Goal: Information Seeking & Learning: Learn about a topic

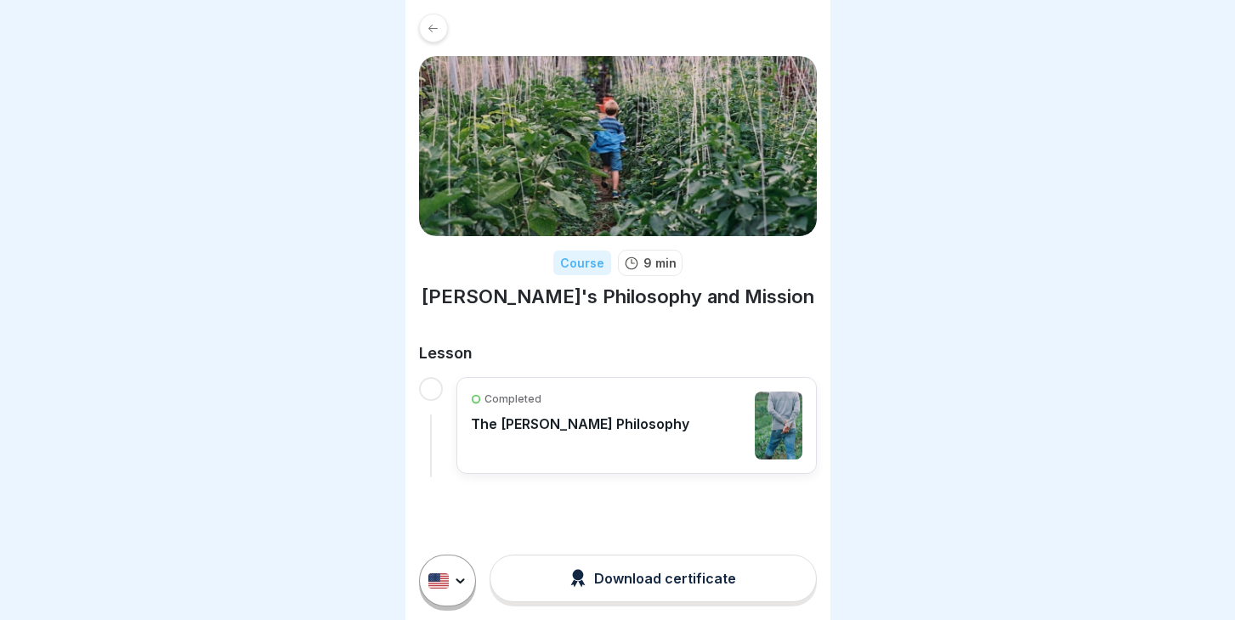
click at [595, 427] on p "The [PERSON_NAME] Philosophy" at bounding box center [580, 424] width 218 height 17
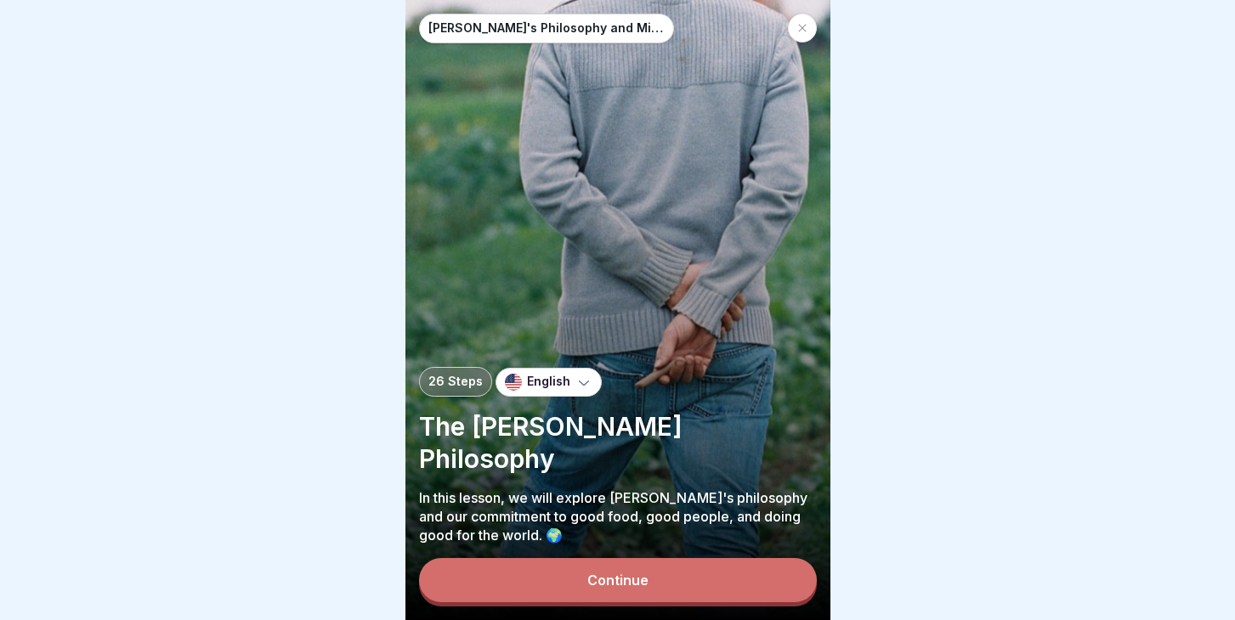
click at [584, 391] on icon at bounding box center [583, 382] width 17 height 17
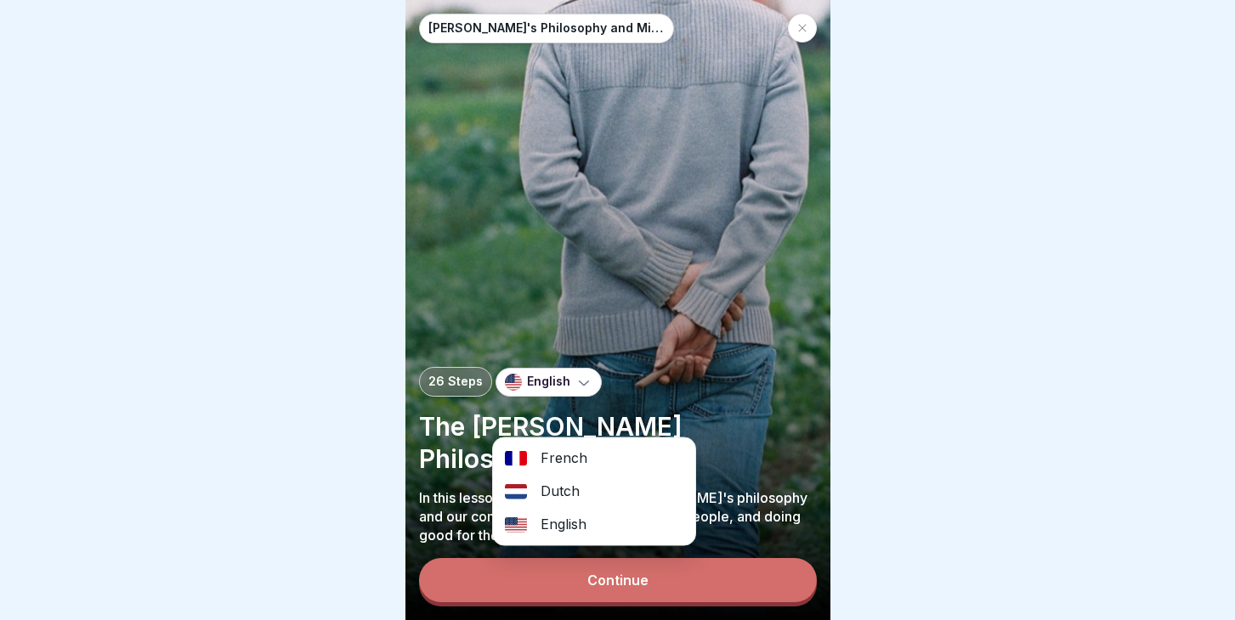
click at [567, 493] on div "Dutch" at bounding box center [594, 491] width 202 height 33
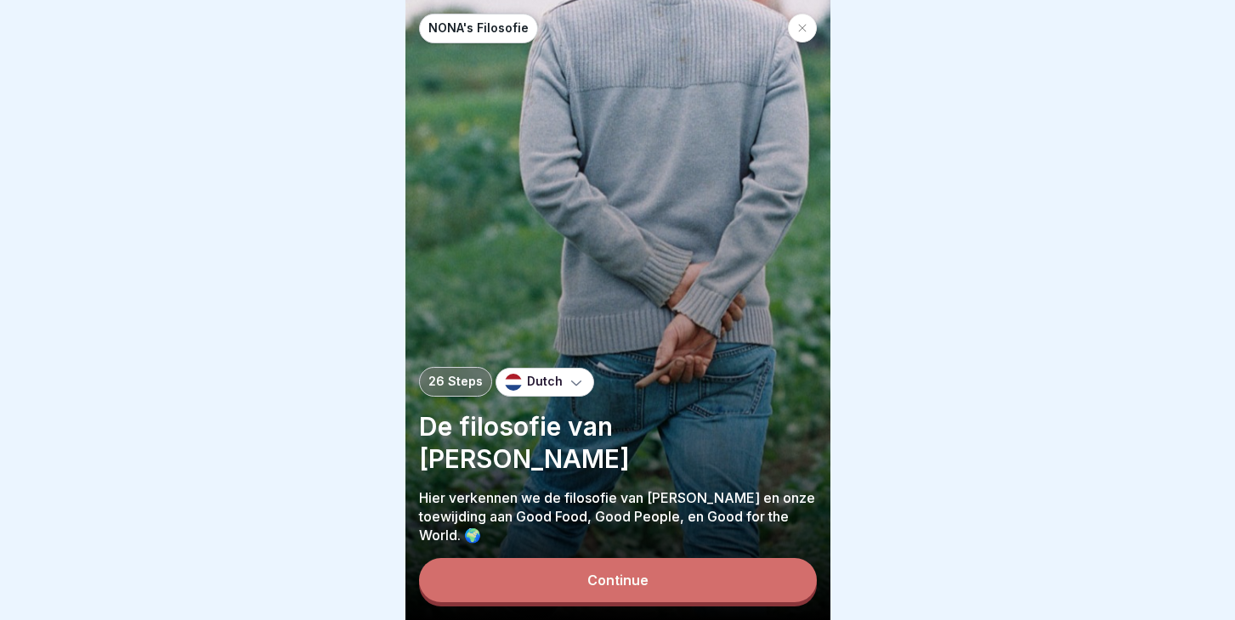
click at [547, 559] on button "Continue" at bounding box center [618, 580] width 398 height 44
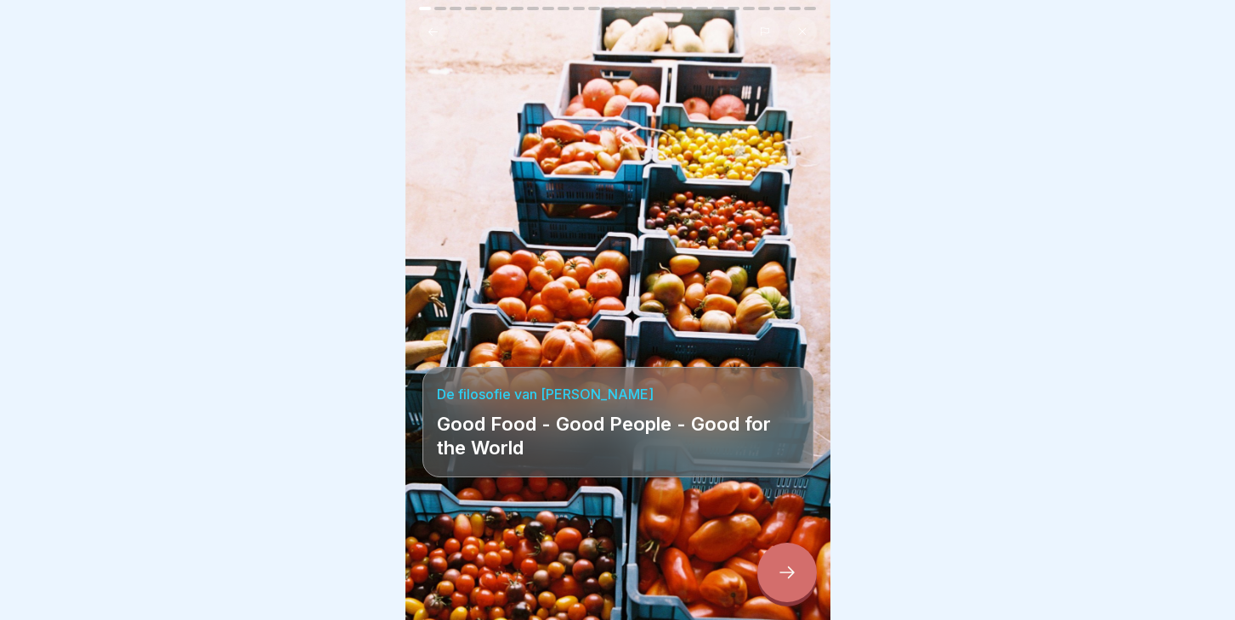
click at [716, 412] on p "Good Food - Good People - Good for the World" at bounding box center [618, 436] width 362 height 48
click at [794, 592] on div at bounding box center [786, 572] width 59 height 59
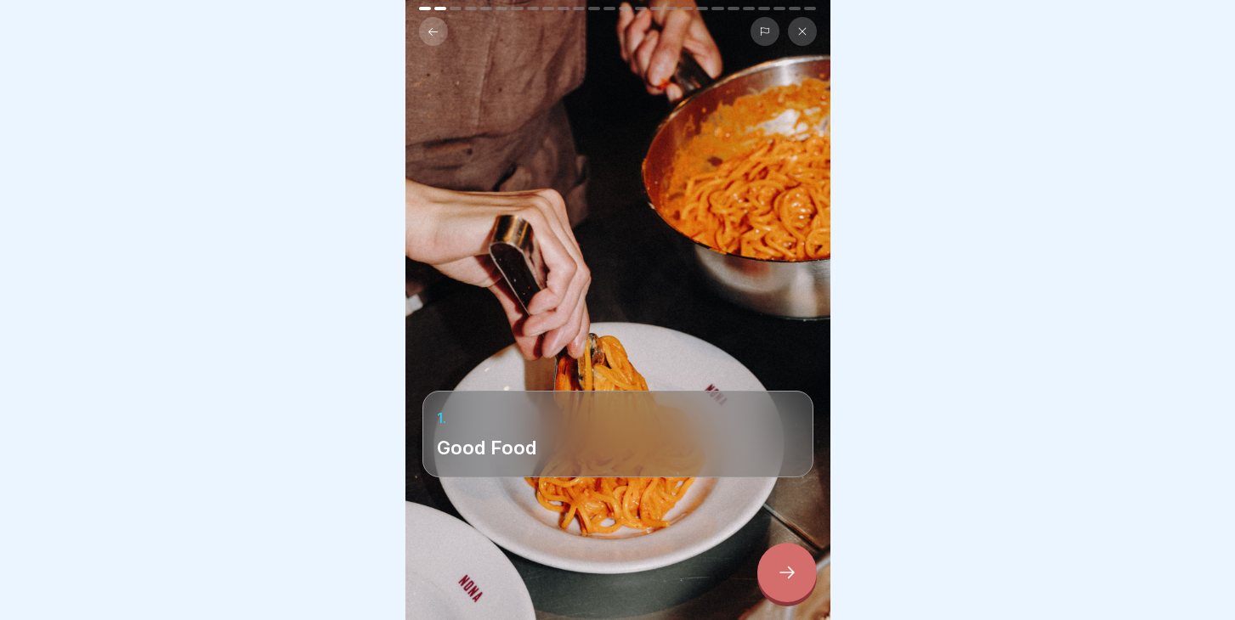
click at [786, 564] on div at bounding box center [786, 572] width 59 height 59
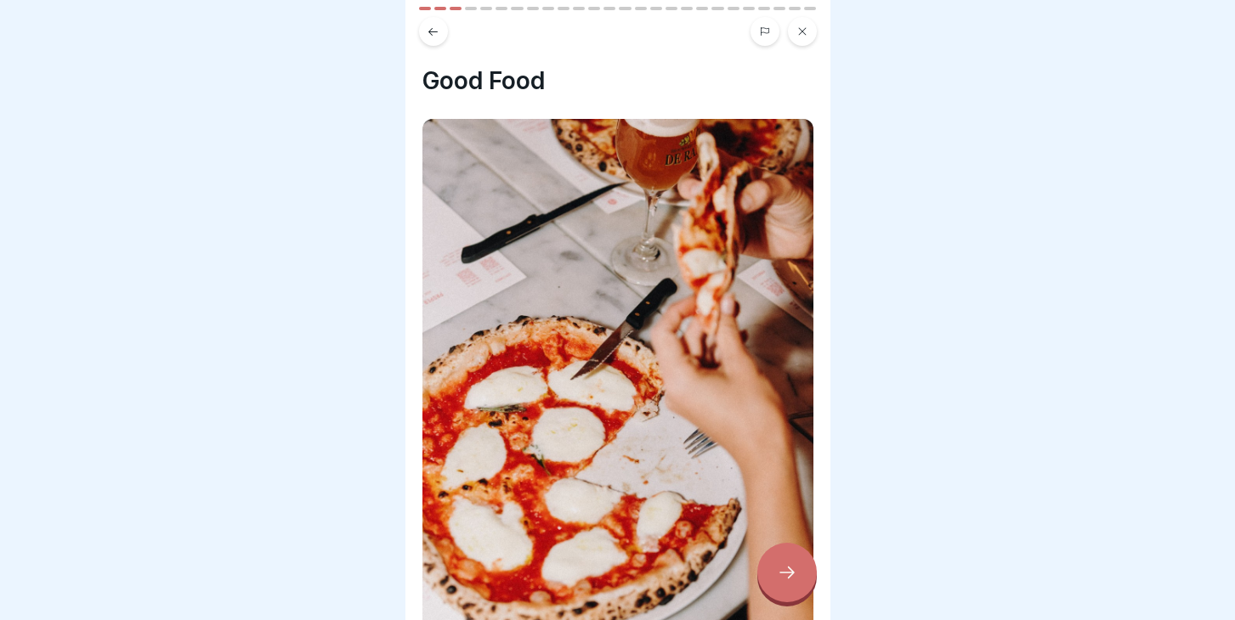
scroll to position [227, 0]
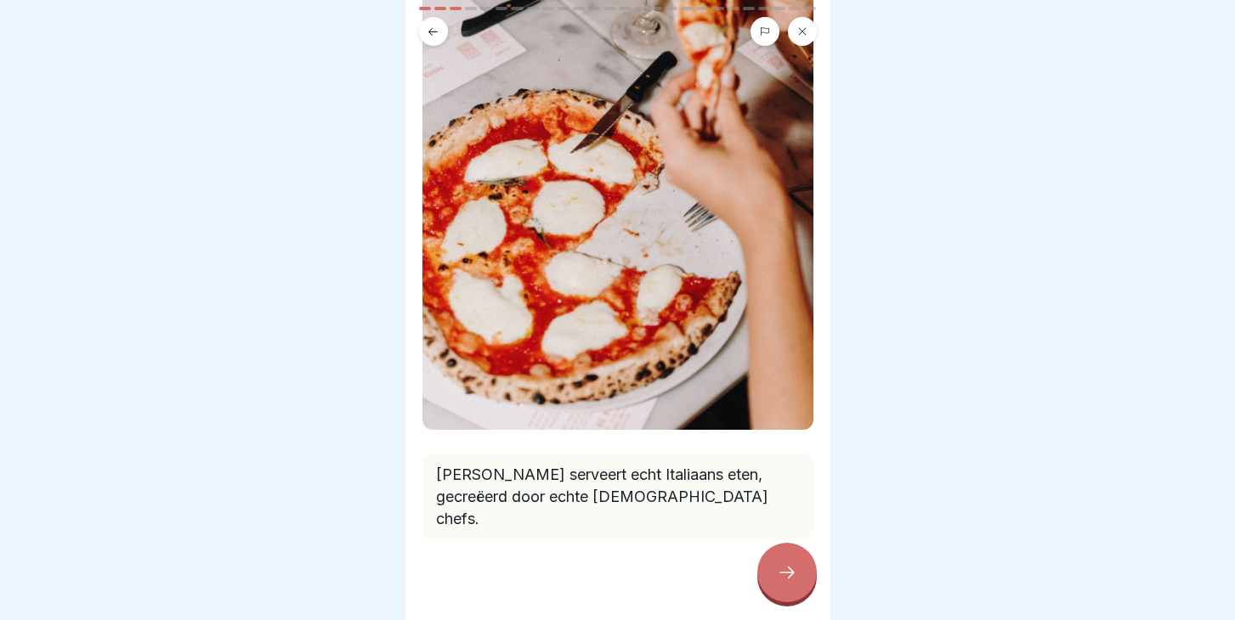
click at [795, 574] on icon at bounding box center [787, 573] width 20 height 20
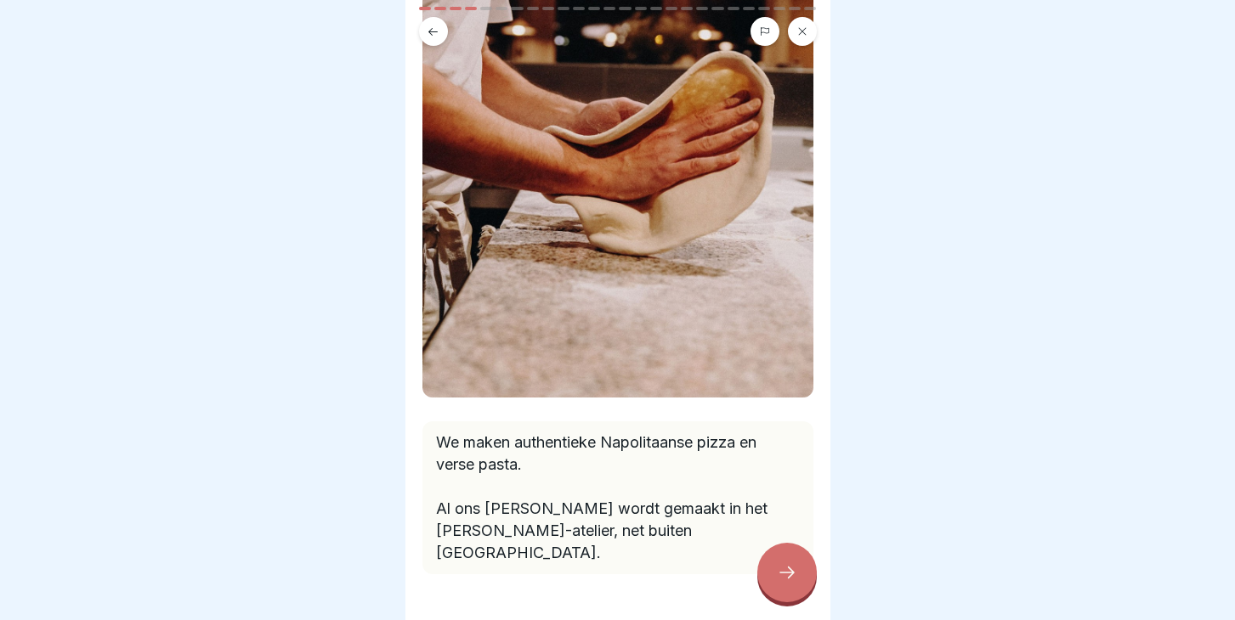
scroll to position [244, 0]
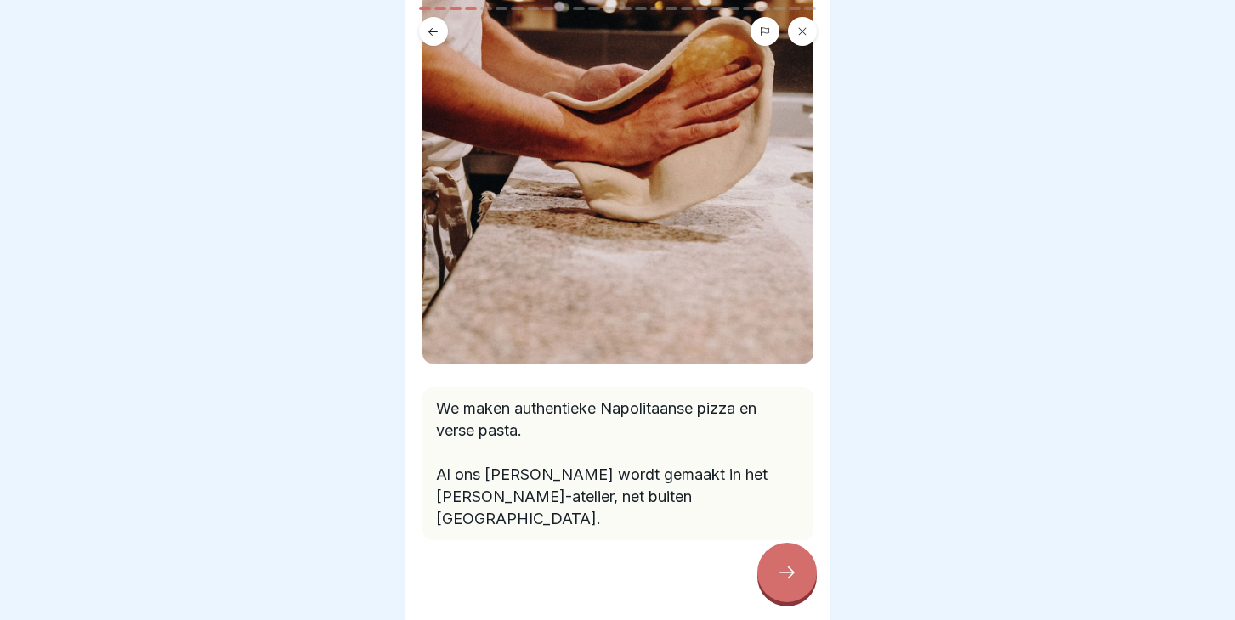
click at [779, 567] on icon at bounding box center [787, 573] width 20 height 20
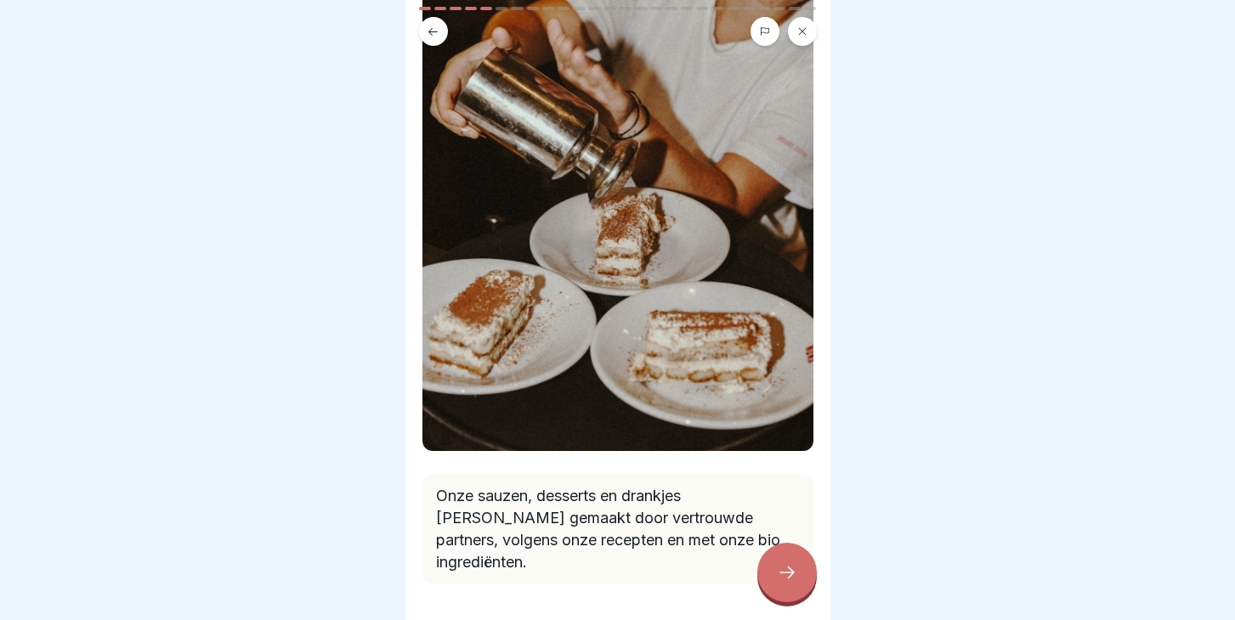
scroll to position [178, 0]
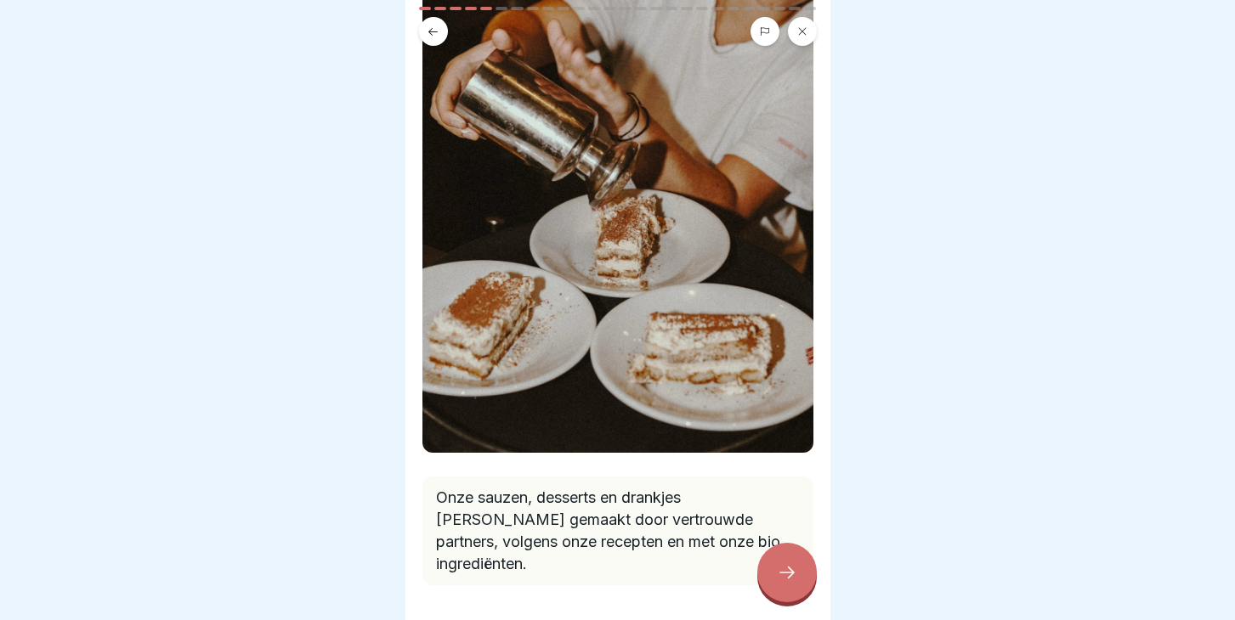
click at [781, 572] on icon at bounding box center [787, 573] width 20 height 20
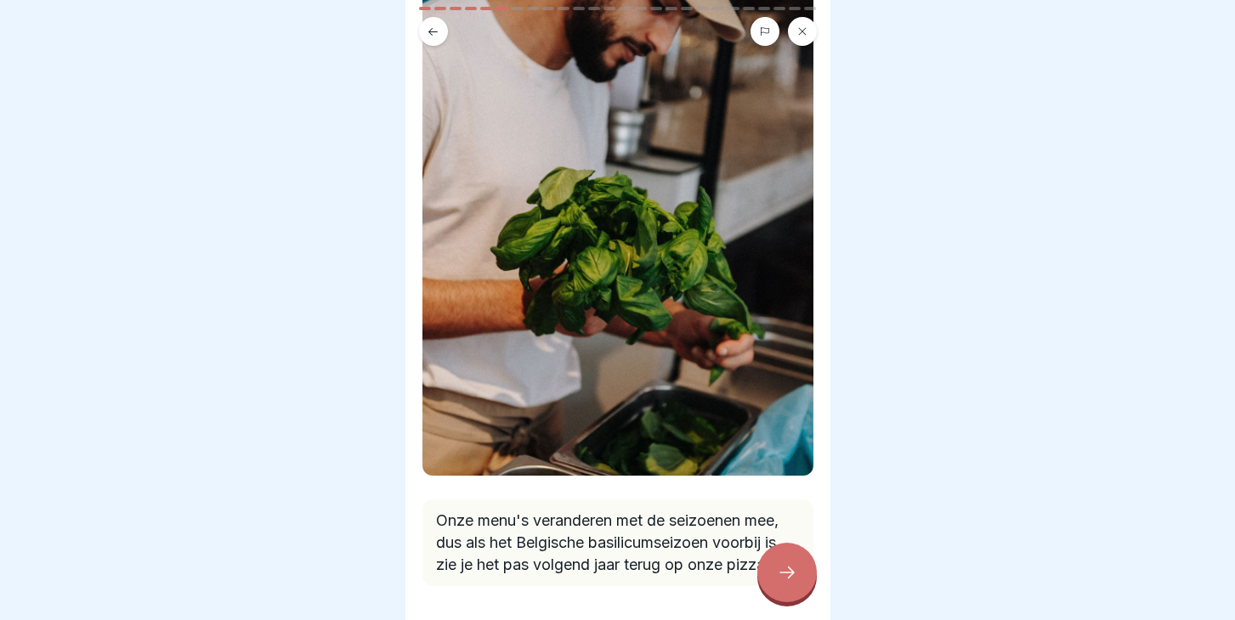
scroll to position [150, 0]
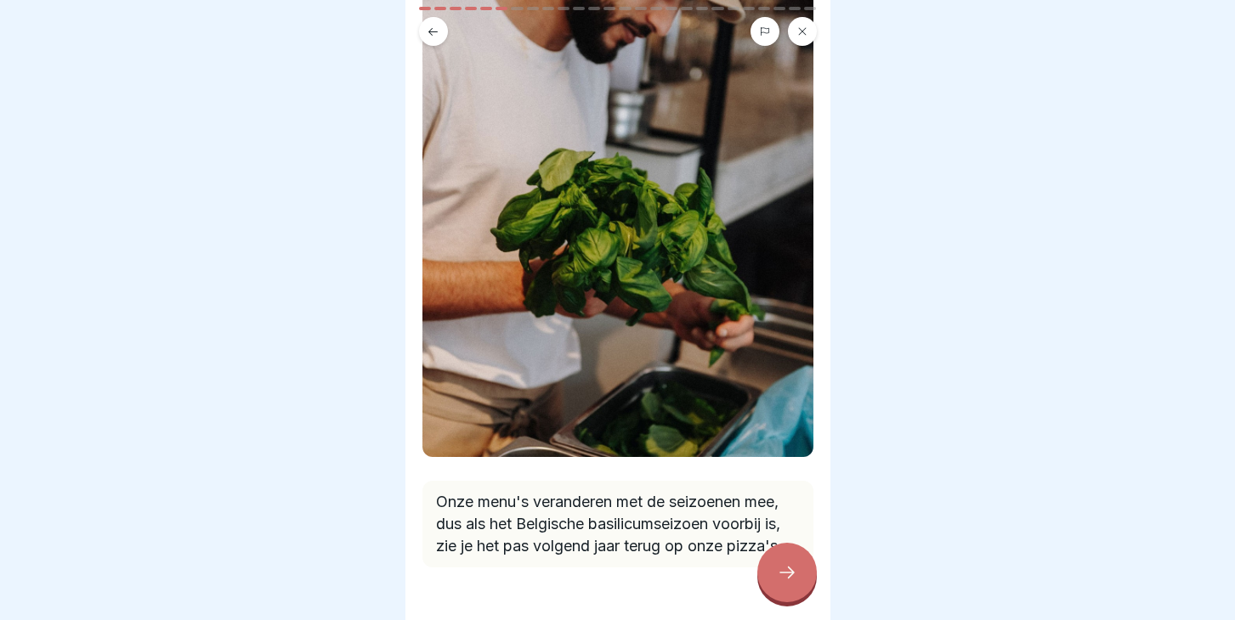
click at [788, 559] on div at bounding box center [786, 572] width 59 height 59
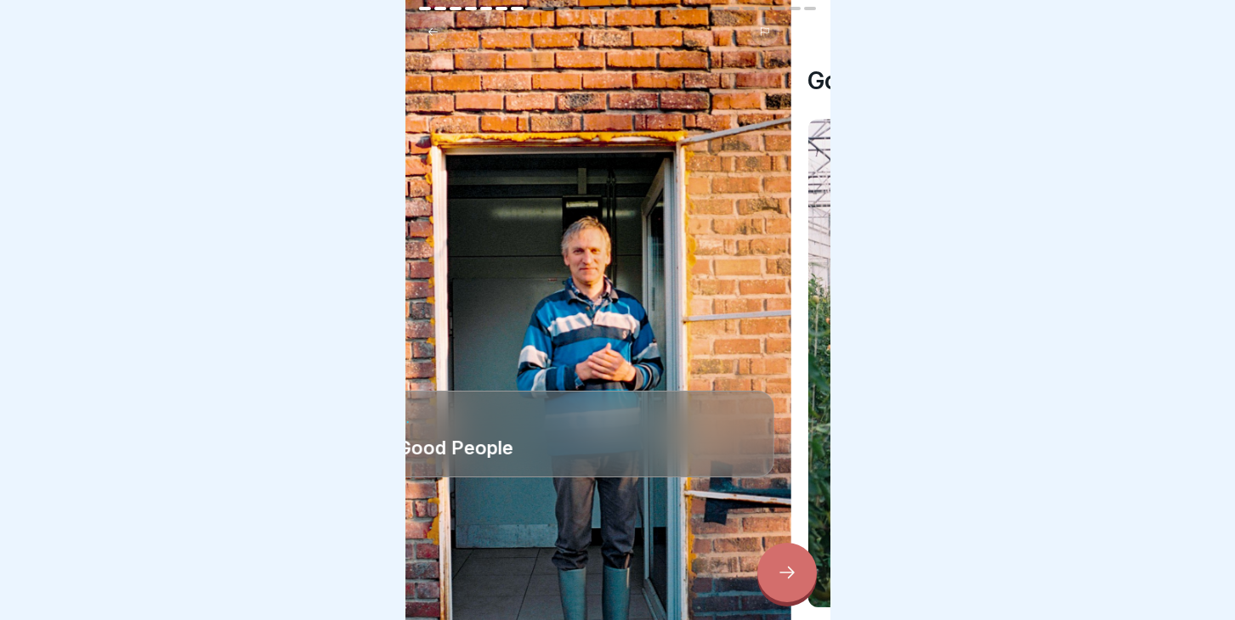
click at [572, 266] on div "2. Good People" at bounding box center [577, 310] width 425 height 620
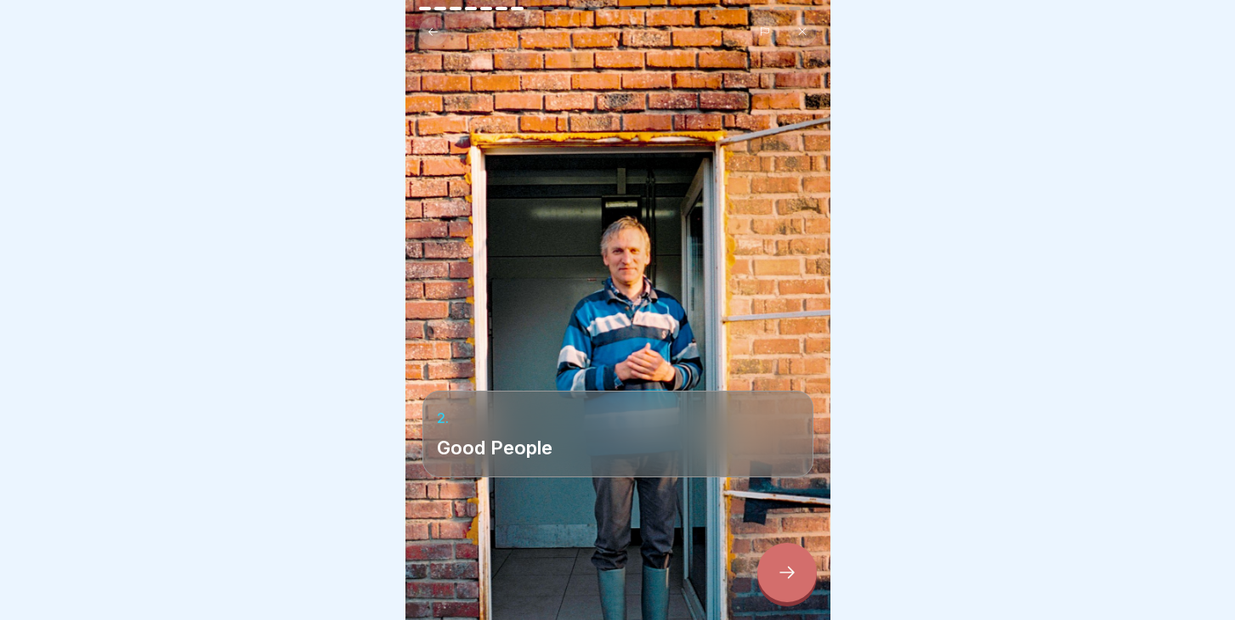
click at [796, 580] on div at bounding box center [786, 572] width 59 height 59
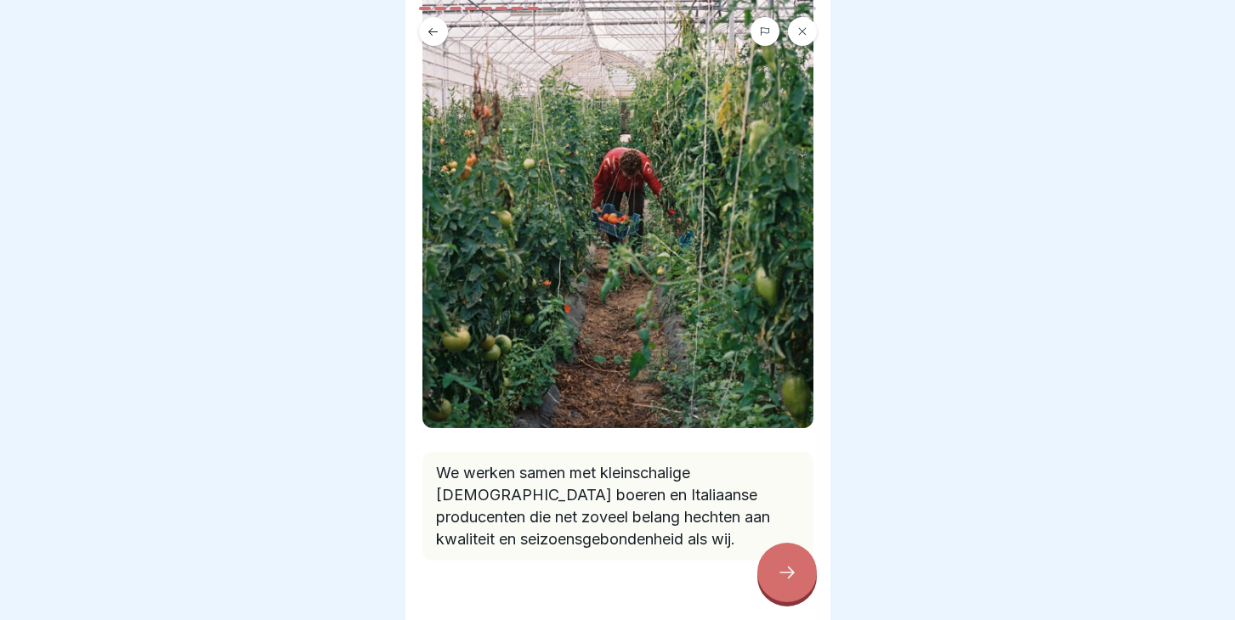
scroll to position [201, 0]
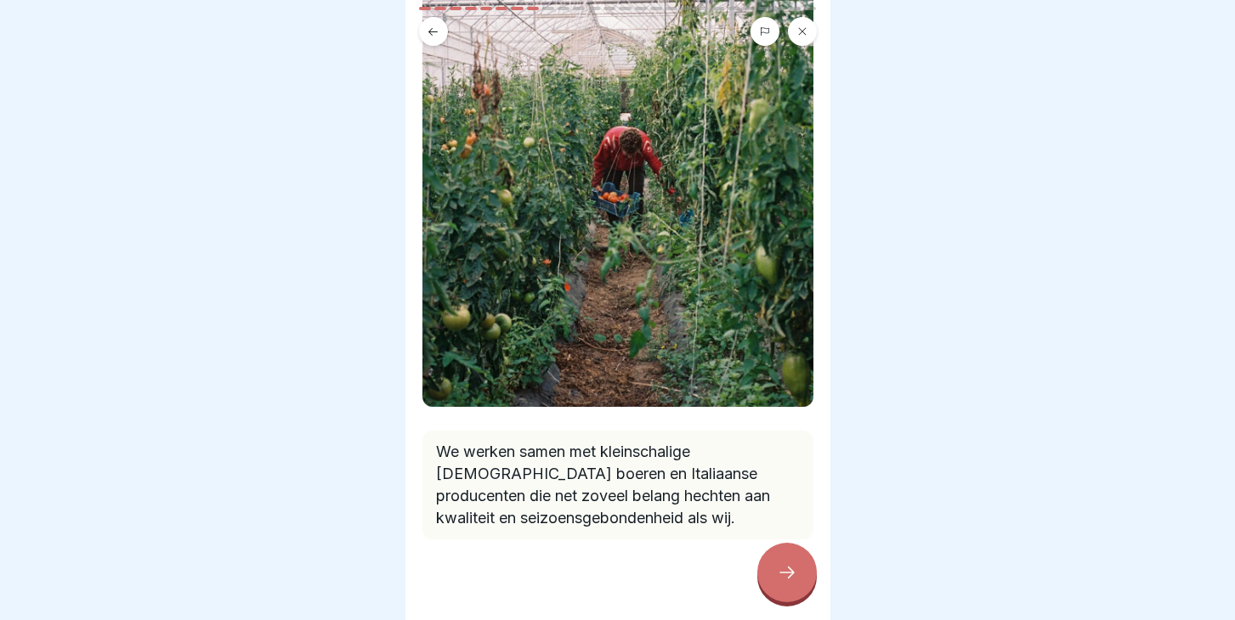
click at [795, 577] on icon at bounding box center [787, 573] width 20 height 20
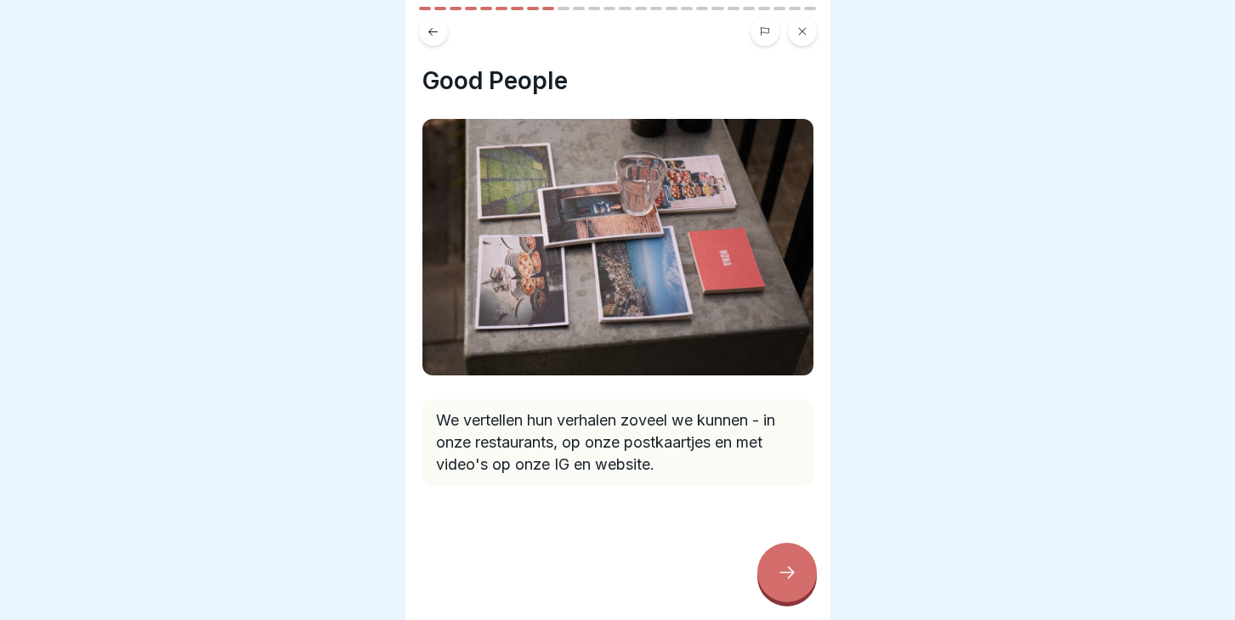
click at [789, 575] on icon at bounding box center [787, 573] width 20 height 20
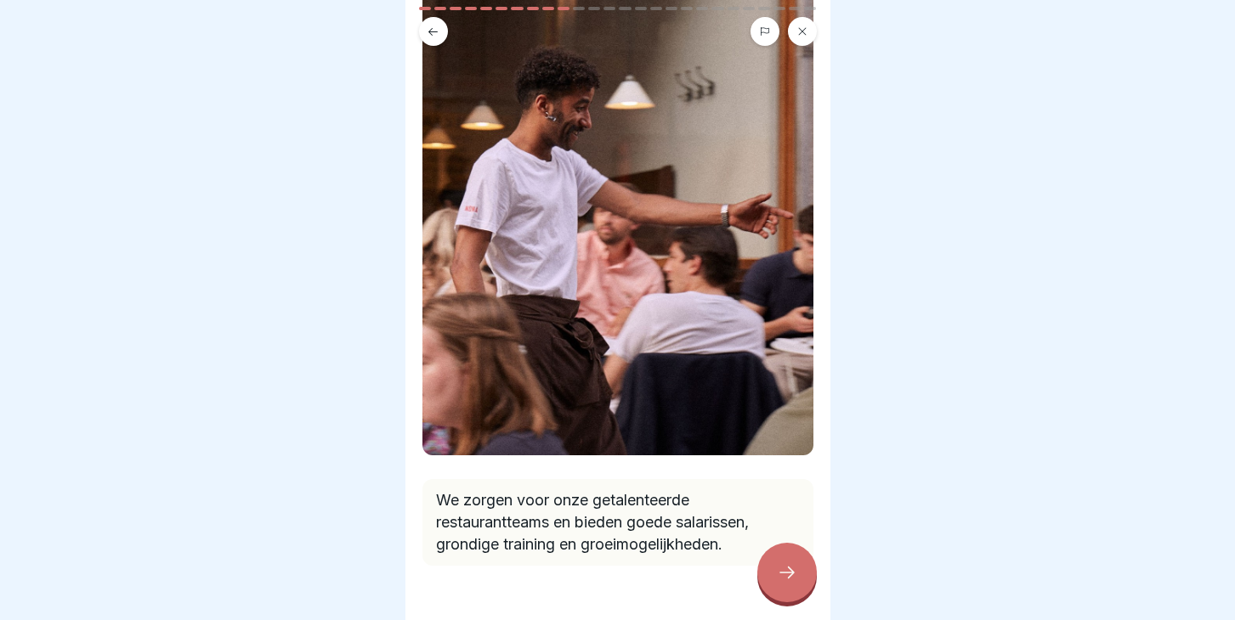
scroll to position [200, 0]
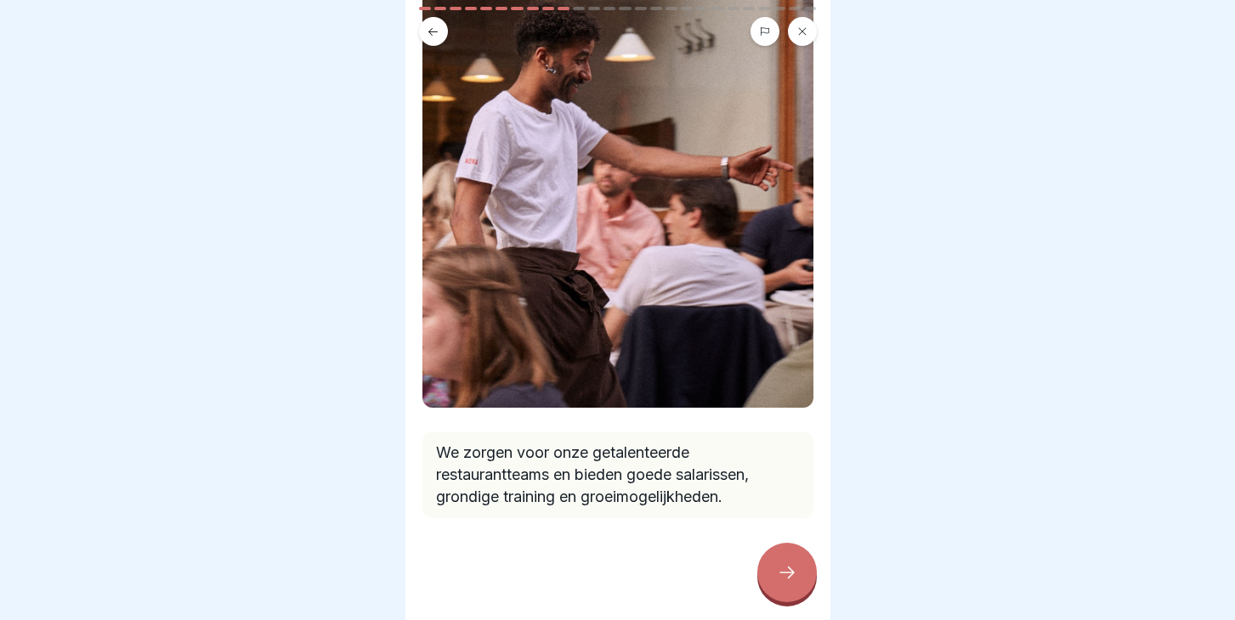
click at [807, 583] on div at bounding box center [786, 572] width 59 height 59
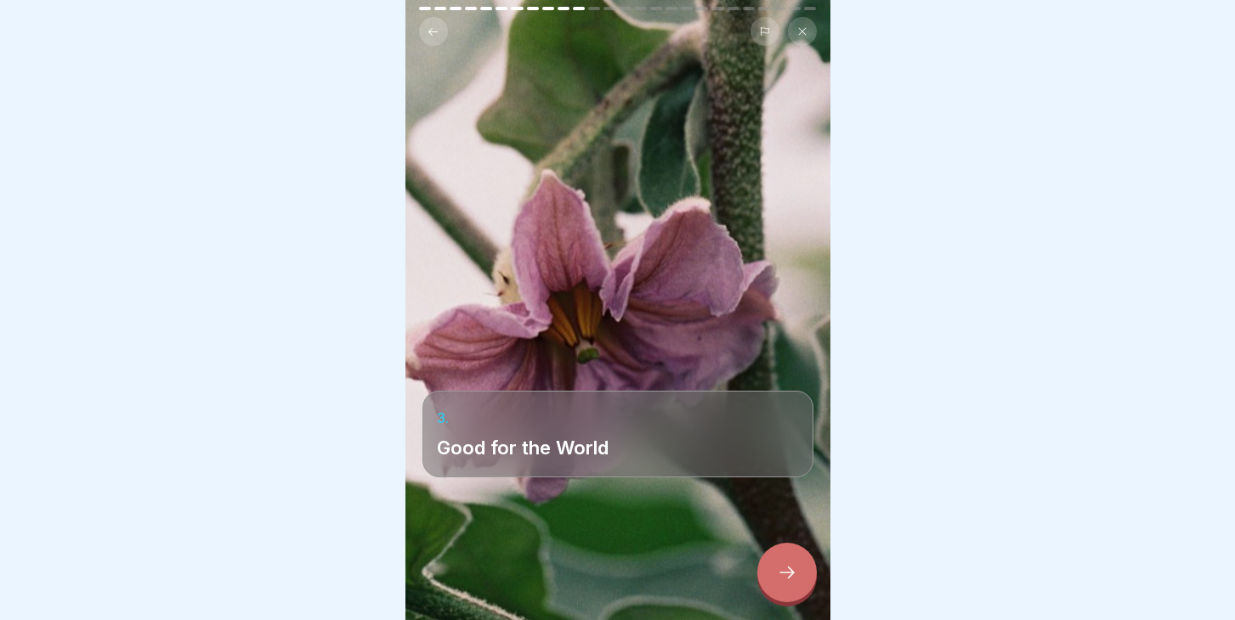
click at [788, 560] on div at bounding box center [786, 572] width 59 height 59
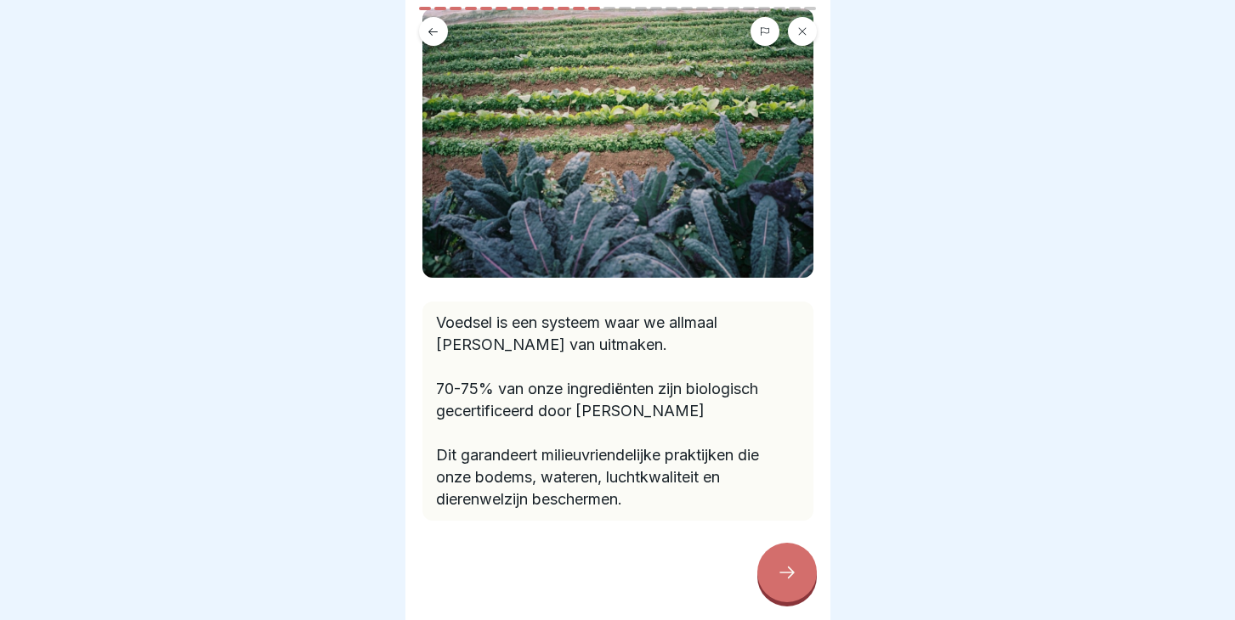
scroll to position [113, 0]
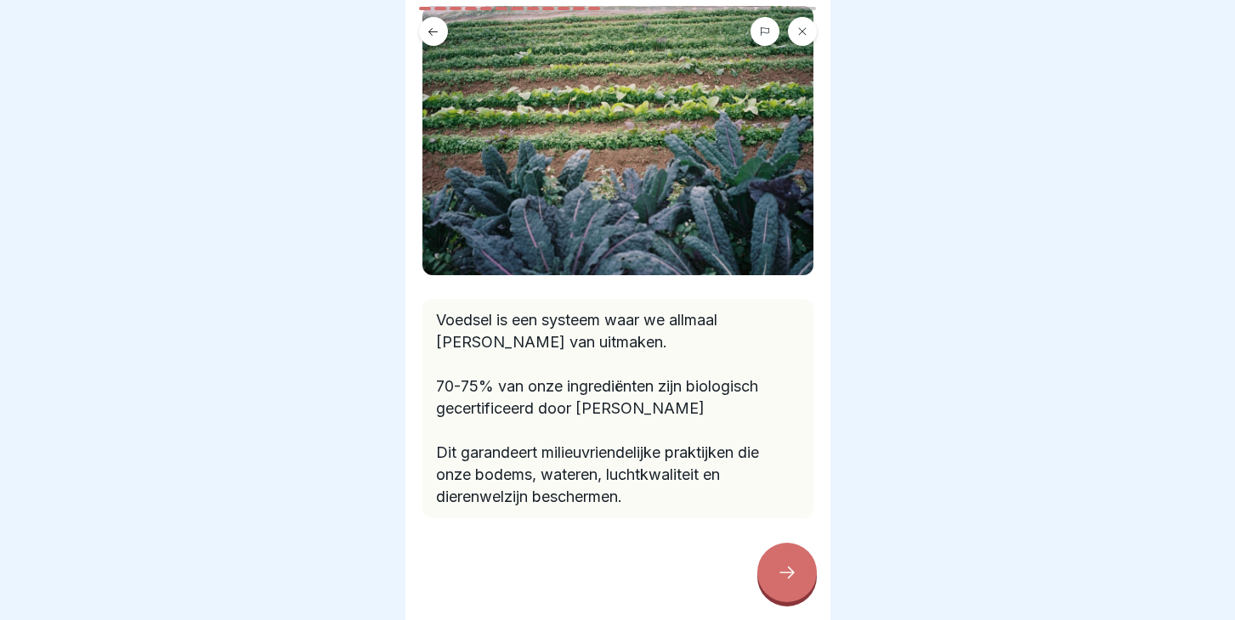
click at [771, 578] on div at bounding box center [786, 572] width 59 height 59
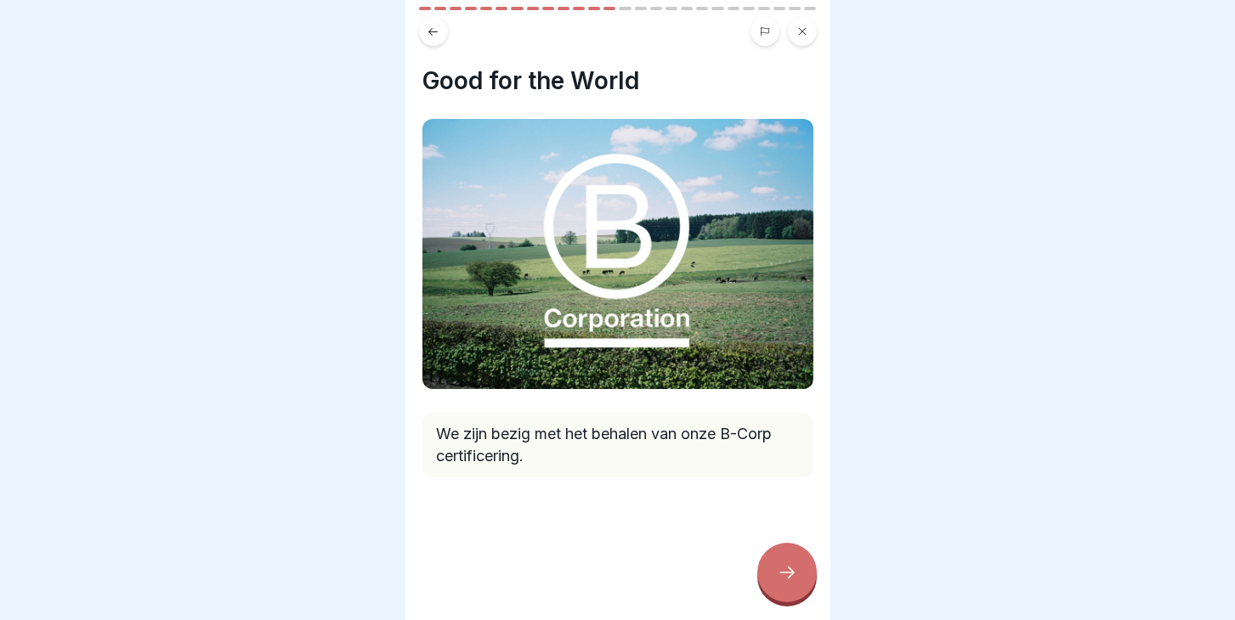
click at [779, 587] on div at bounding box center [786, 572] width 59 height 59
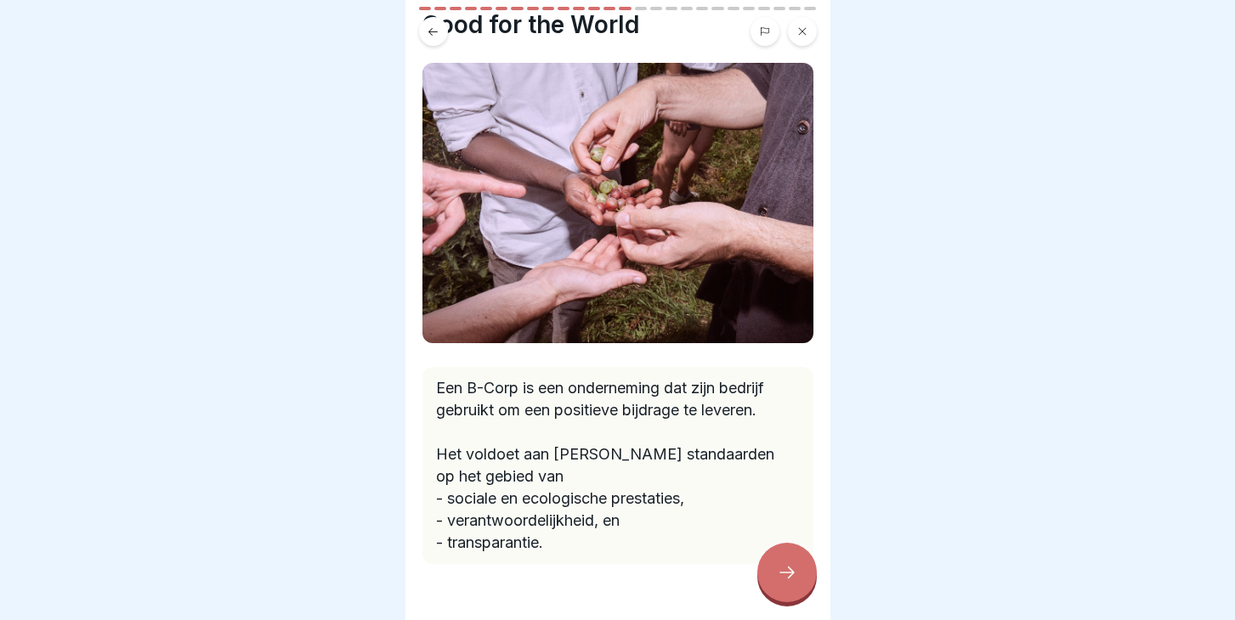
scroll to position [55, 0]
click at [802, 579] on div at bounding box center [786, 572] width 59 height 59
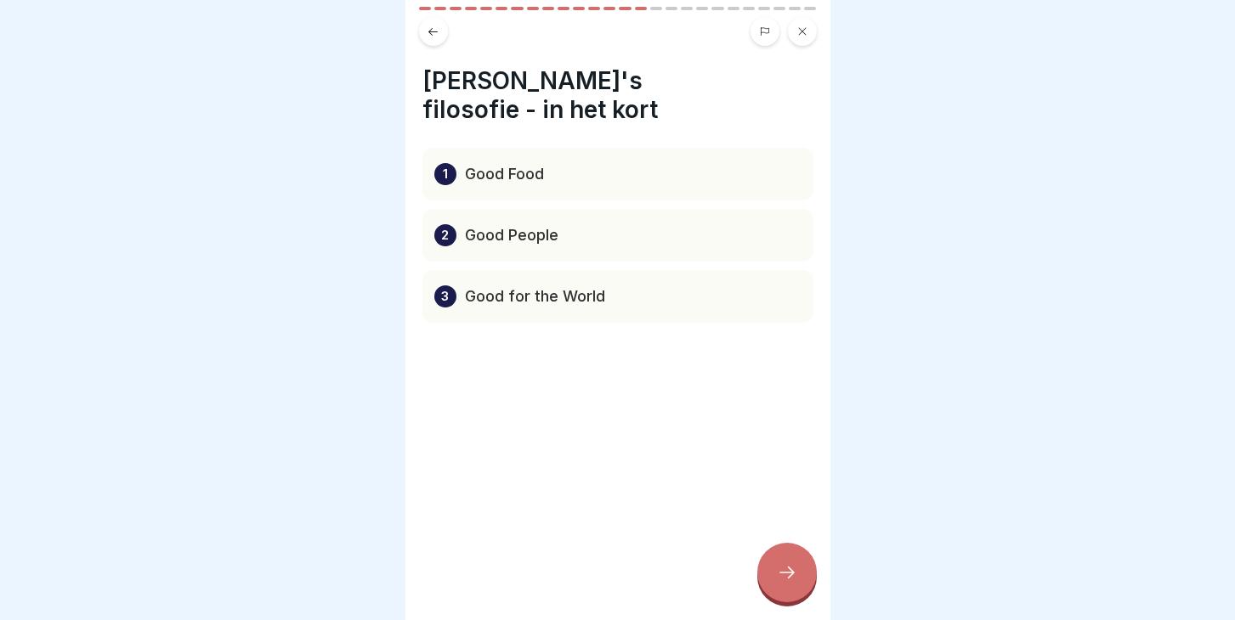
click at [784, 566] on icon at bounding box center [787, 573] width 20 height 20
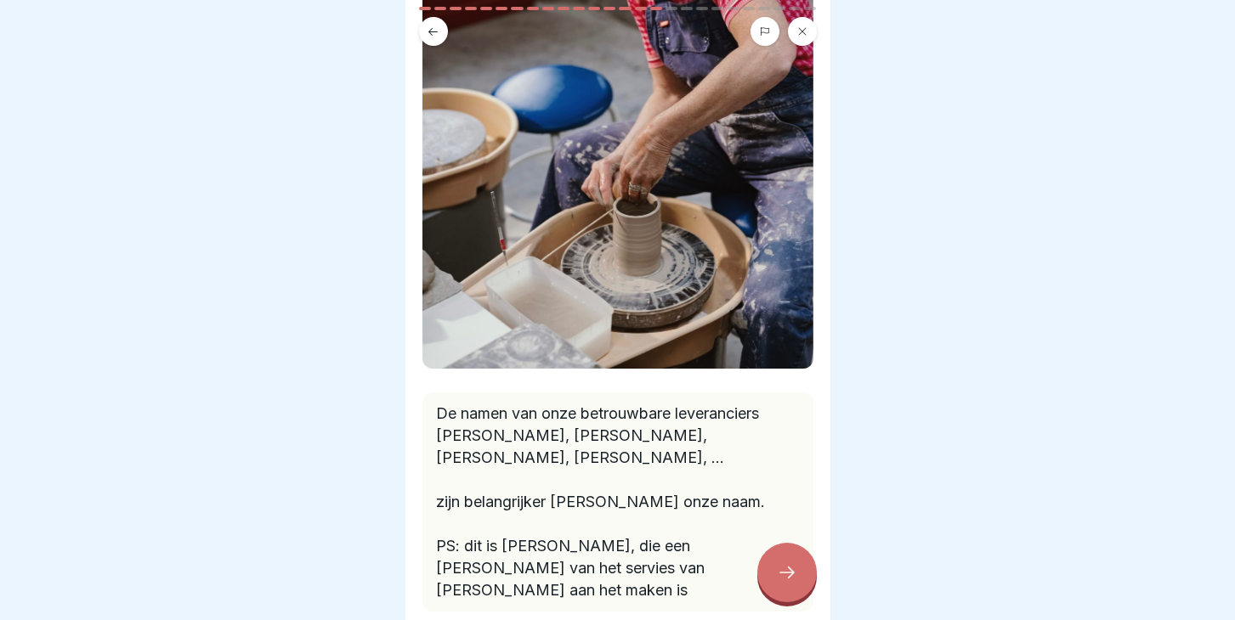
scroll to position [314, 0]
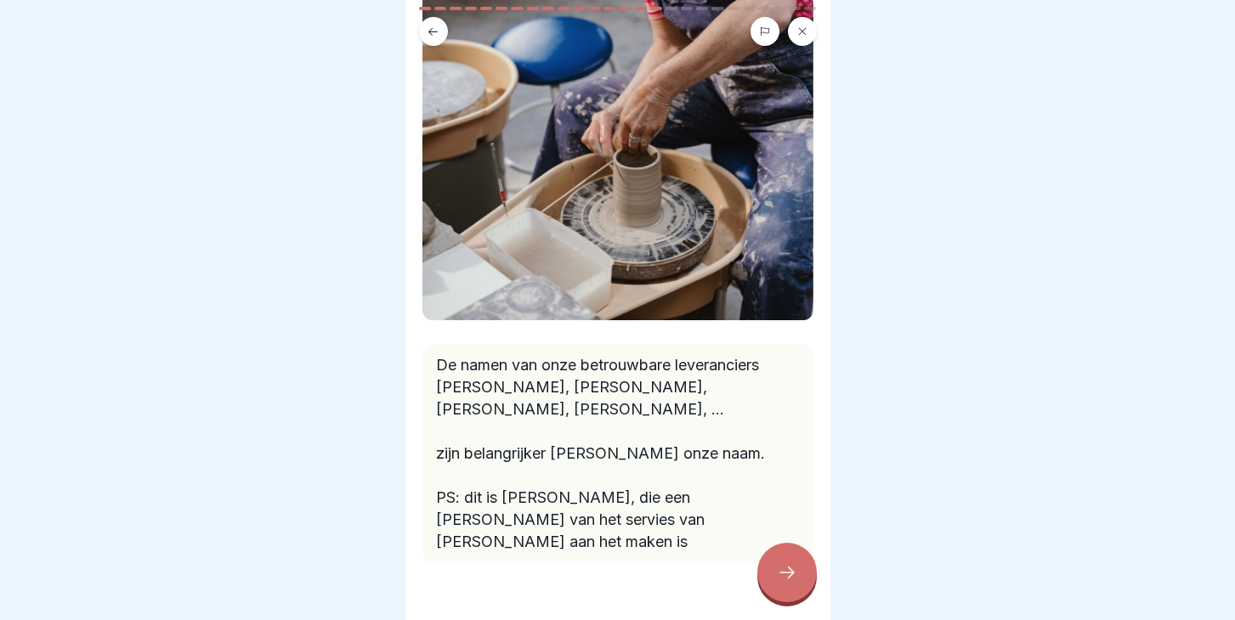
click at [785, 570] on icon at bounding box center [787, 573] width 20 height 20
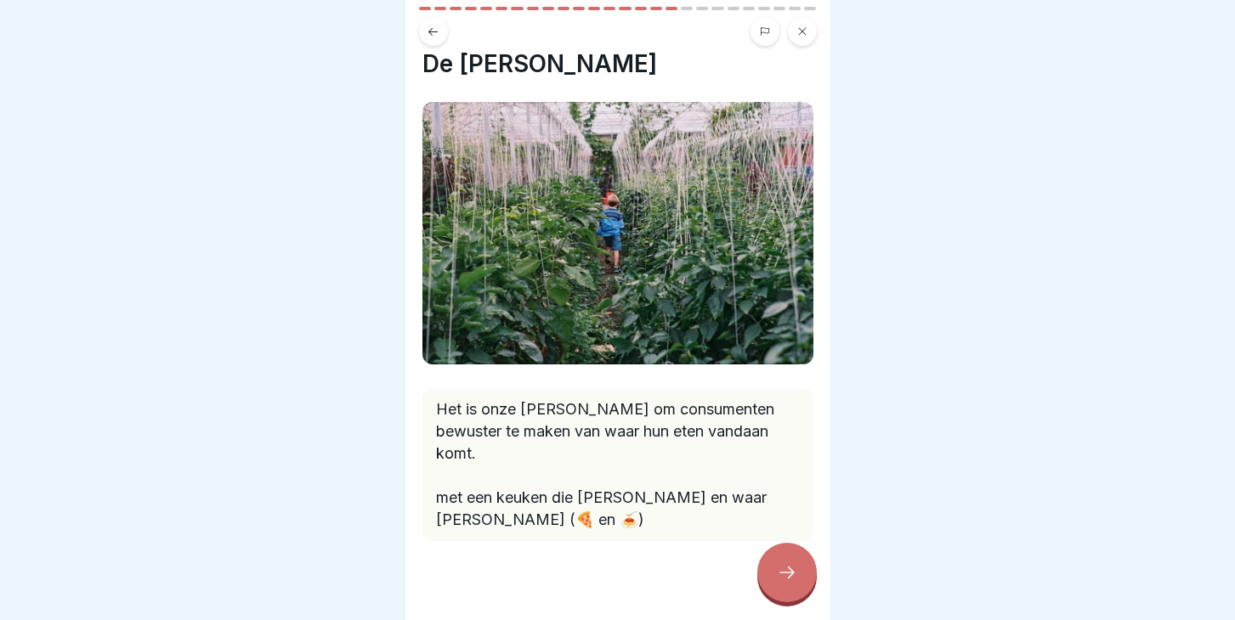
scroll to position [0, 0]
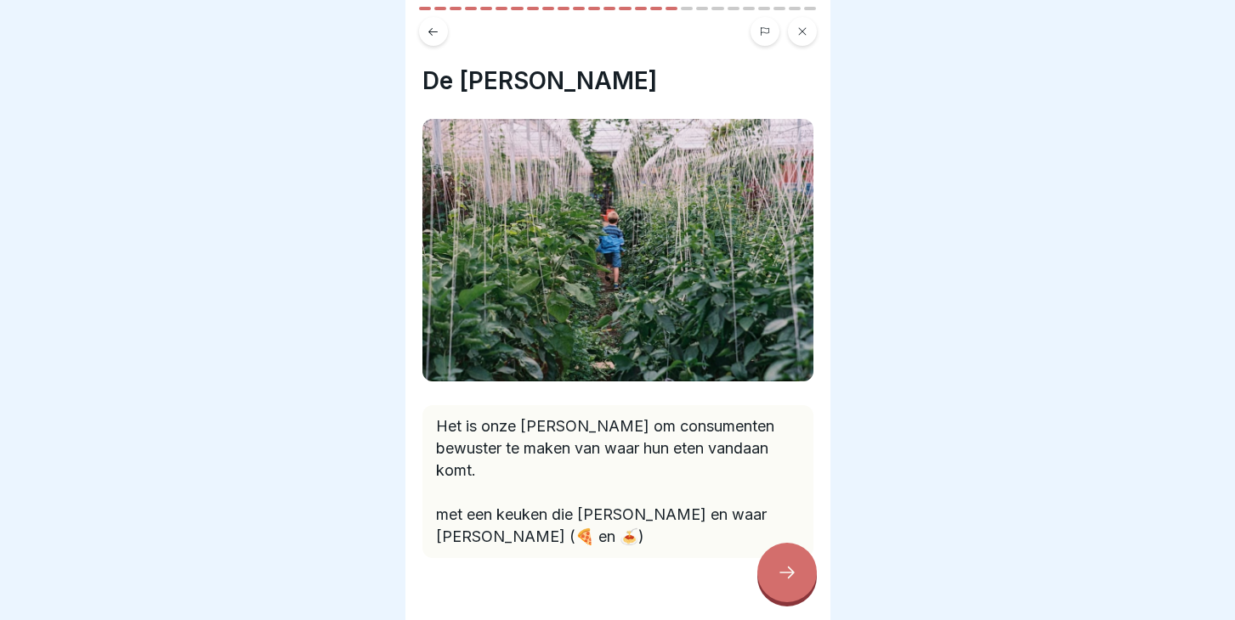
click at [765, 572] on div at bounding box center [786, 572] width 59 height 59
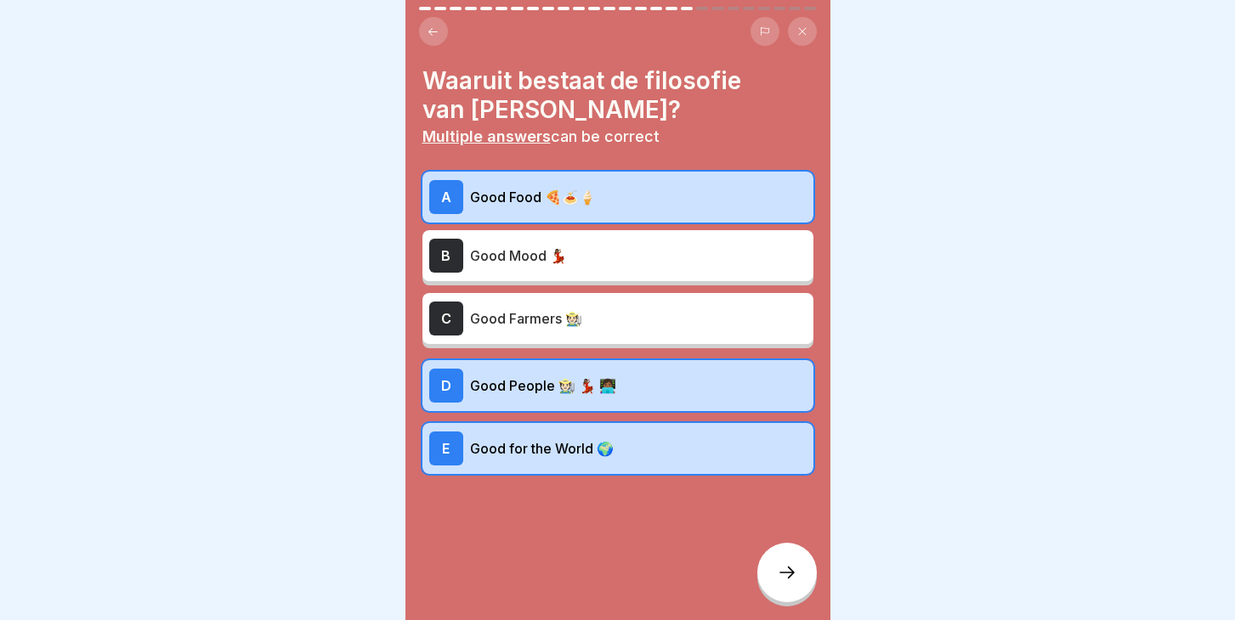
click at [564, 184] on div "A Good Food 🍕🍝🍦" at bounding box center [617, 197] width 377 height 34
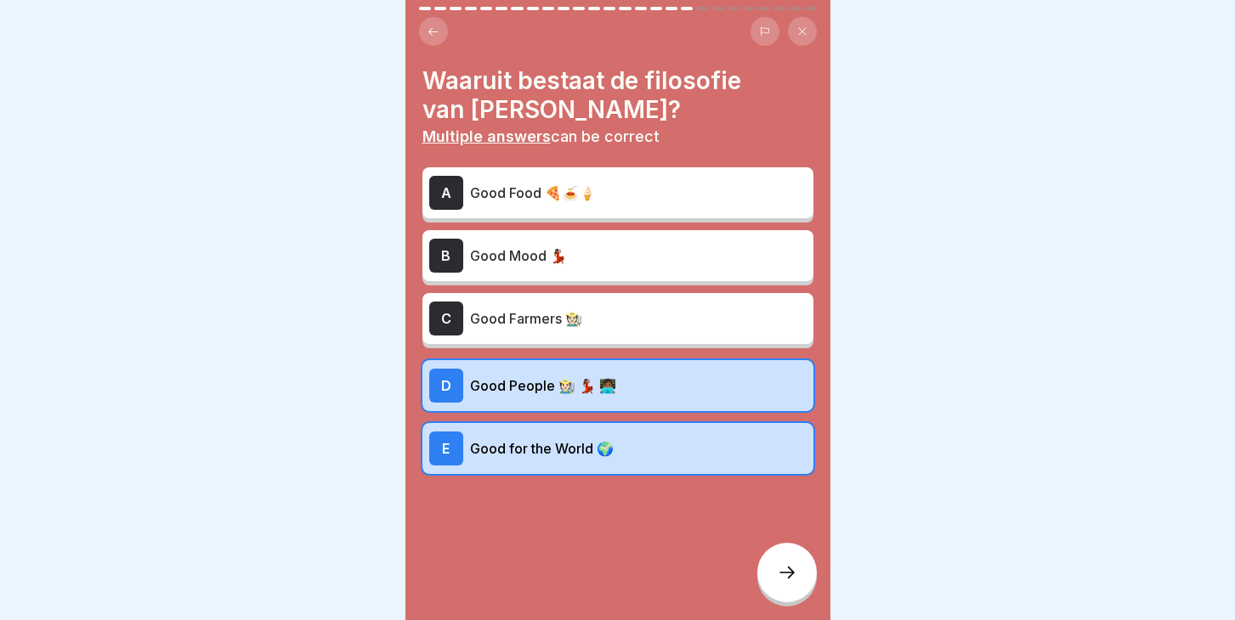
click at [488, 381] on p "Good People 🧑🏻‍🌾 💃🏾 👩🏾‍💻" at bounding box center [638, 386] width 337 height 20
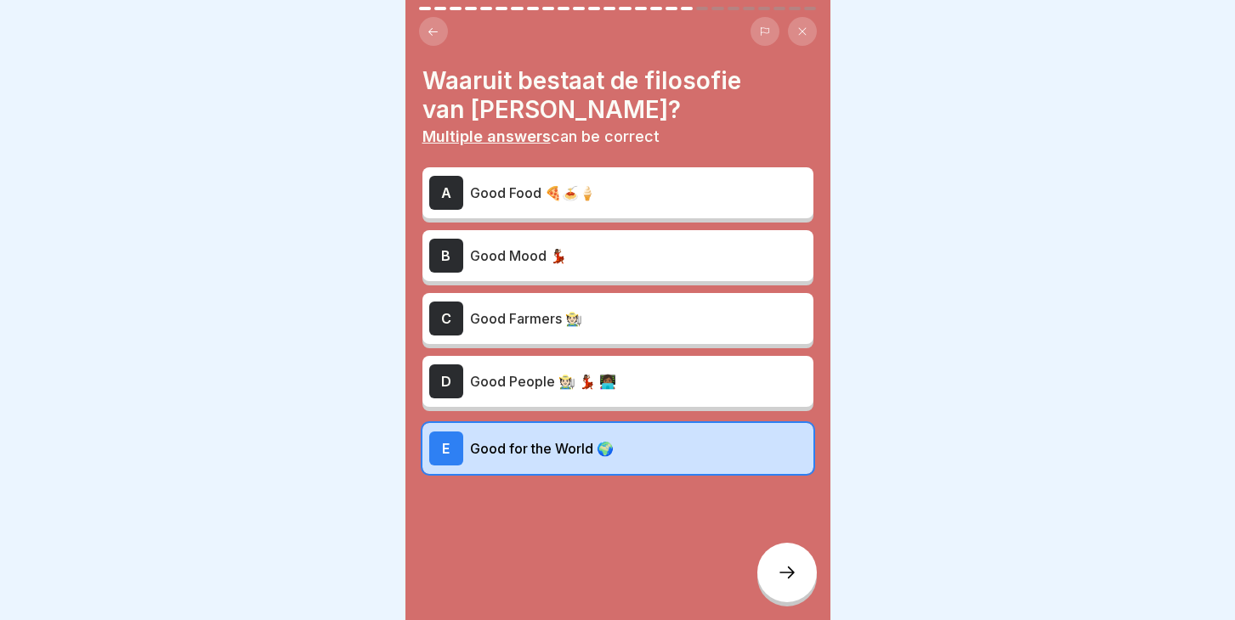
click at [498, 427] on div "E Good for the World 🌍" at bounding box center [617, 448] width 391 height 51
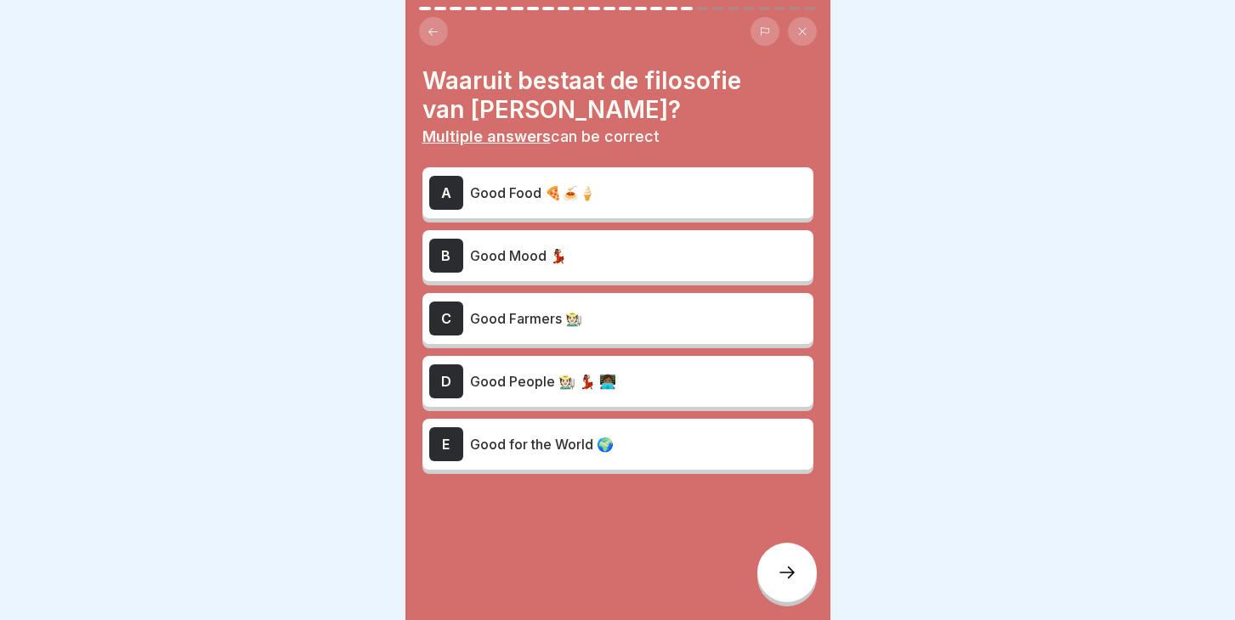
click at [498, 438] on p "Good for the World 🌍" at bounding box center [638, 444] width 337 height 20
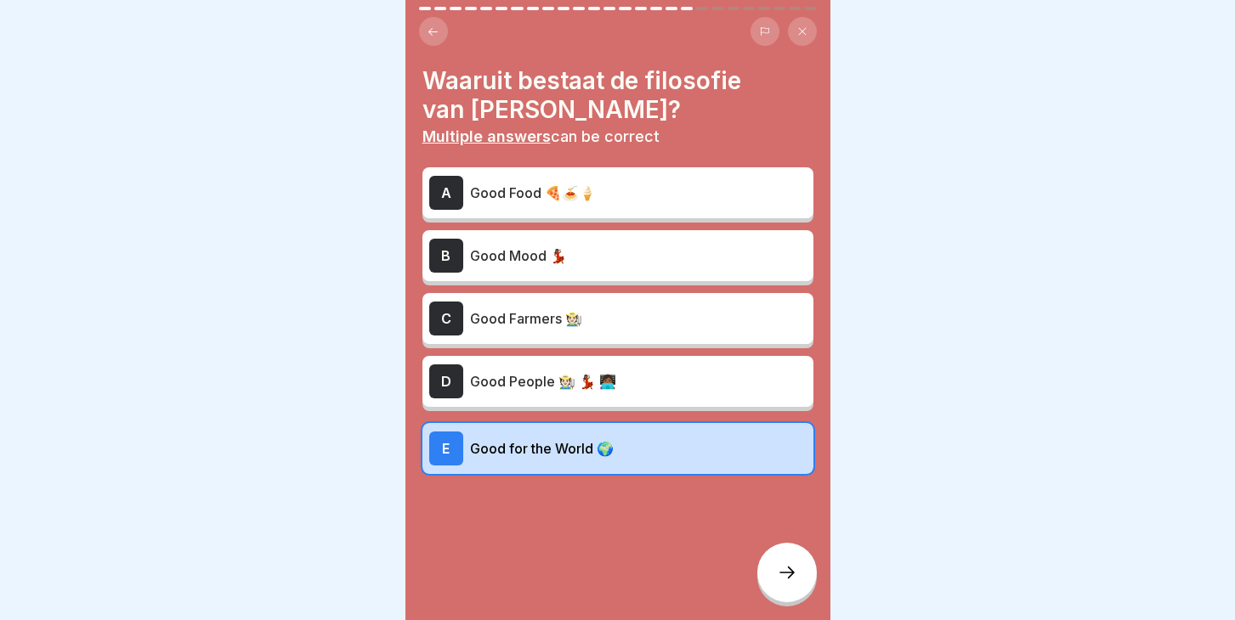
click at [528, 195] on p "Good Food 🍕🍝🍦" at bounding box center [638, 193] width 337 height 20
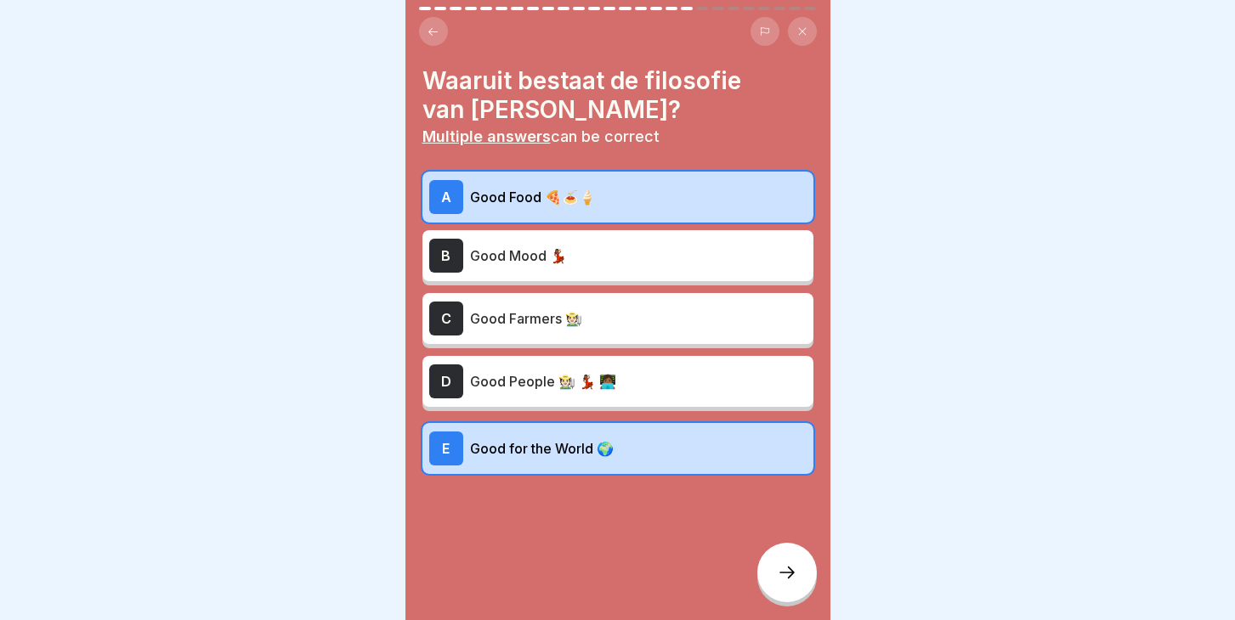
click at [518, 373] on p "Good People 🧑🏻‍🌾 💃🏾 👩🏾‍💻" at bounding box center [638, 381] width 337 height 20
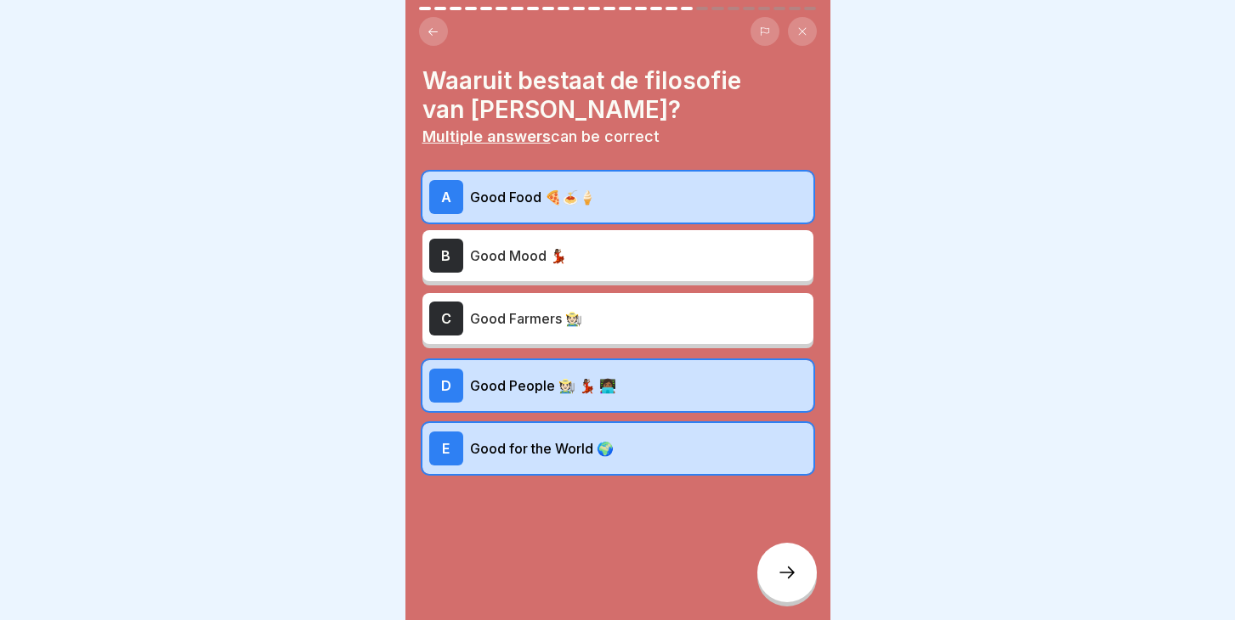
click at [795, 575] on icon at bounding box center [787, 573] width 20 height 20
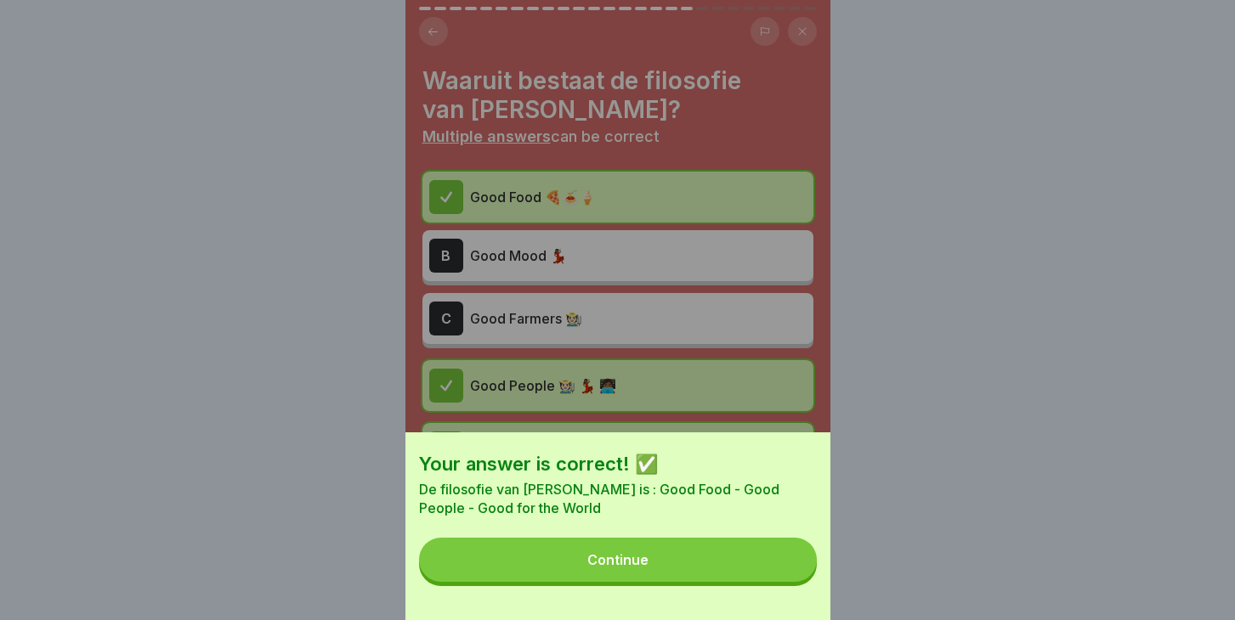
click at [589, 571] on button "Continue" at bounding box center [618, 560] width 398 height 44
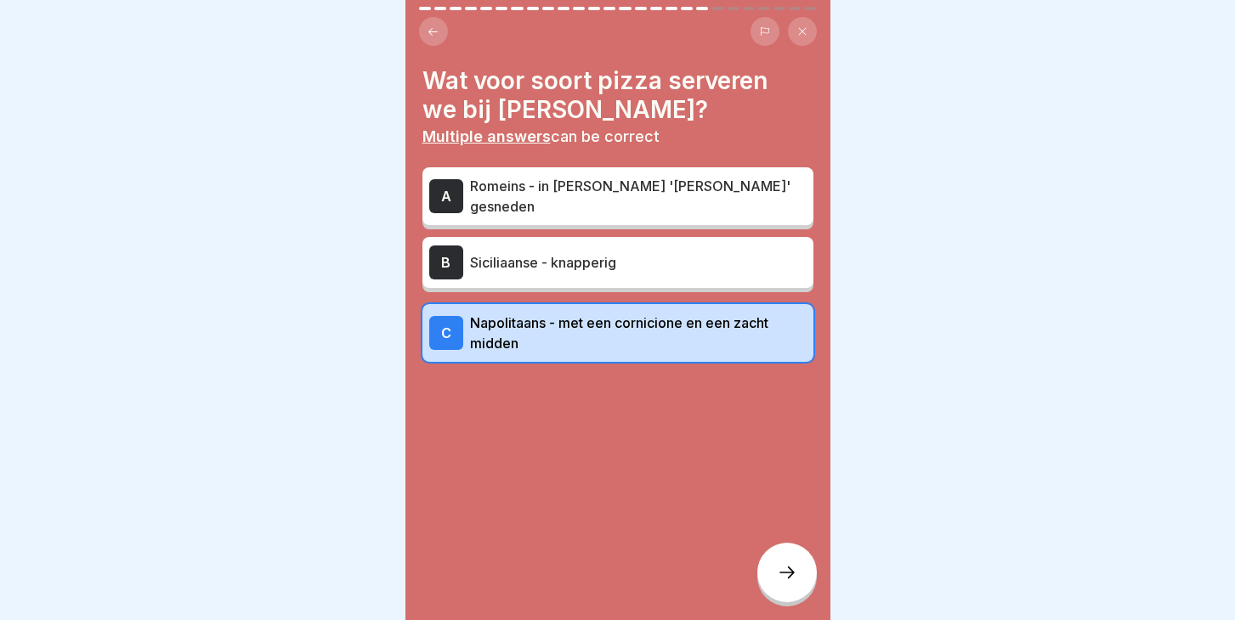
click at [778, 552] on div at bounding box center [786, 572] width 59 height 59
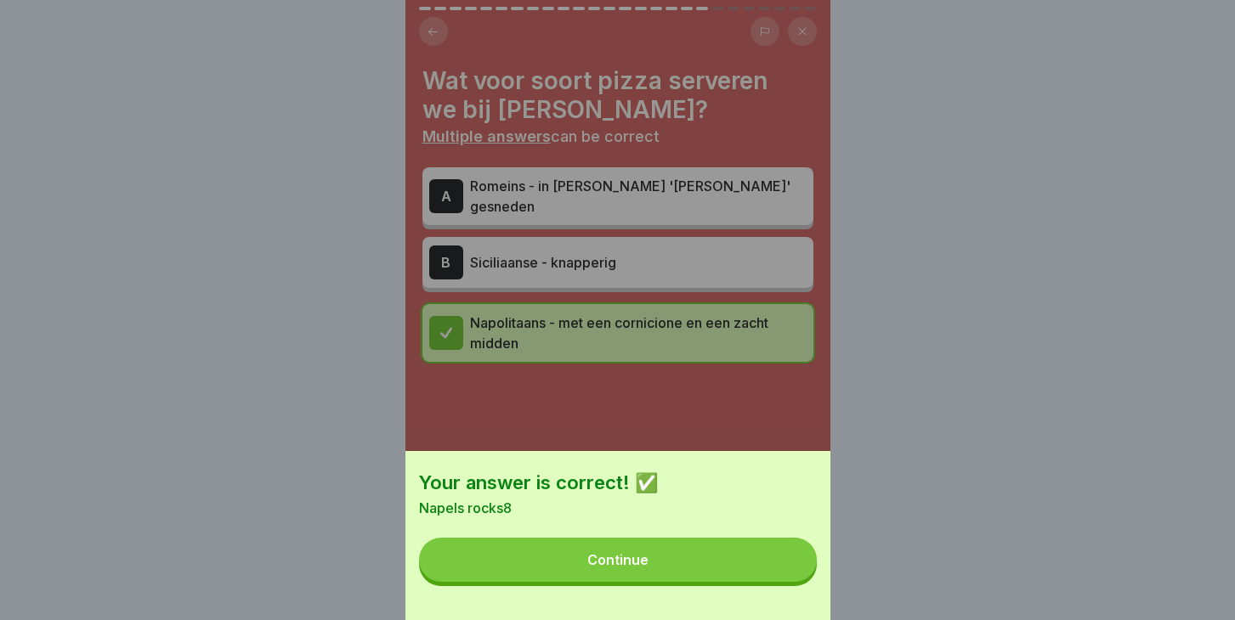
click at [642, 580] on button "Continue" at bounding box center [618, 560] width 398 height 44
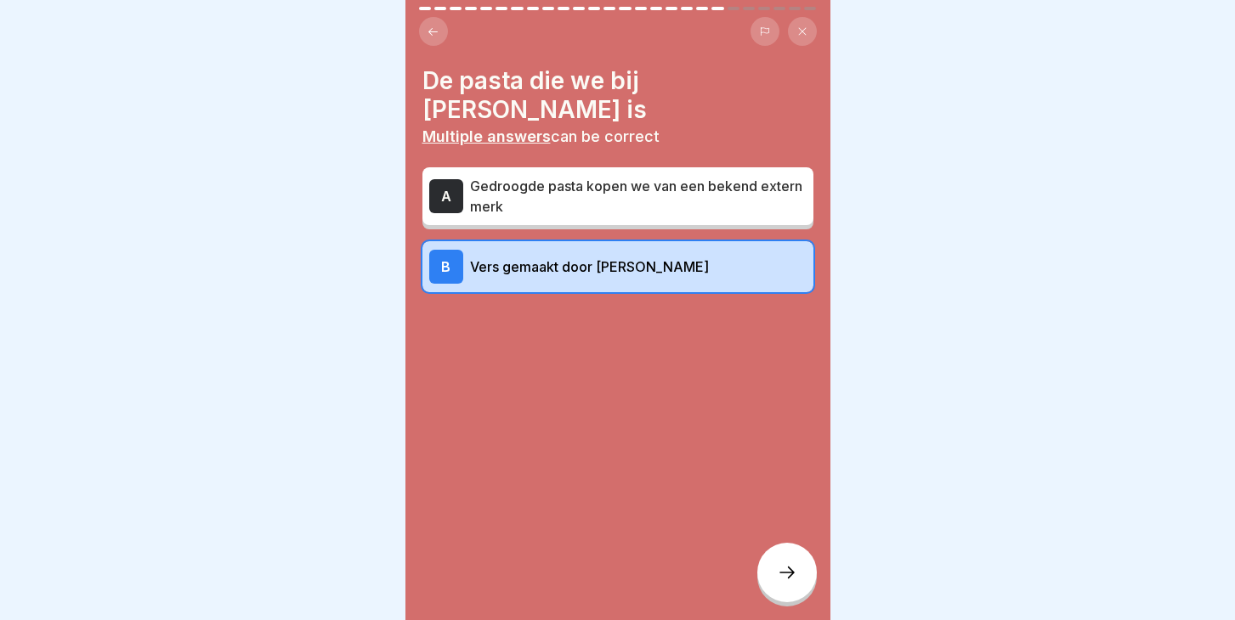
click at [769, 580] on div at bounding box center [786, 572] width 59 height 59
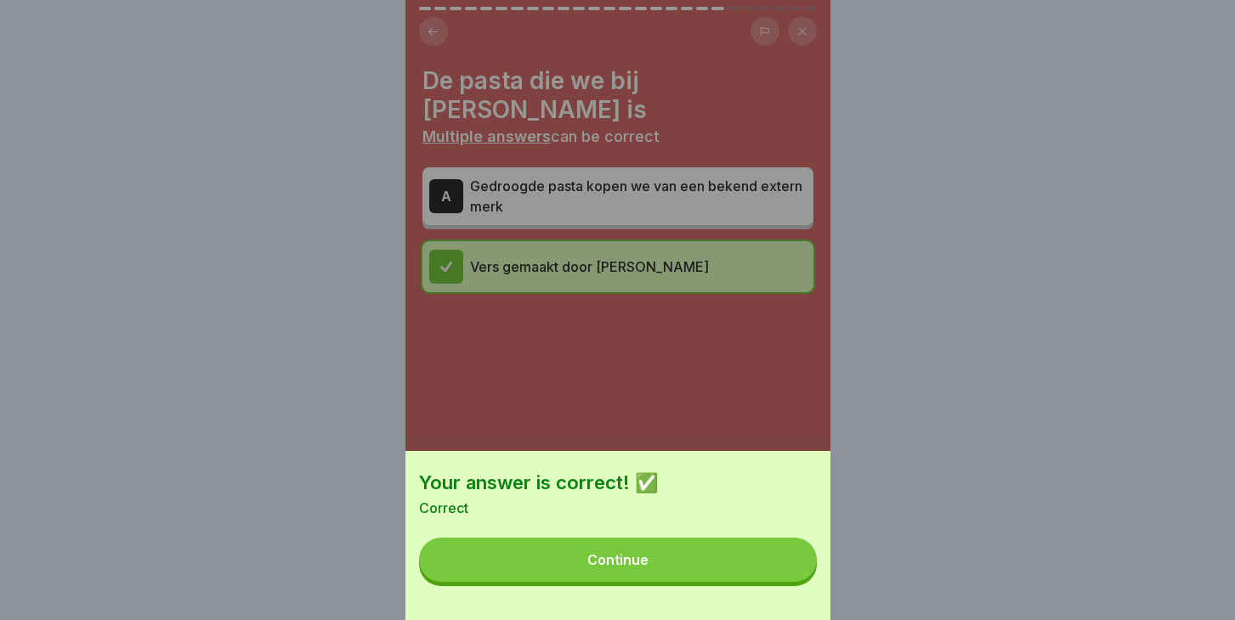
click at [755, 563] on button "Continue" at bounding box center [618, 560] width 398 height 44
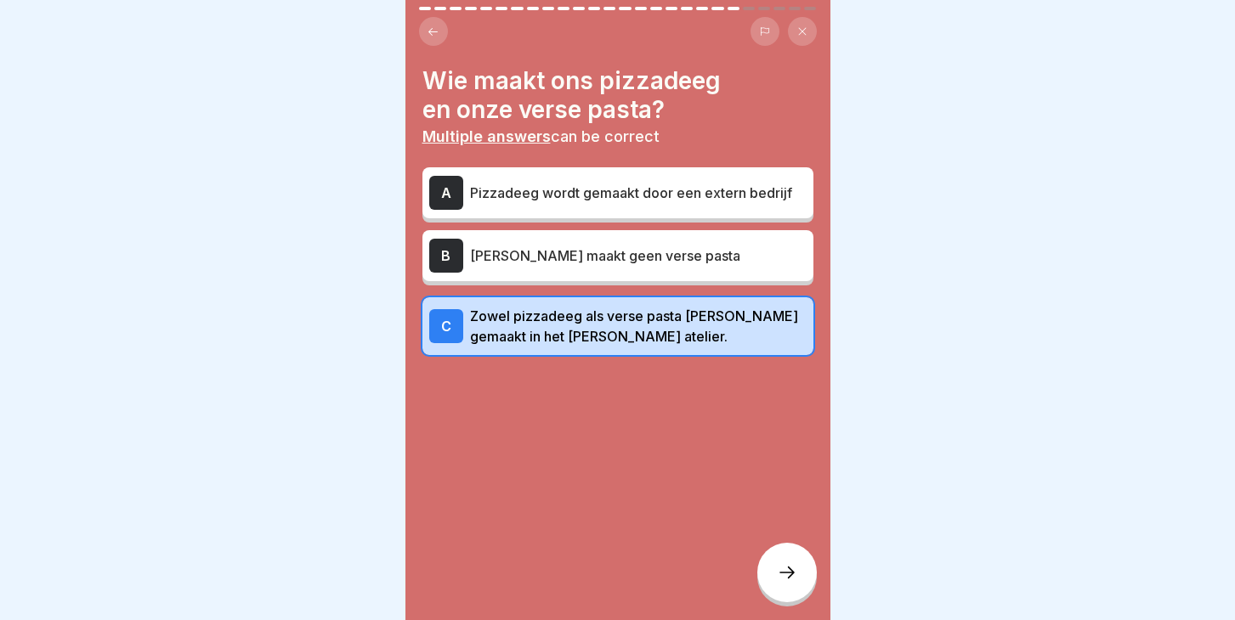
click at [790, 566] on icon at bounding box center [787, 573] width 20 height 20
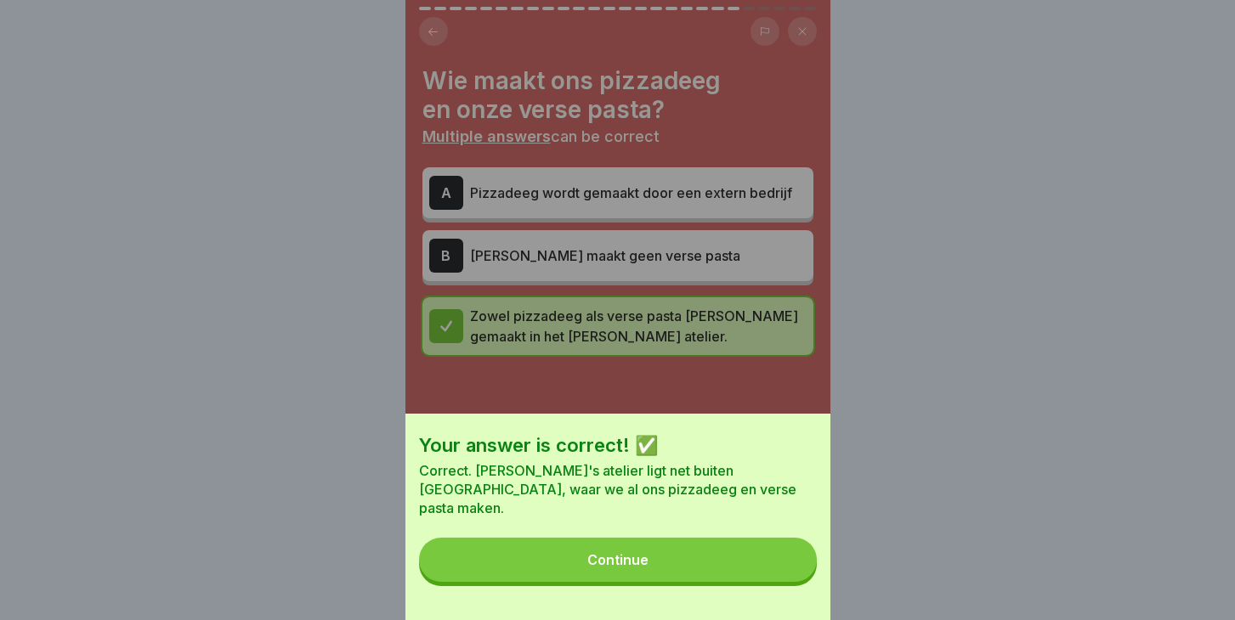
click at [674, 562] on button "Continue" at bounding box center [618, 560] width 398 height 44
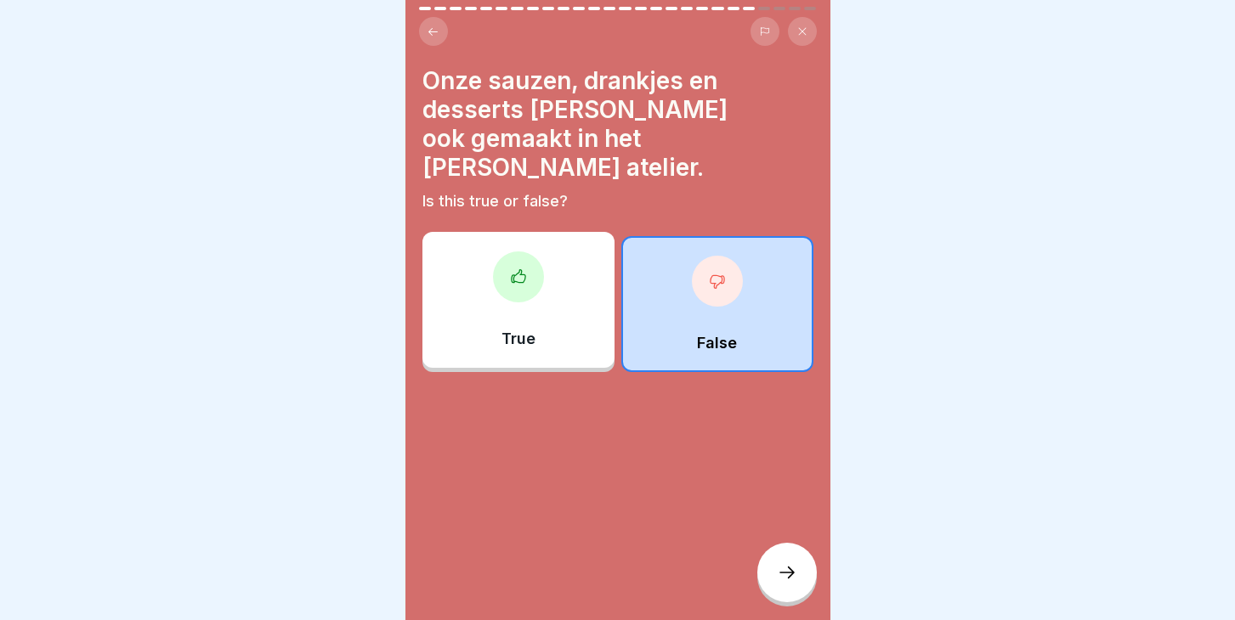
click at [498, 291] on div "True" at bounding box center [518, 300] width 192 height 136
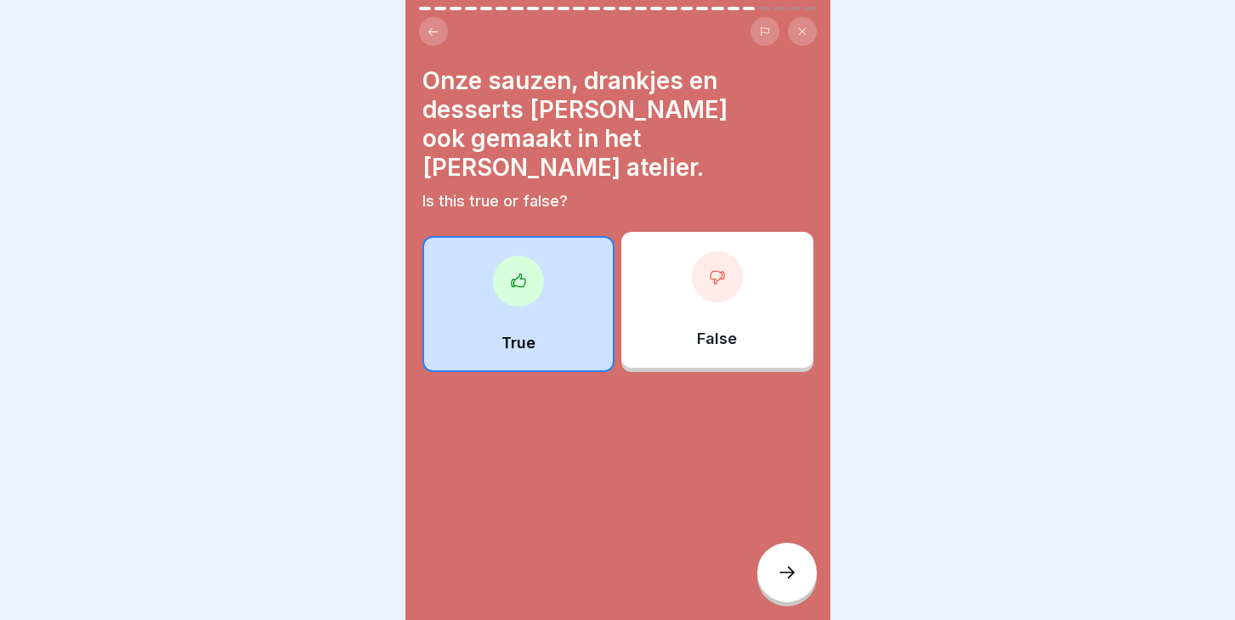
click at [736, 286] on div "False" at bounding box center [717, 300] width 192 height 136
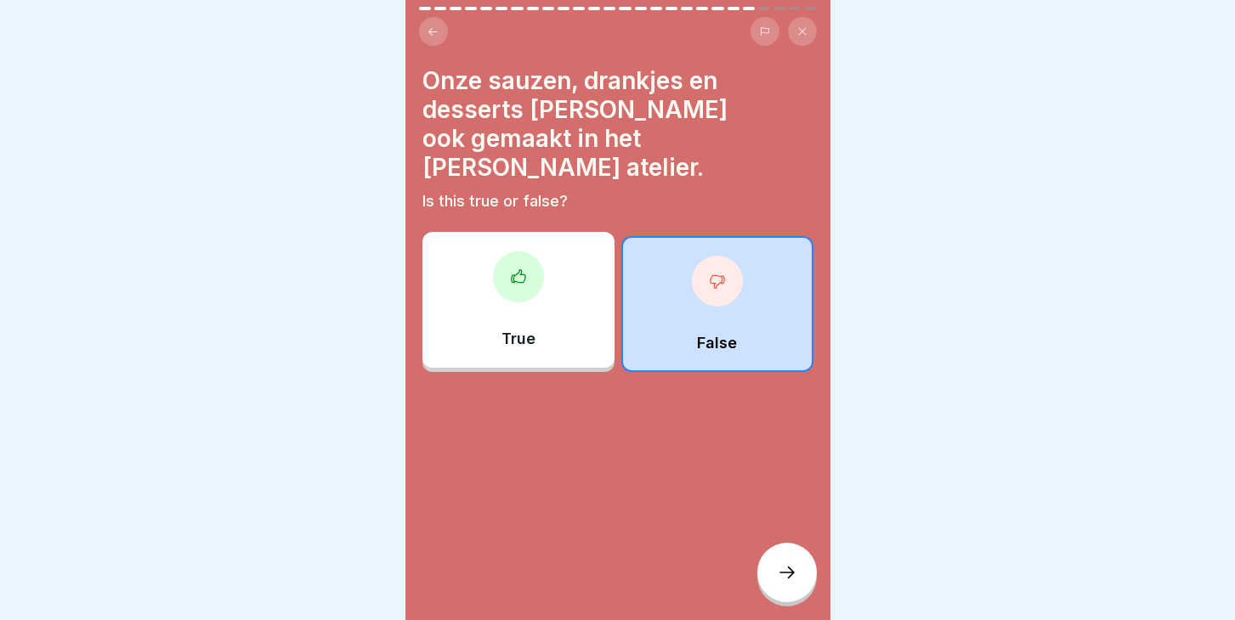
click at [786, 585] on div at bounding box center [786, 572] width 59 height 59
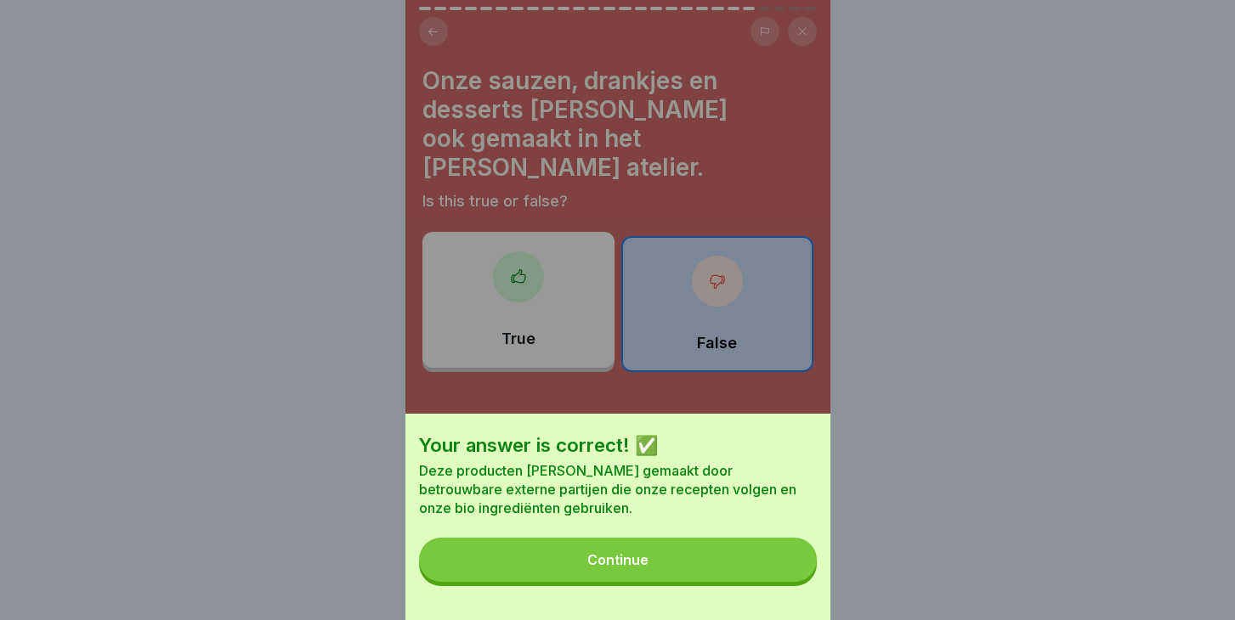
click at [677, 580] on button "Continue" at bounding box center [618, 560] width 398 height 44
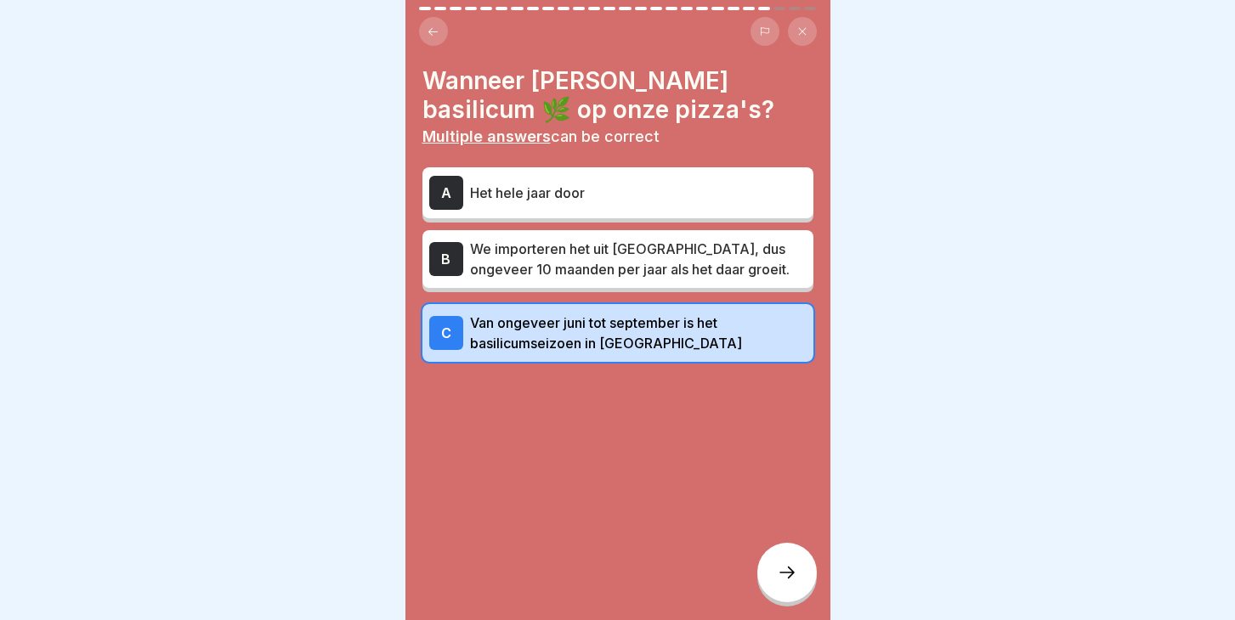
click at [793, 578] on icon at bounding box center [787, 573] width 20 height 20
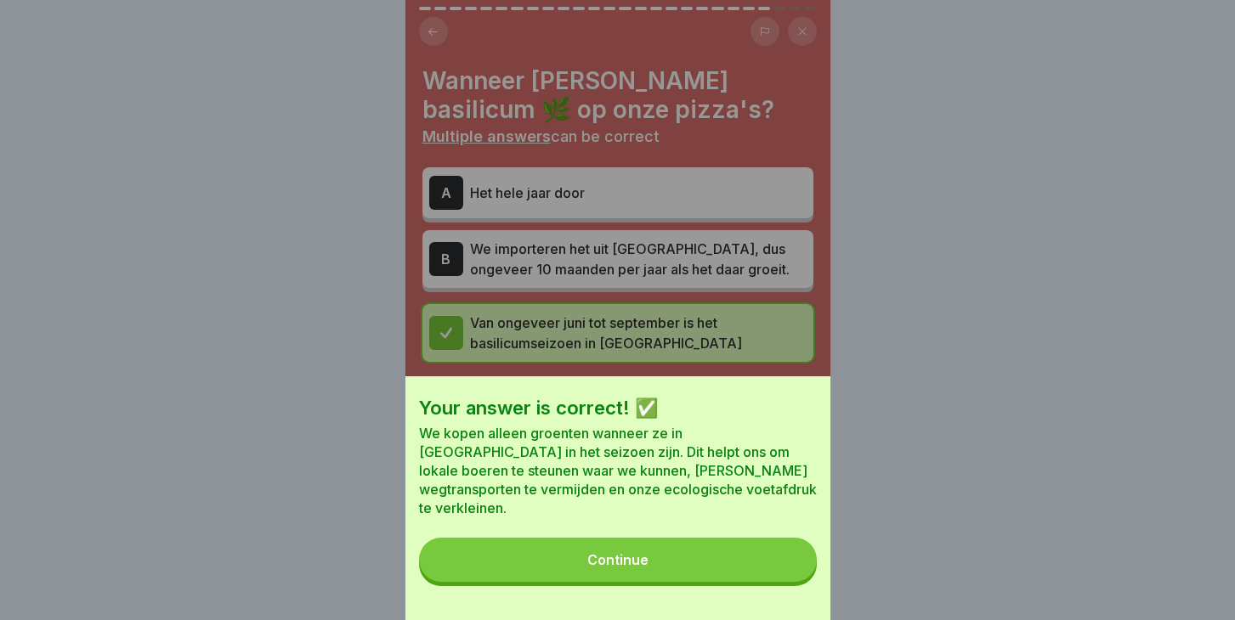
click at [653, 559] on button "Continue" at bounding box center [618, 560] width 398 height 44
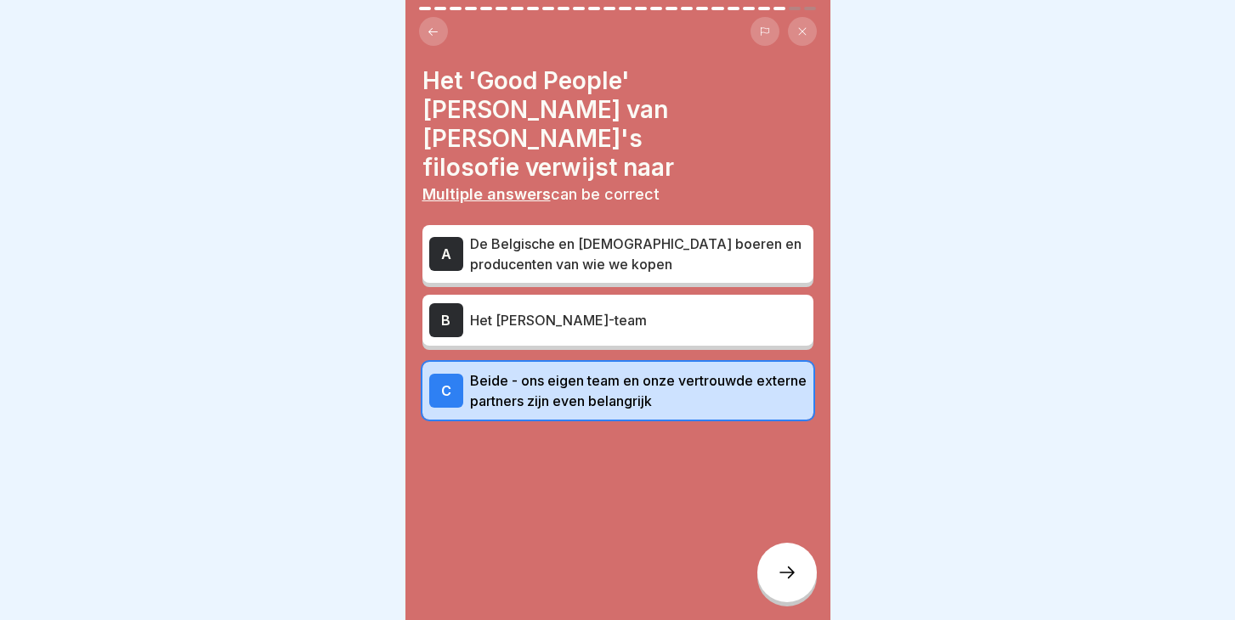
click at [783, 573] on icon at bounding box center [787, 573] width 20 height 20
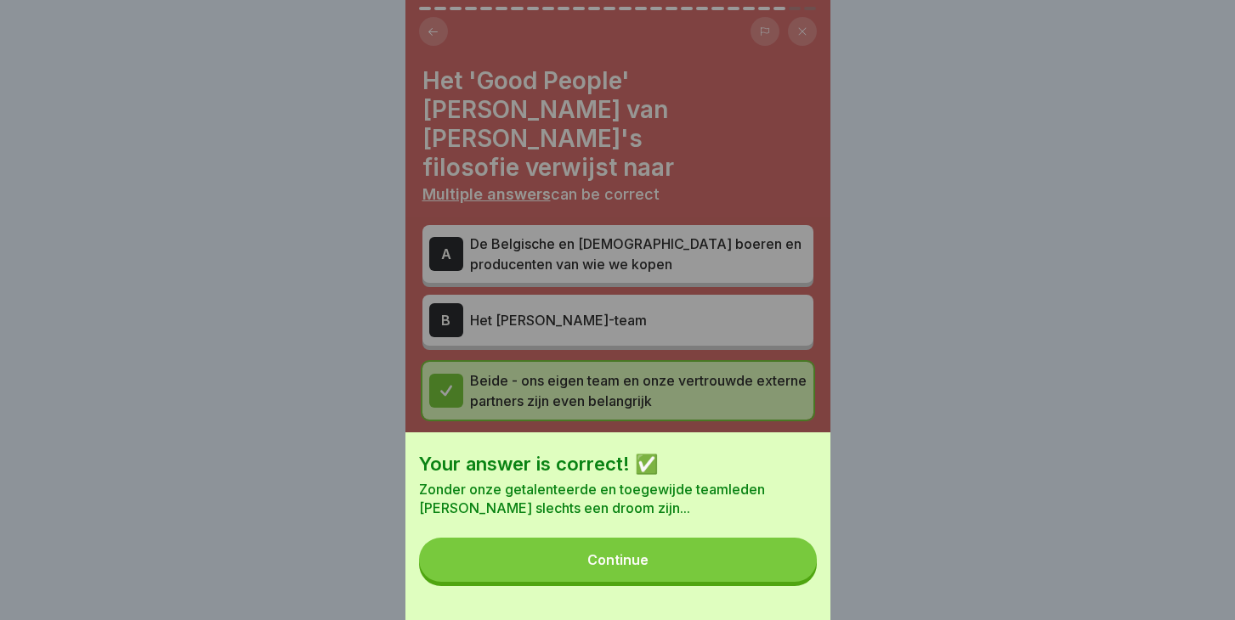
click at [649, 564] on button "Continue" at bounding box center [618, 560] width 398 height 44
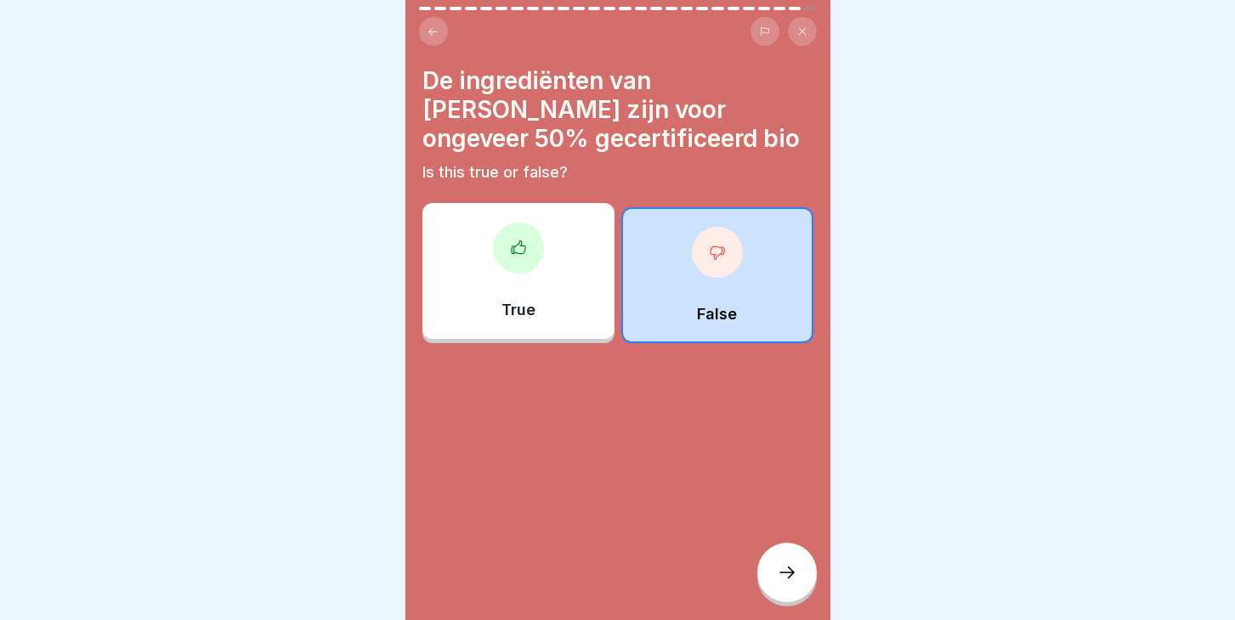
click at [767, 253] on div "False" at bounding box center [717, 275] width 192 height 136
click at [778, 552] on div at bounding box center [786, 572] width 59 height 59
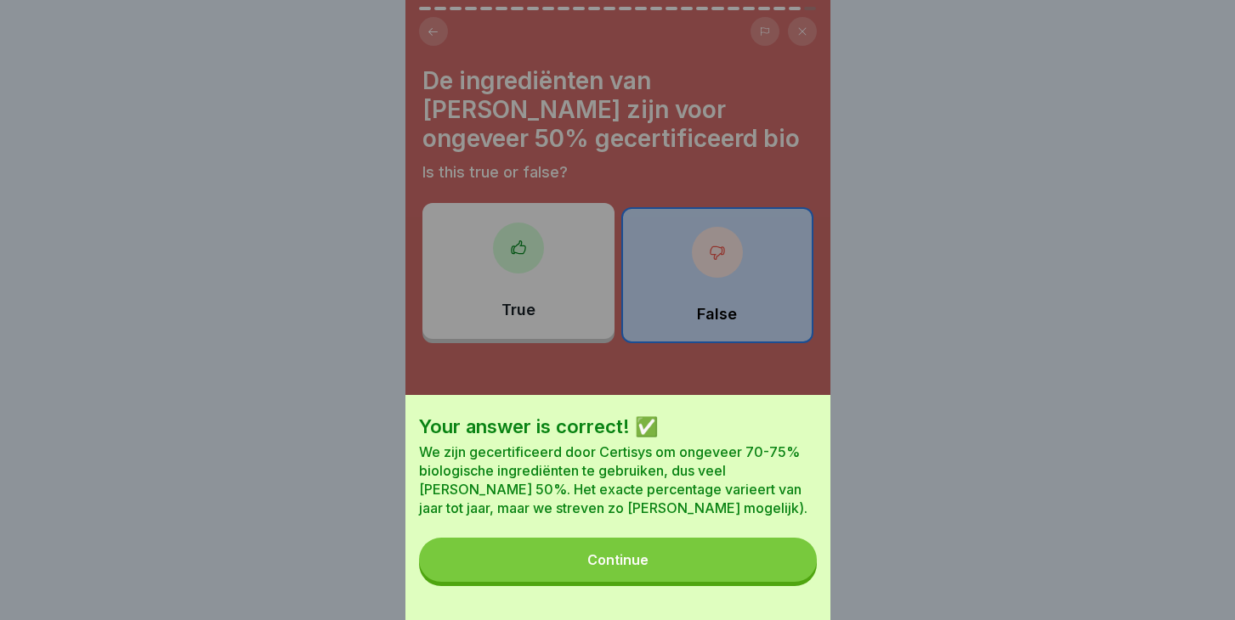
click at [674, 565] on button "Continue" at bounding box center [618, 560] width 398 height 44
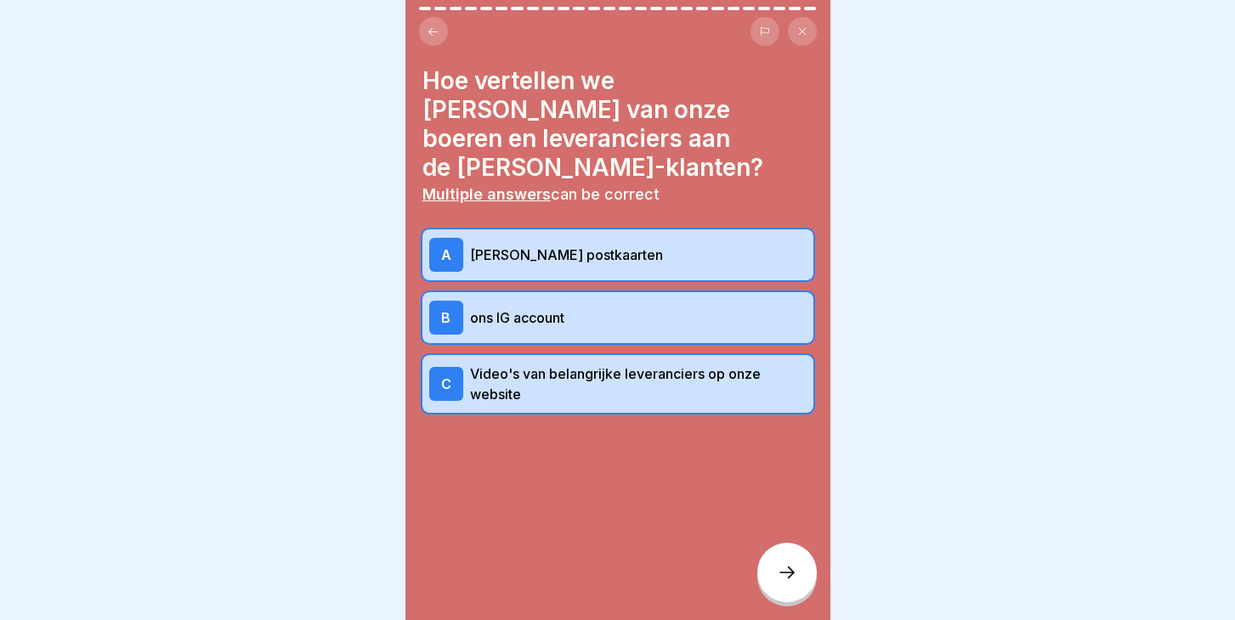
click at [802, 560] on div at bounding box center [786, 572] width 59 height 59
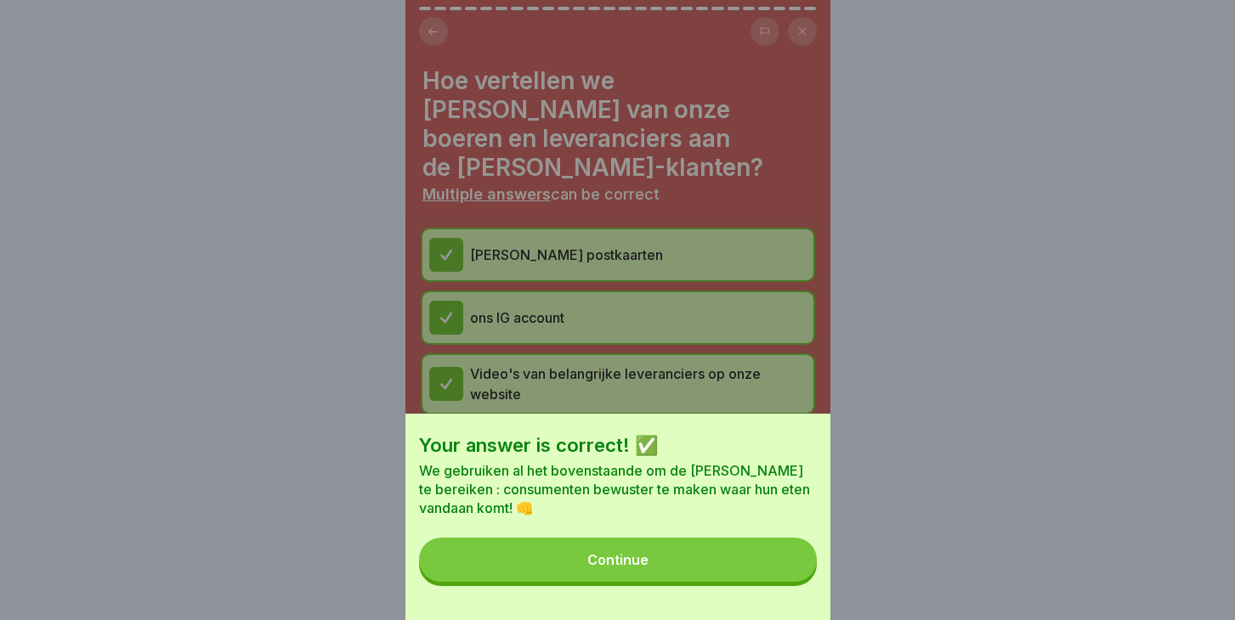
click at [649, 556] on button "Continue" at bounding box center [618, 560] width 398 height 44
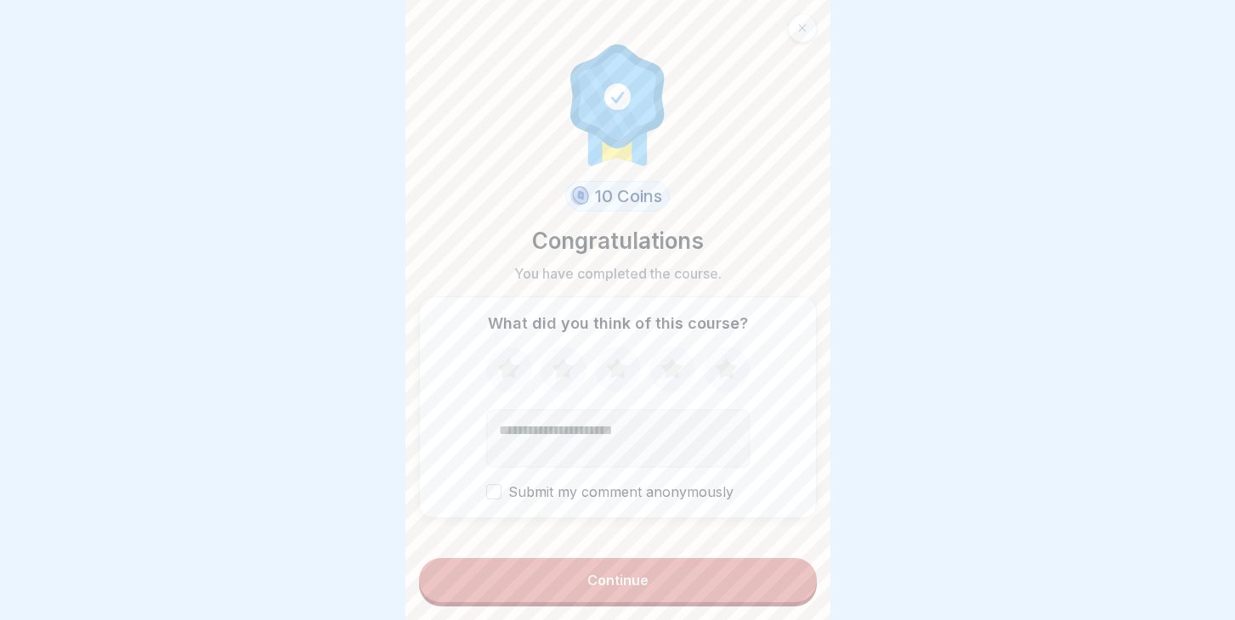
click at [722, 359] on icon at bounding box center [726, 370] width 45 height 44
click at [574, 591] on button "Continue" at bounding box center [618, 580] width 398 height 44
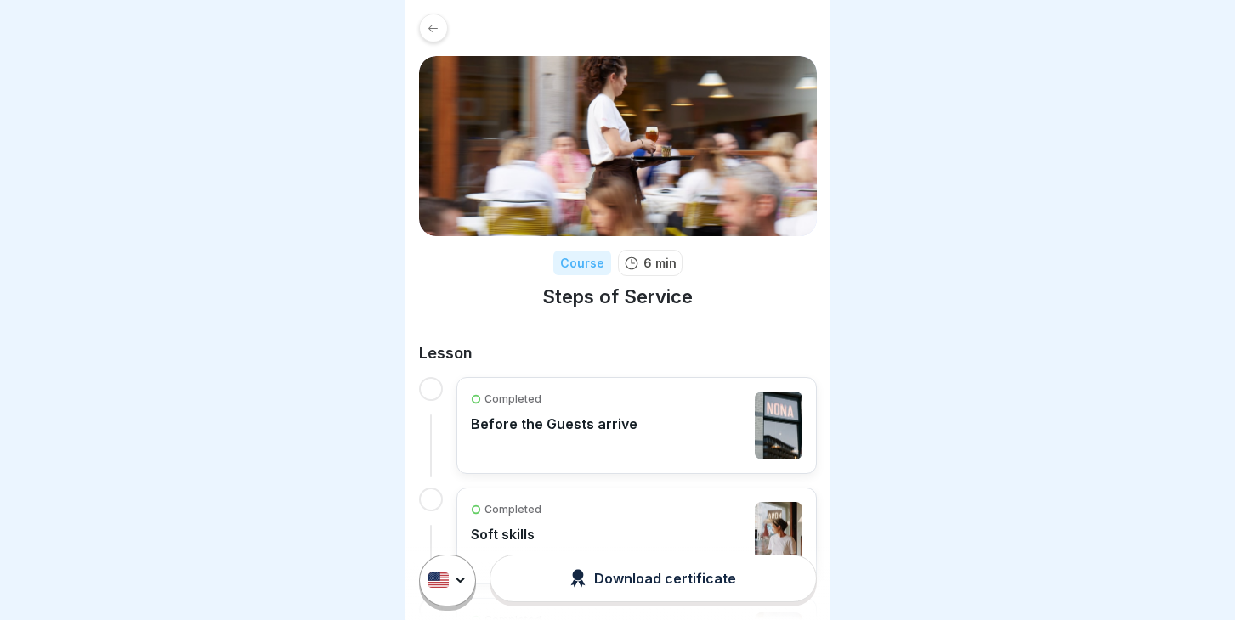
click at [547, 443] on div "Completed Before the Guests arrive" at bounding box center [554, 426] width 167 height 68
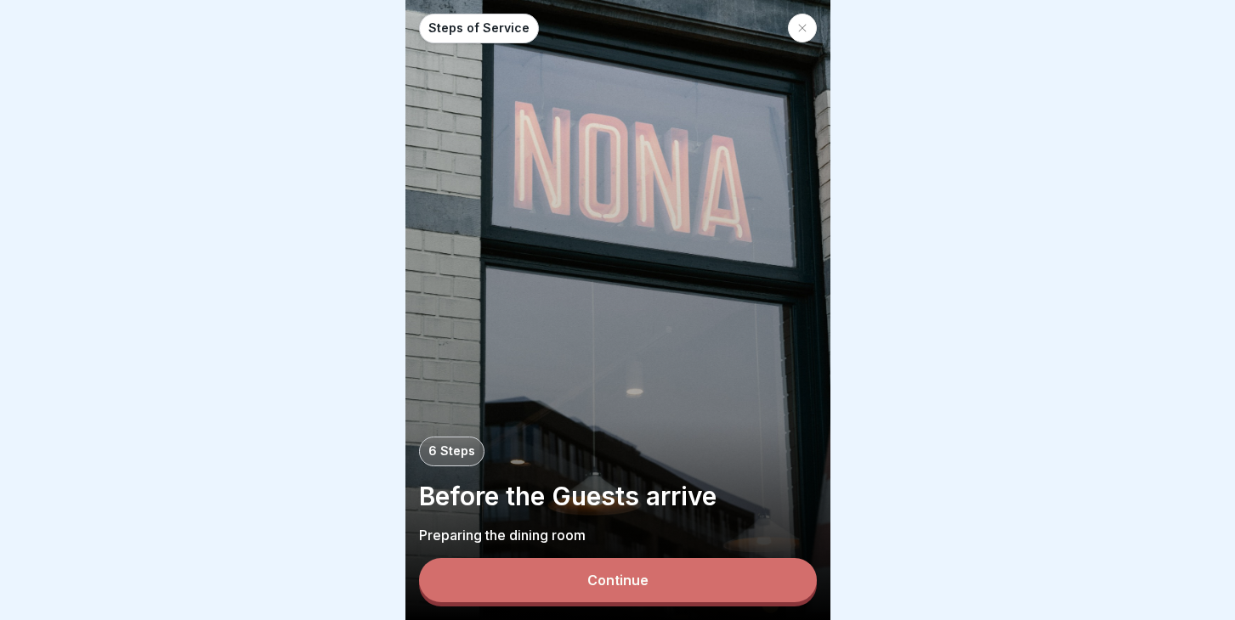
click at [643, 586] on div "Continue" at bounding box center [617, 580] width 61 height 15
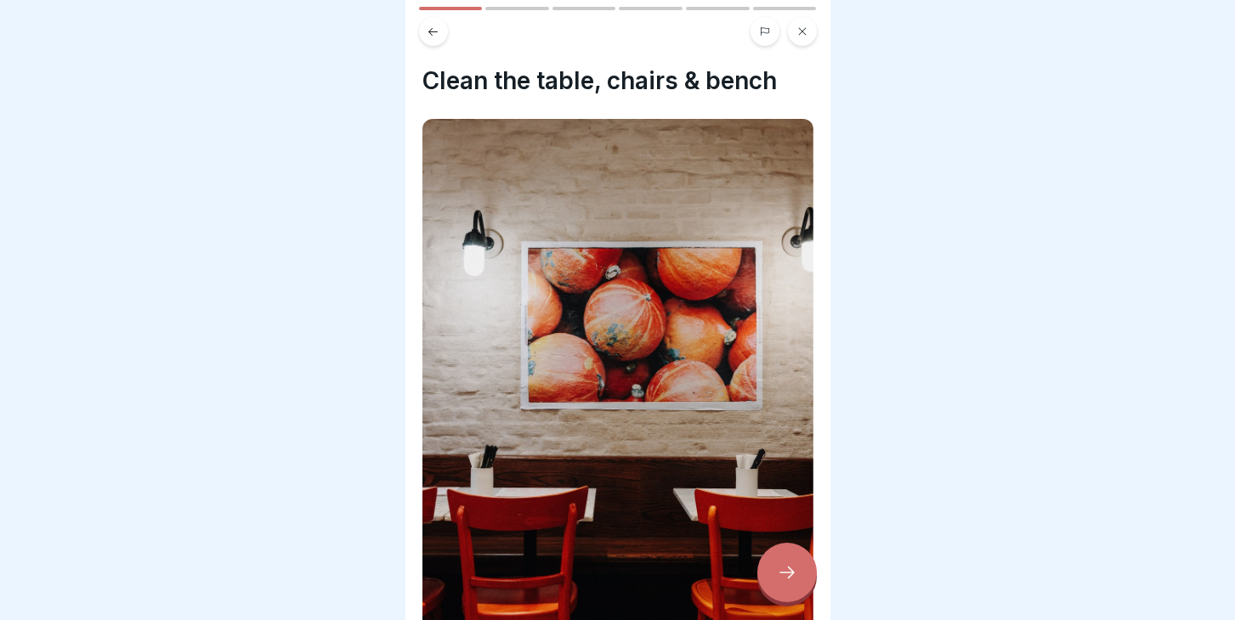
click at [437, 38] on button at bounding box center [433, 31] width 29 height 29
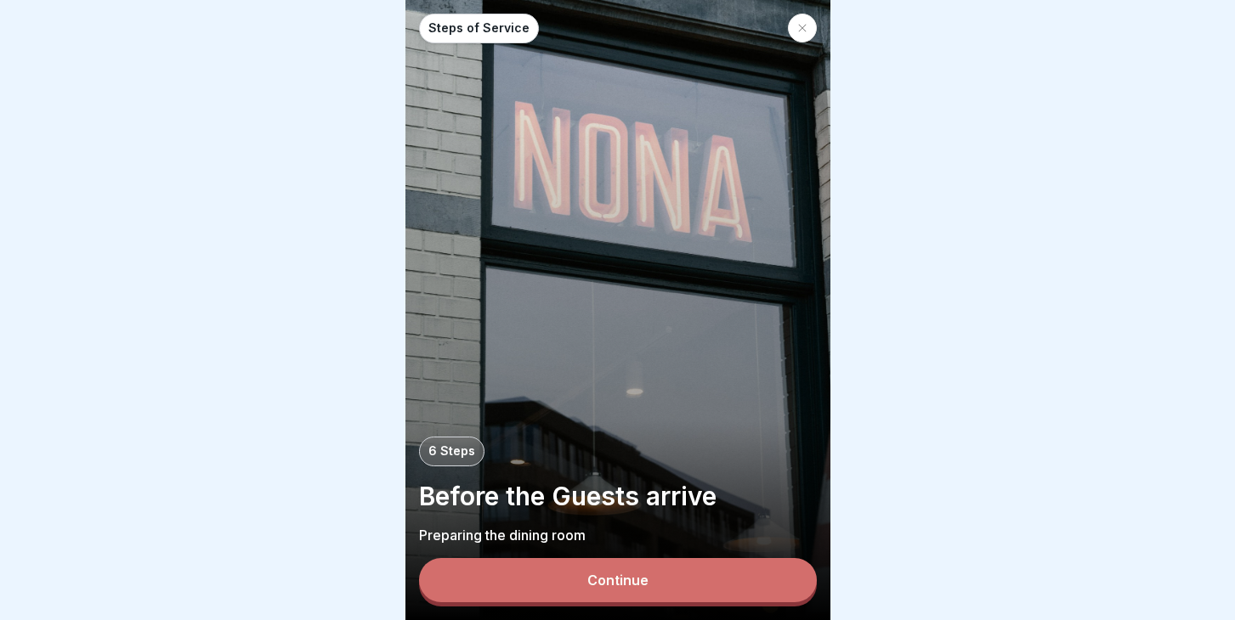
click at [799, 30] on icon at bounding box center [802, 28] width 10 height 10
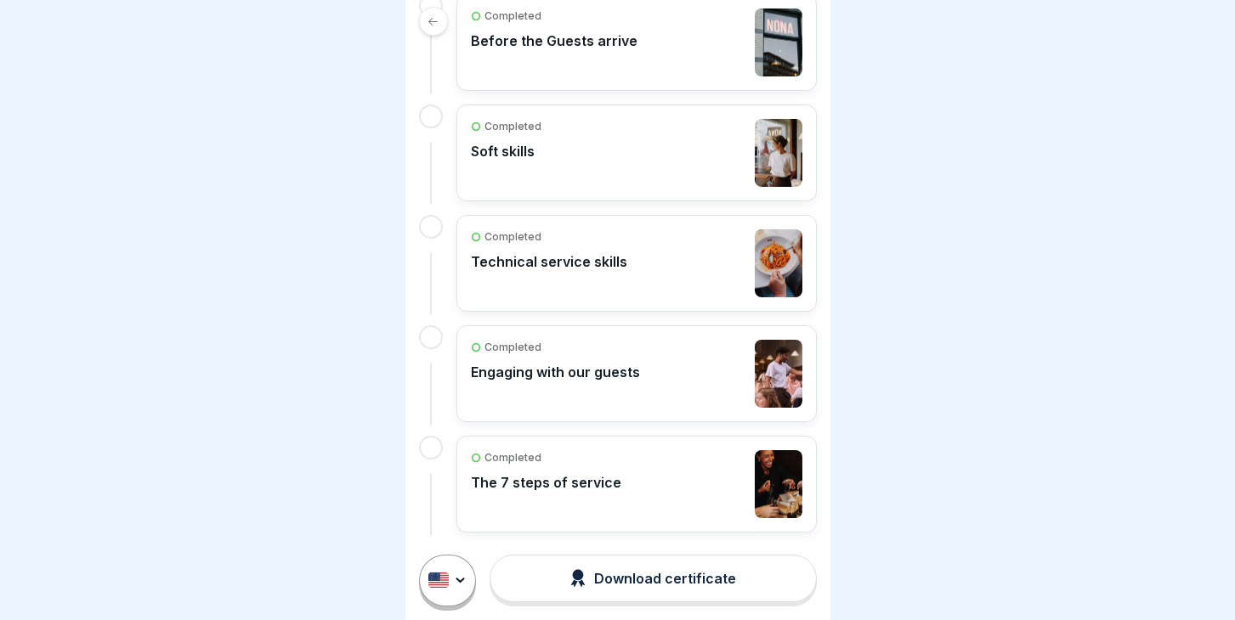
scroll to position [401, 0]
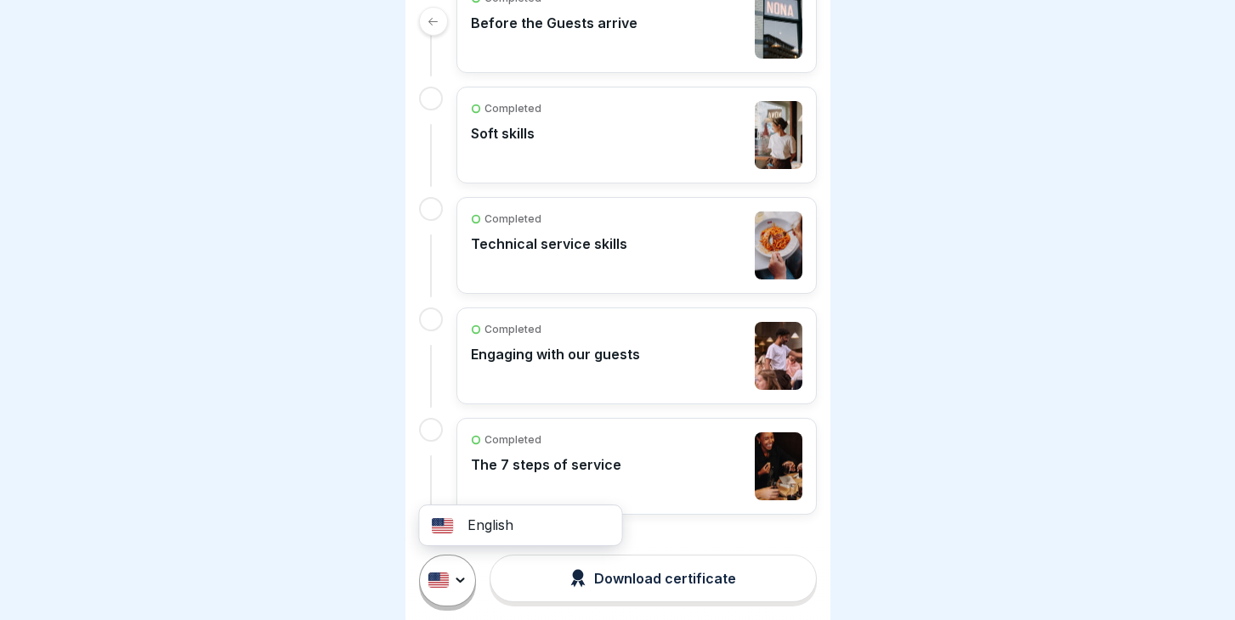
click at [448, 588] on html "Course 6 min Steps of Service Lesson Completed Before the Guests arrive Complet…" at bounding box center [617, 310] width 1235 height 620
click at [1152, 19] on html "Course 6 min Steps of Service Lesson Completed Before the Guests arrive Complet…" at bounding box center [617, 310] width 1235 height 620
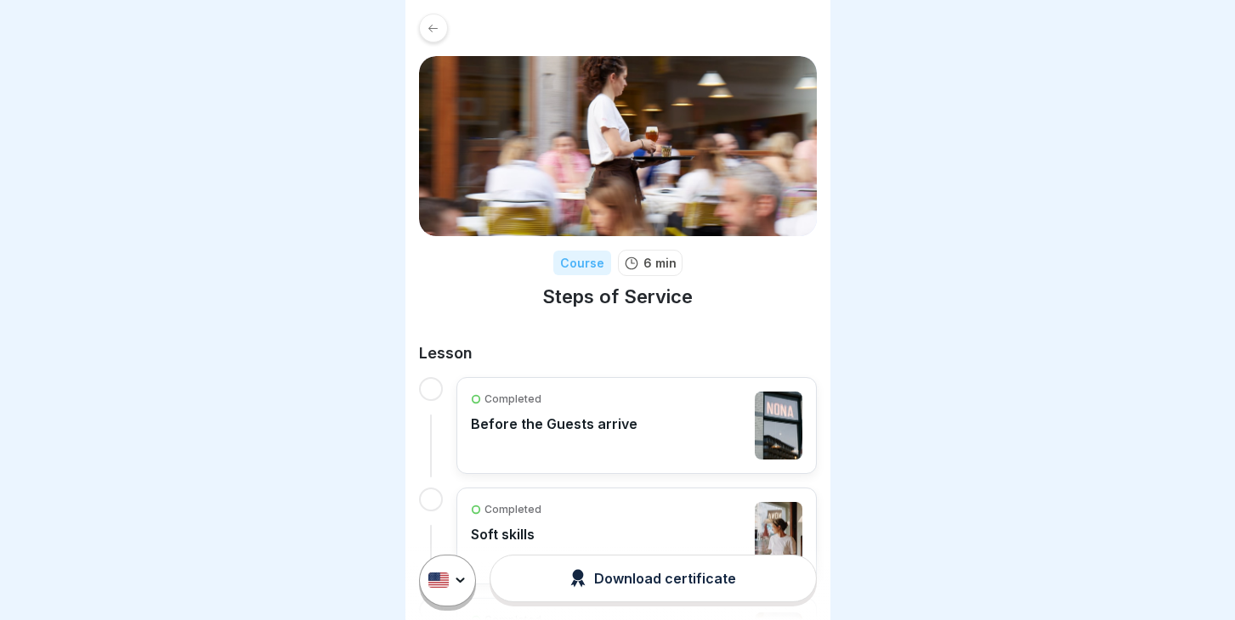
click at [561, 451] on div "Completed Before the Guests arrive" at bounding box center [554, 426] width 167 height 68
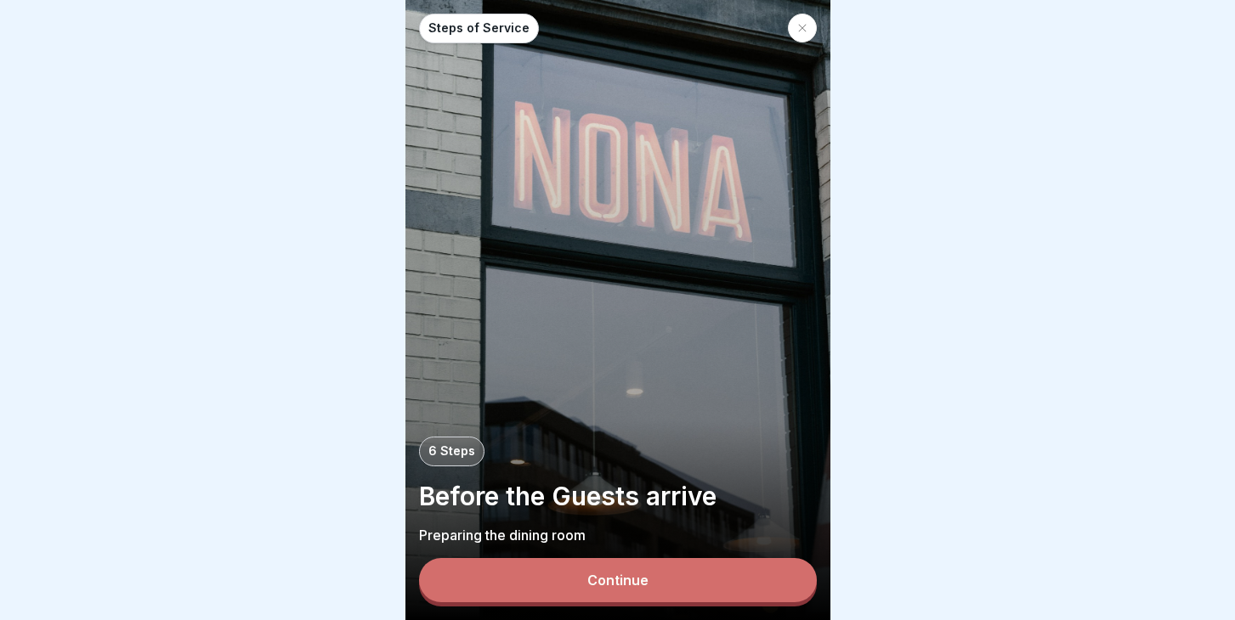
click at [608, 574] on div "Continue" at bounding box center [617, 580] width 61 height 15
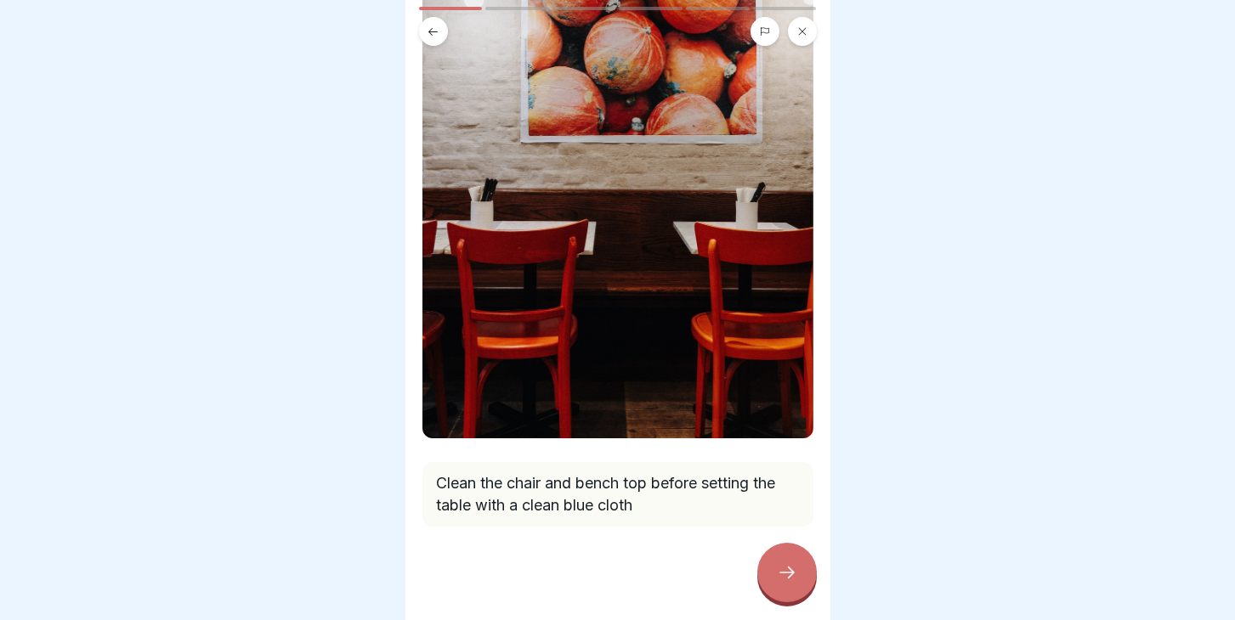
scroll to position [274, 0]
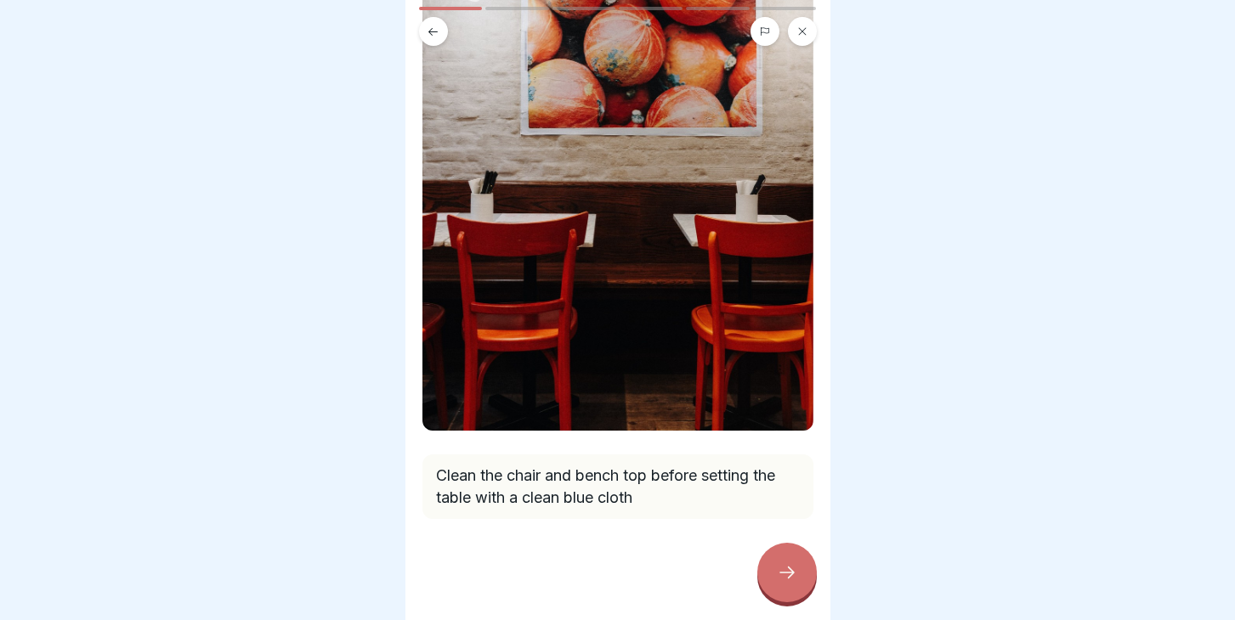
click at [791, 574] on icon at bounding box center [786, 573] width 15 height 12
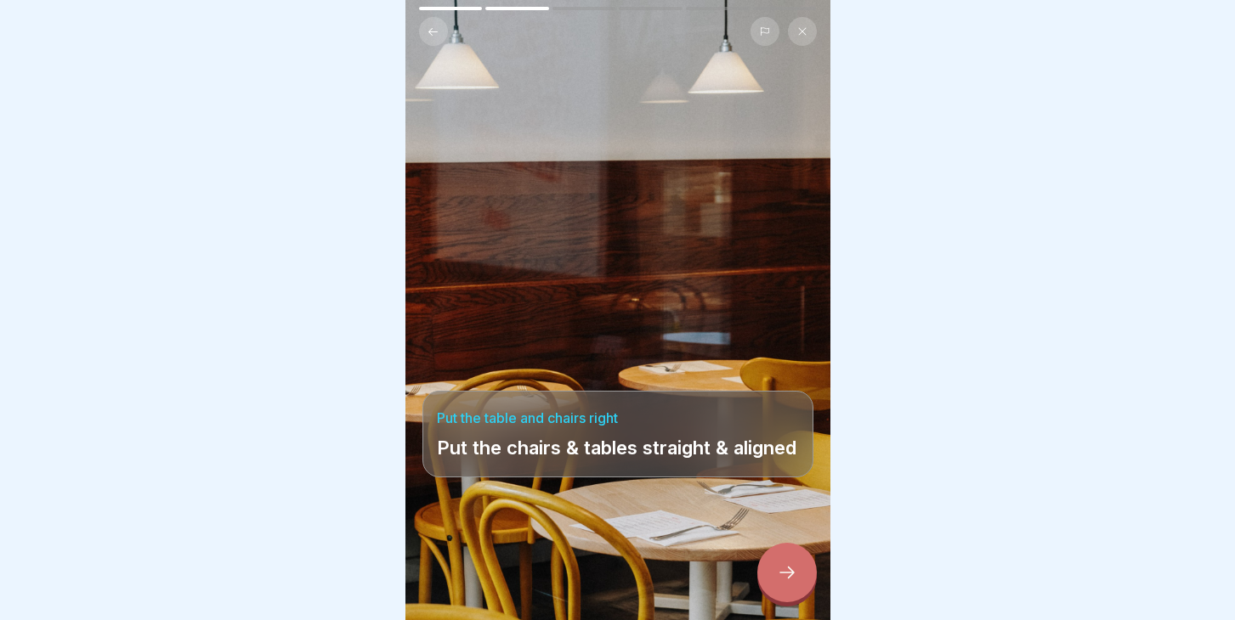
click at [801, 586] on div at bounding box center [786, 572] width 59 height 59
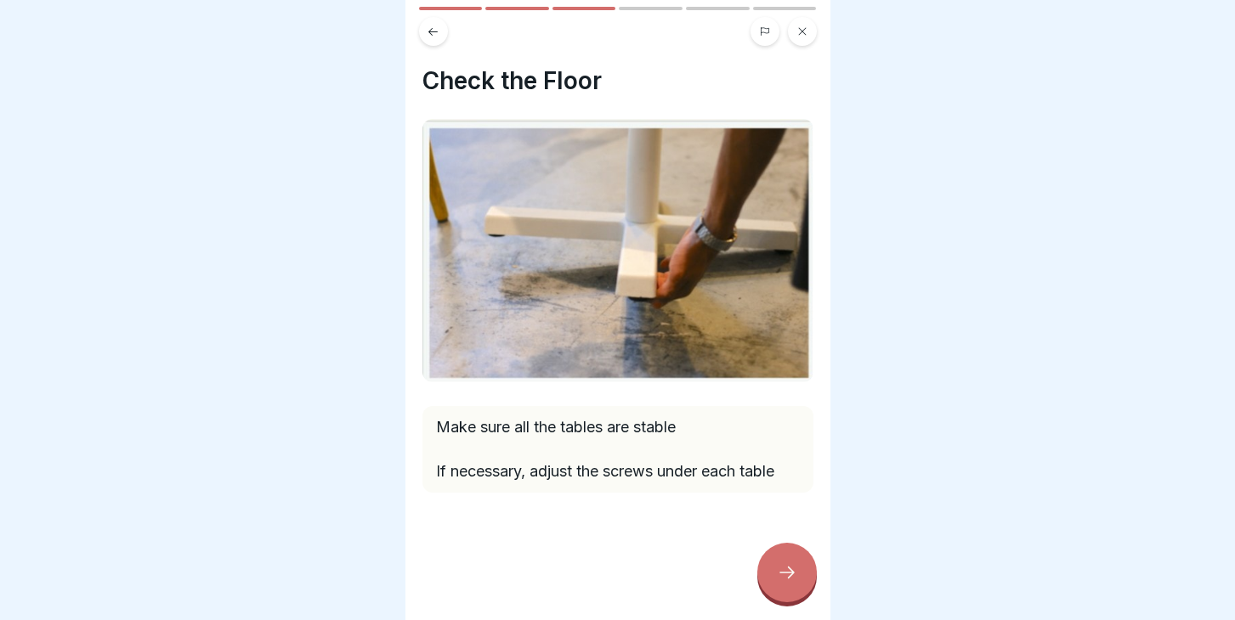
click at [791, 567] on icon at bounding box center [787, 573] width 20 height 20
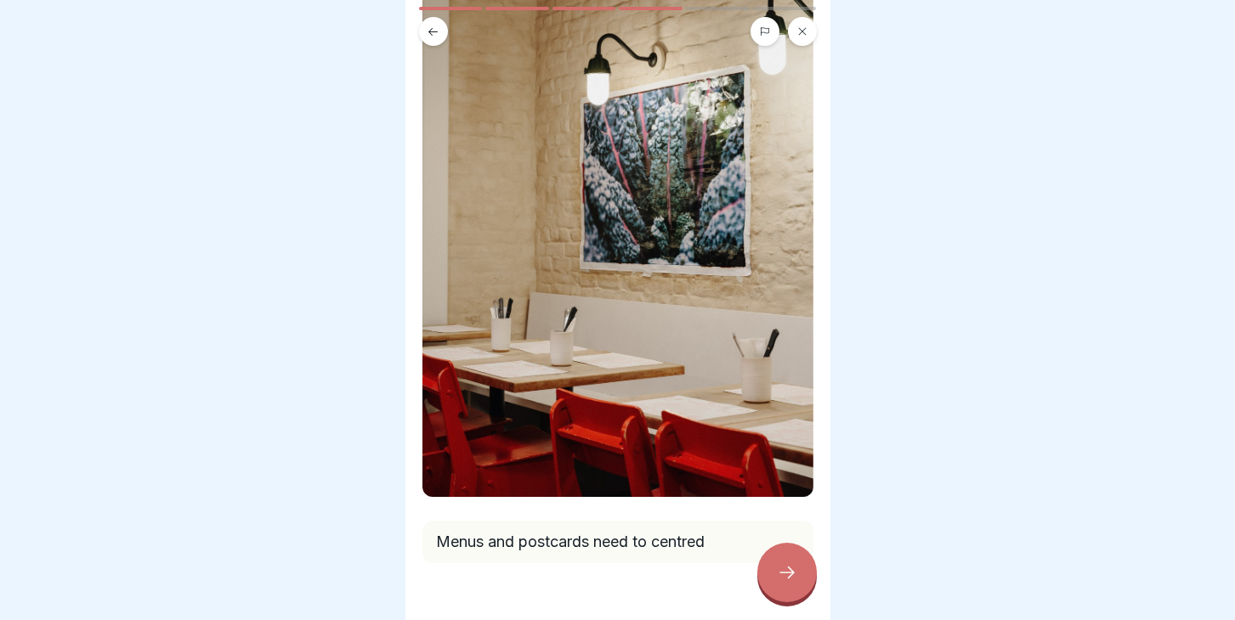
scroll to position [139, 0]
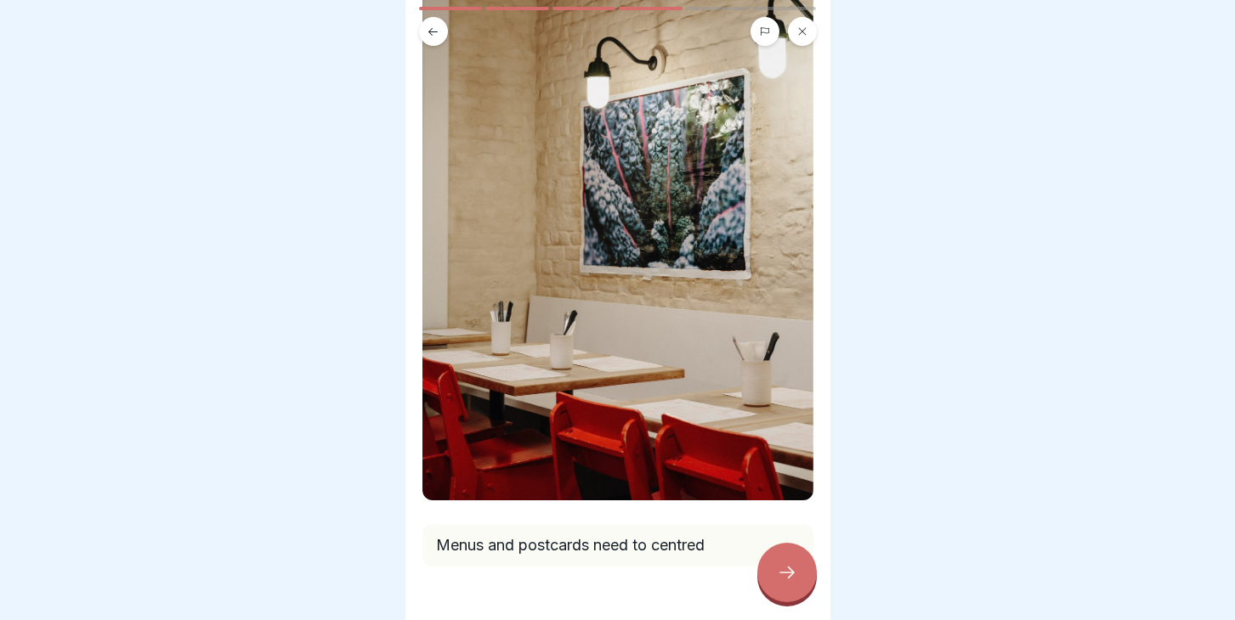
click at [795, 579] on icon at bounding box center [787, 573] width 20 height 20
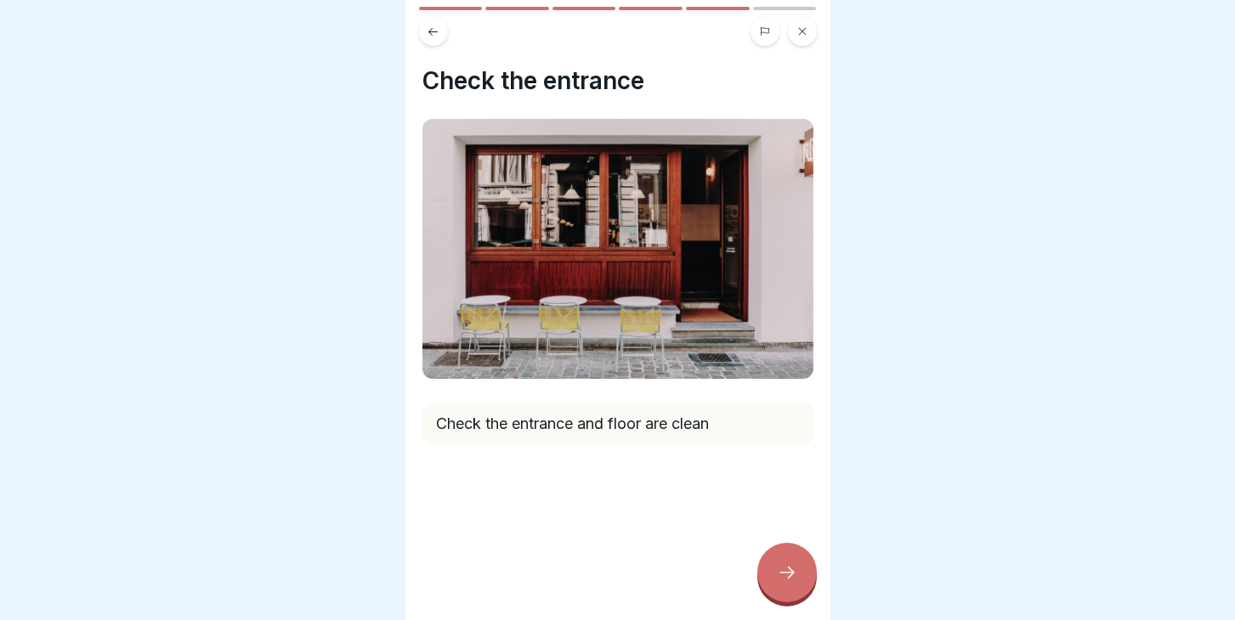
click at [777, 583] on div at bounding box center [786, 572] width 59 height 59
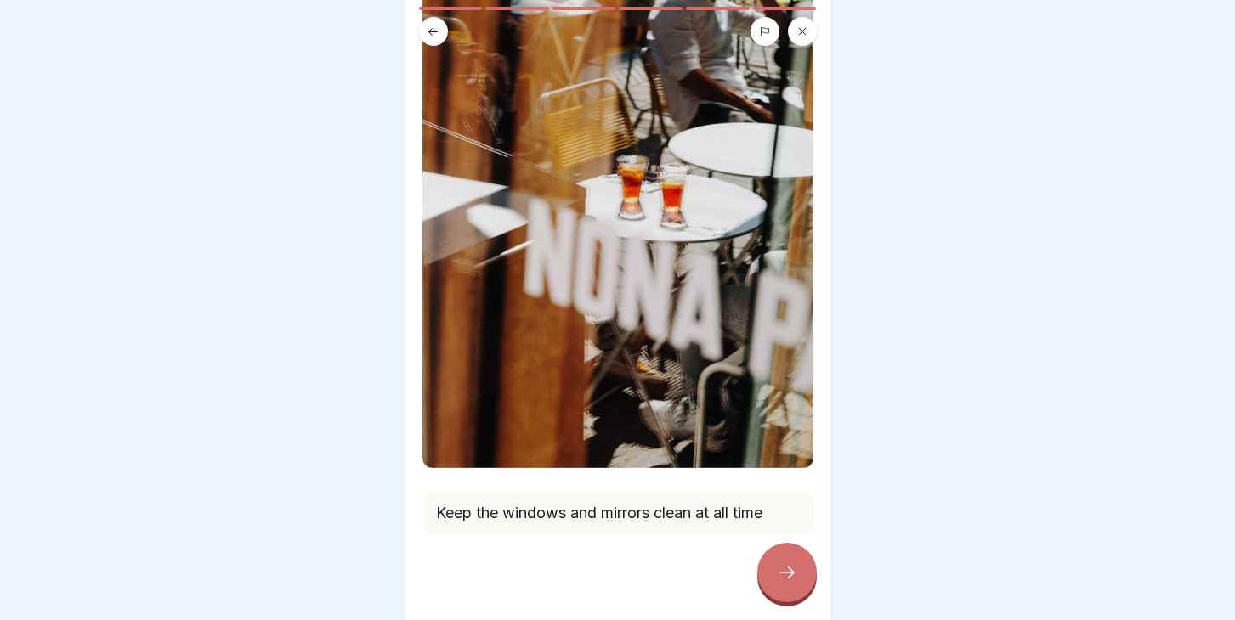
scroll to position [253, 0]
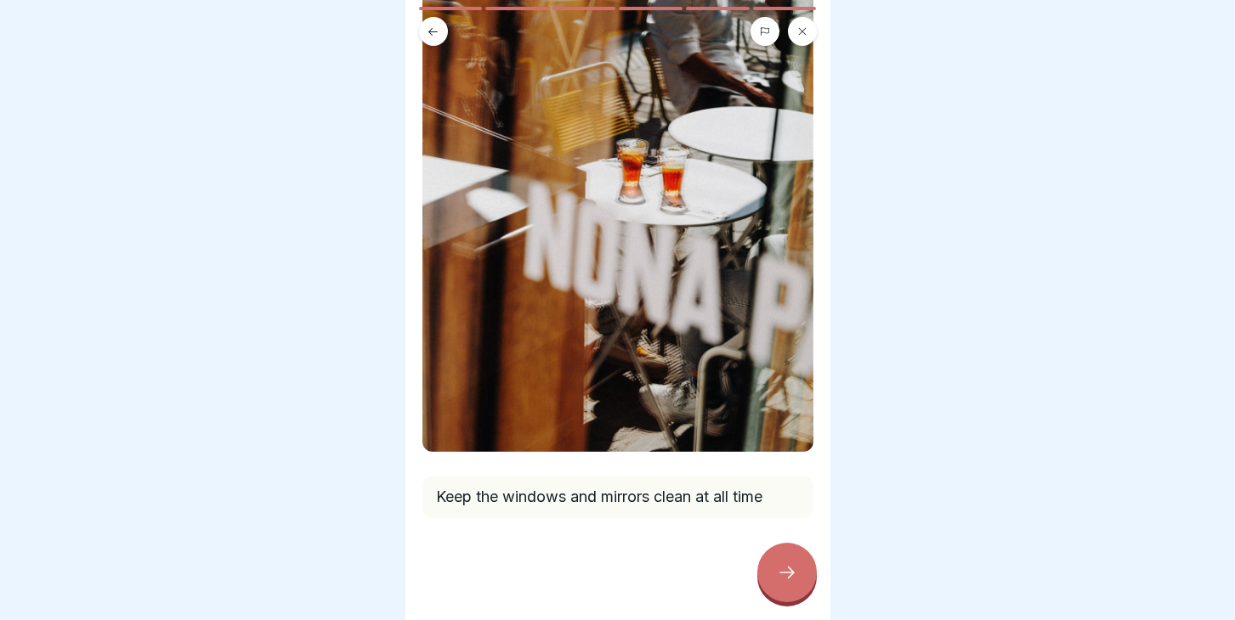
click at [785, 563] on div at bounding box center [786, 572] width 59 height 59
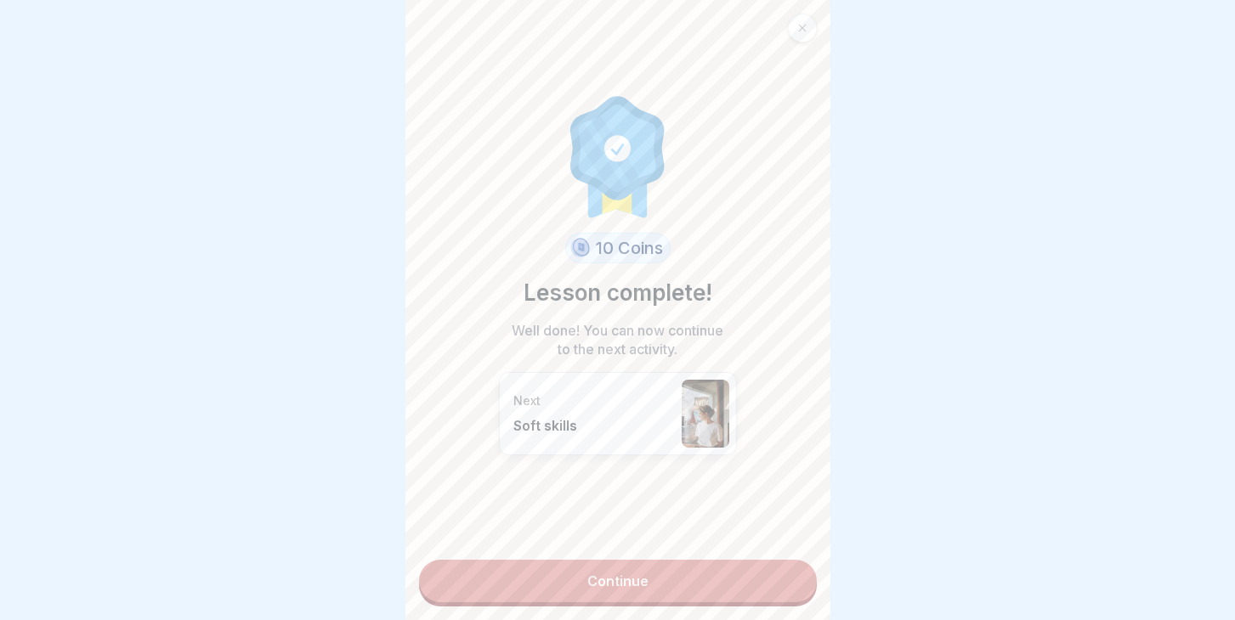
click at [576, 583] on link "Continue" at bounding box center [618, 581] width 398 height 42
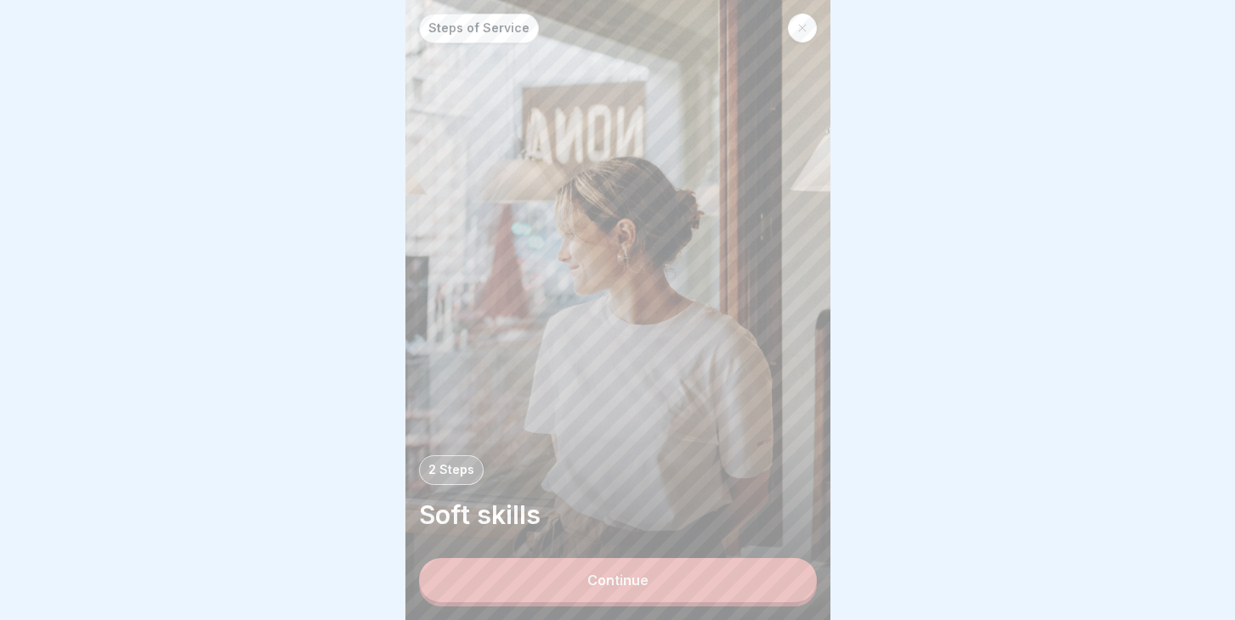
click at [659, 590] on button "Continue" at bounding box center [618, 580] width 398 height 44
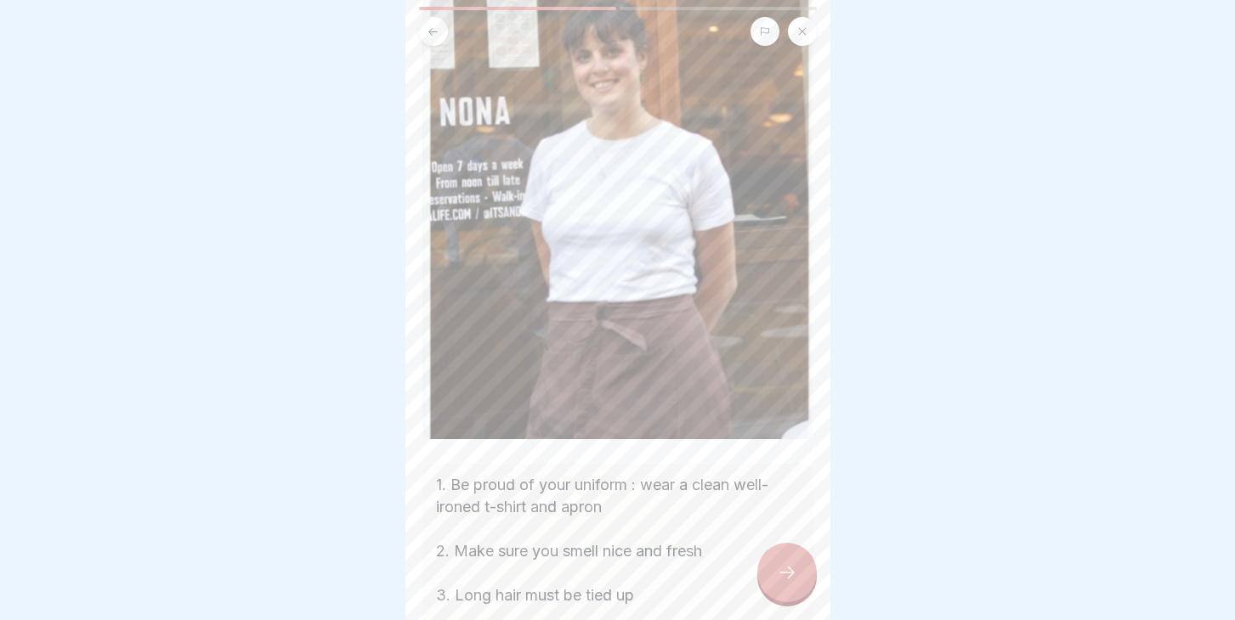
scroll to position [486, 0]
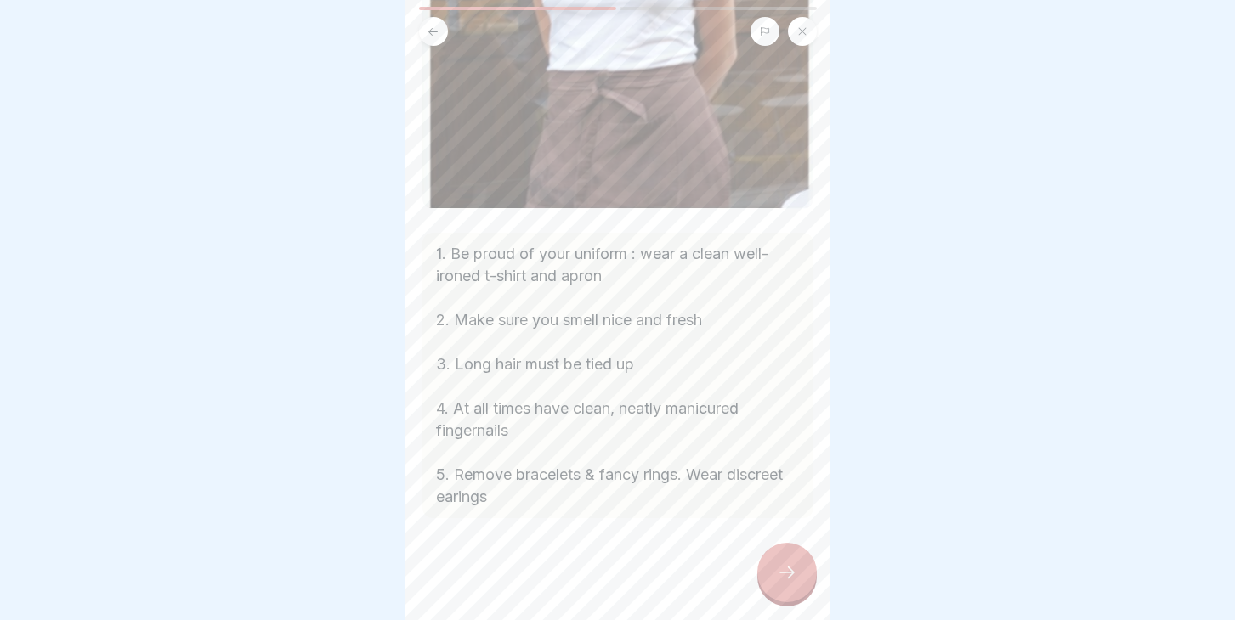
click at [779, 568] on icon at bounding box center [787, 573] width 20 height 20
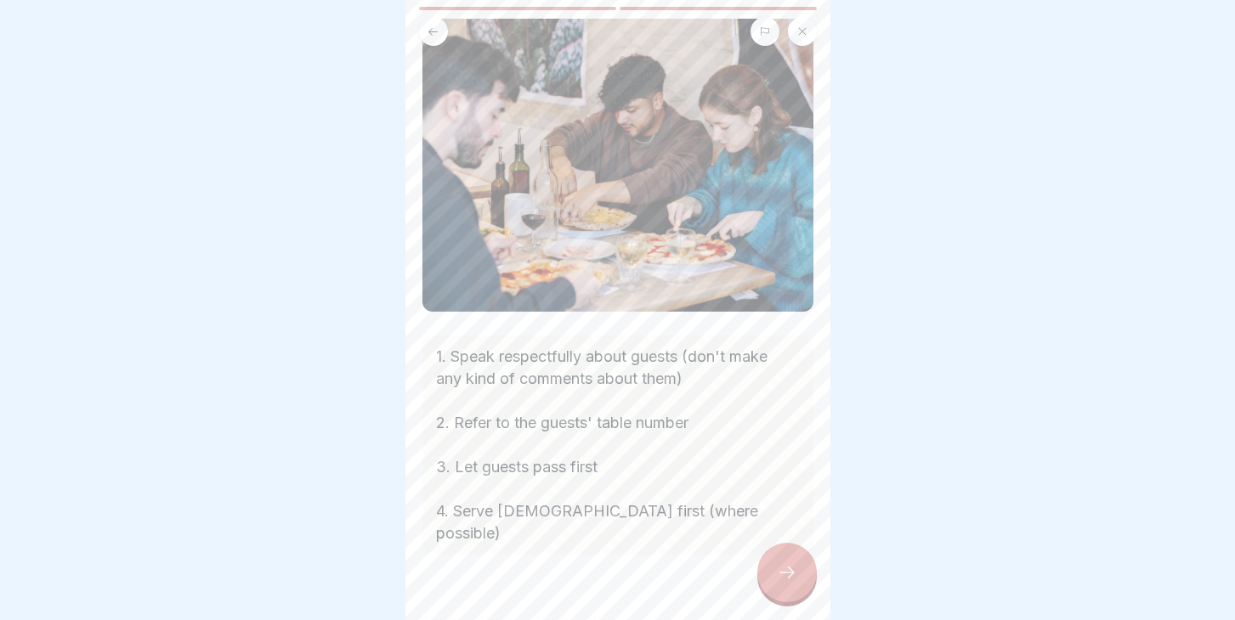
scroll to position [97, 0]
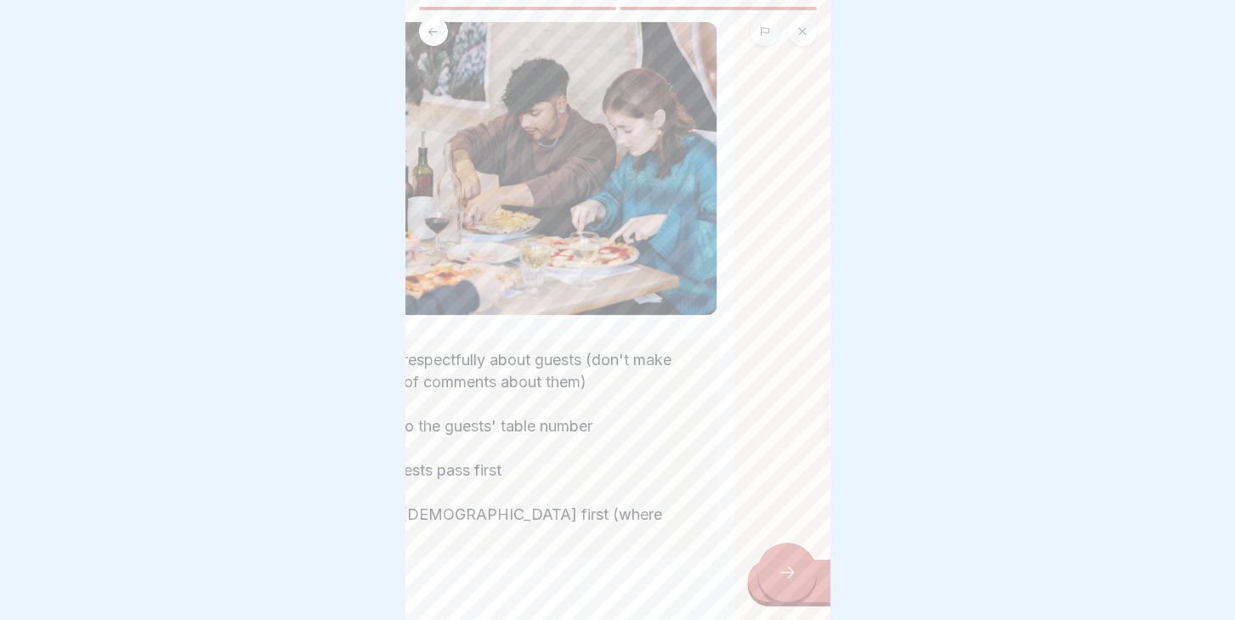
click at [633, 526] on div "1. Speak respectfully about guests (don't make any kind of comments about them)…" at bounding box center [520, 448] width 391 height 219
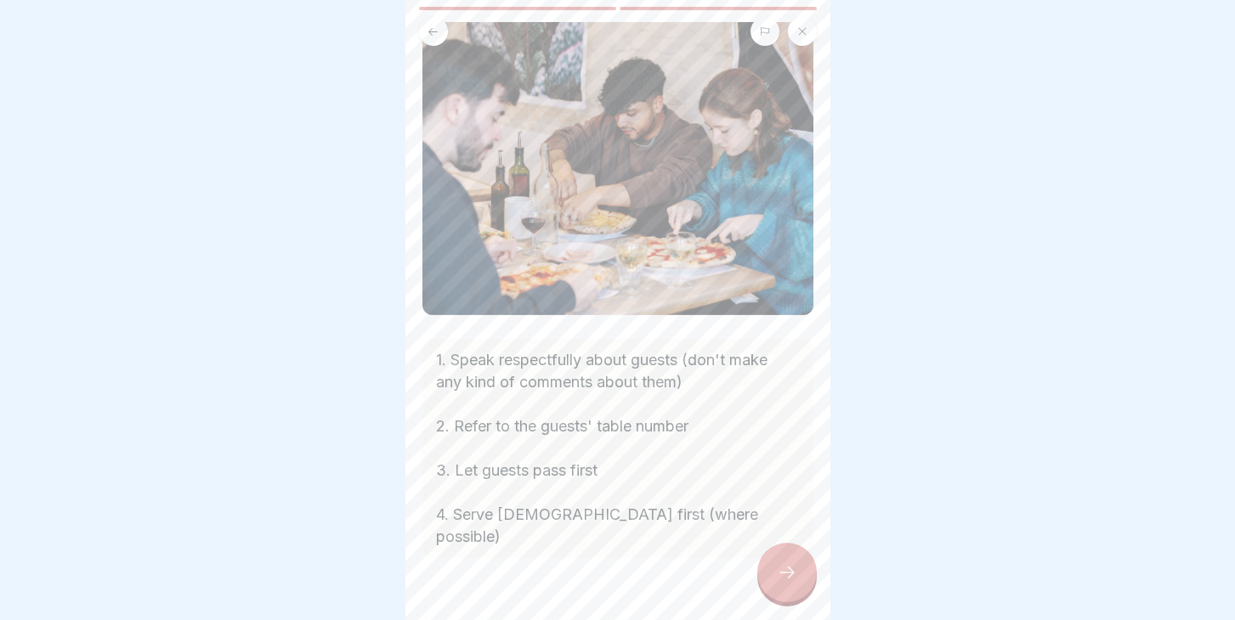
click at [791, 578] on icon at bounding box center [787, 573] width 20 height 20
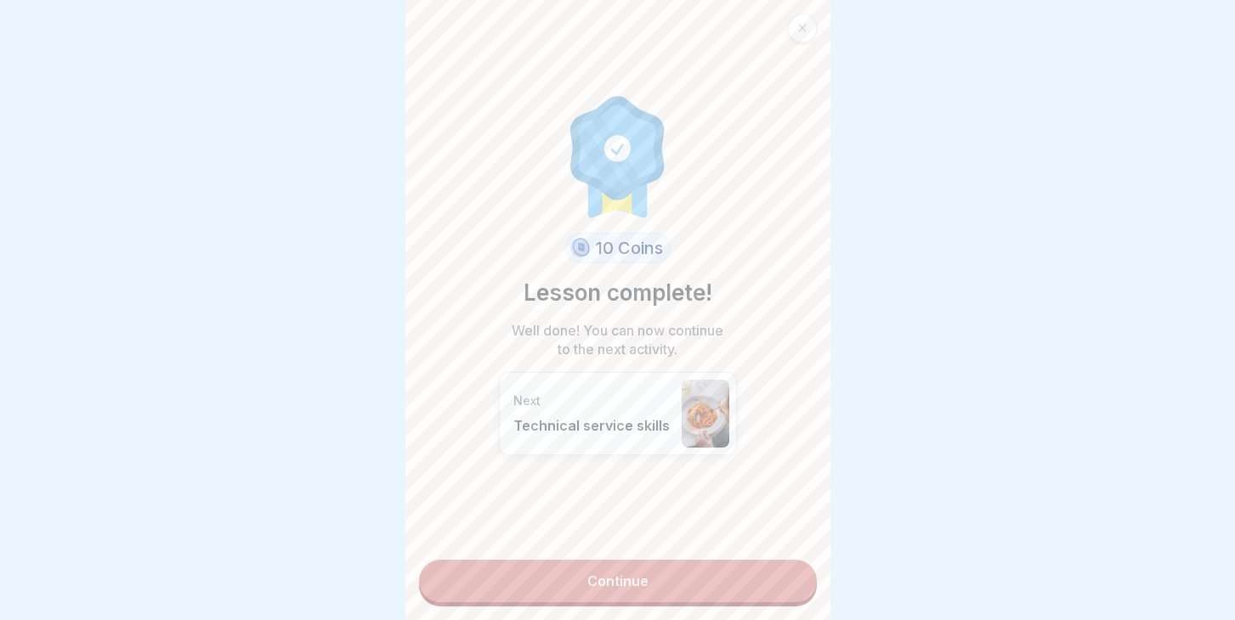
click at [641, 576] on link "Continue" at bounding box center [618, 581] width 398 height 42
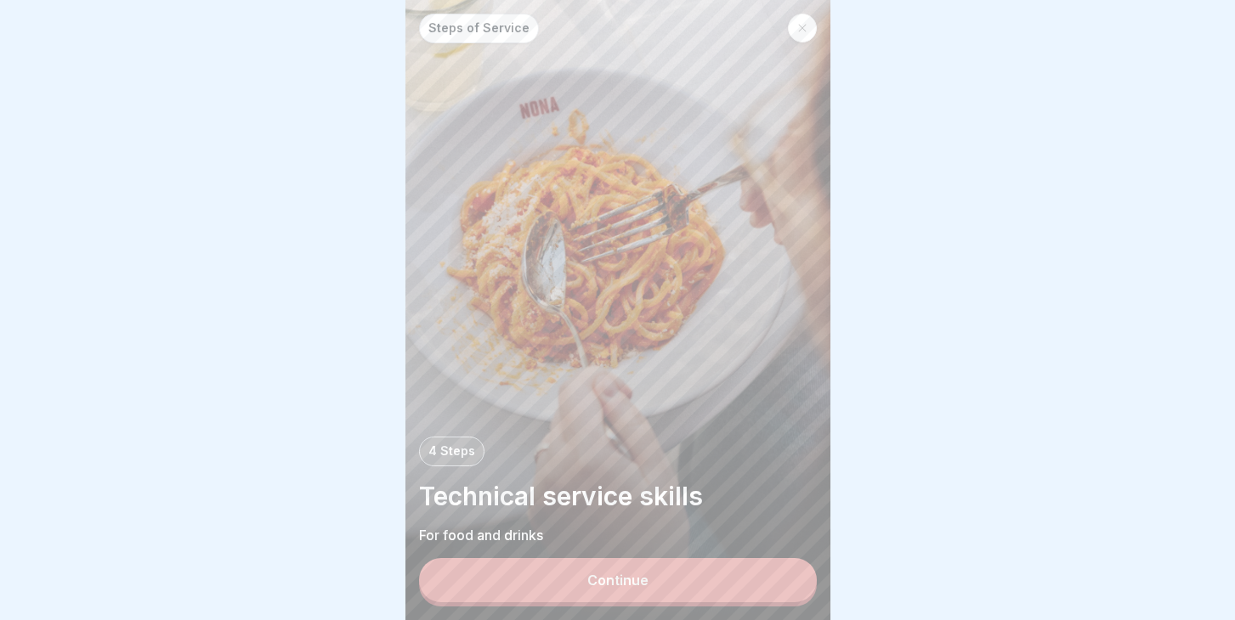
click at [565, 607] on div "Steps of Service 4 Steps Technical service skills For food and drinks Continue" at bounding box center [617, 310] width 425 height 620
click at [595, 576] on div "Continue" at bounding box center [617, 580] width 61 height 15
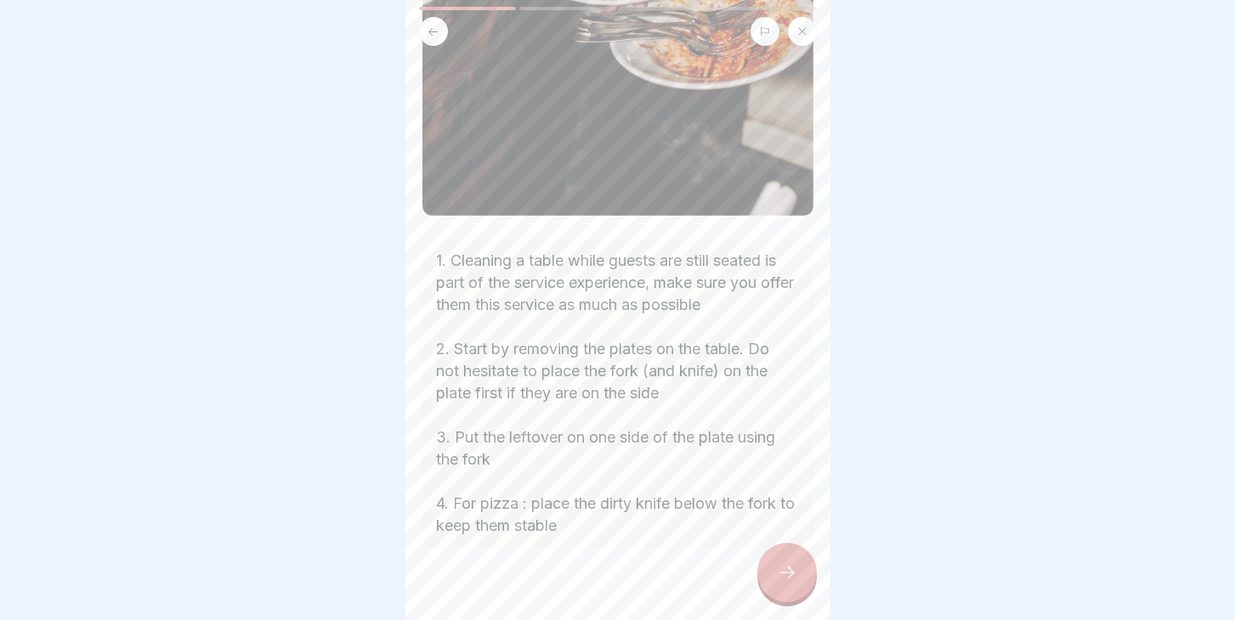
scroll to position [491, 0]
click at [790, 567] on icon at bounding box center [787, 573] width 20 height 20
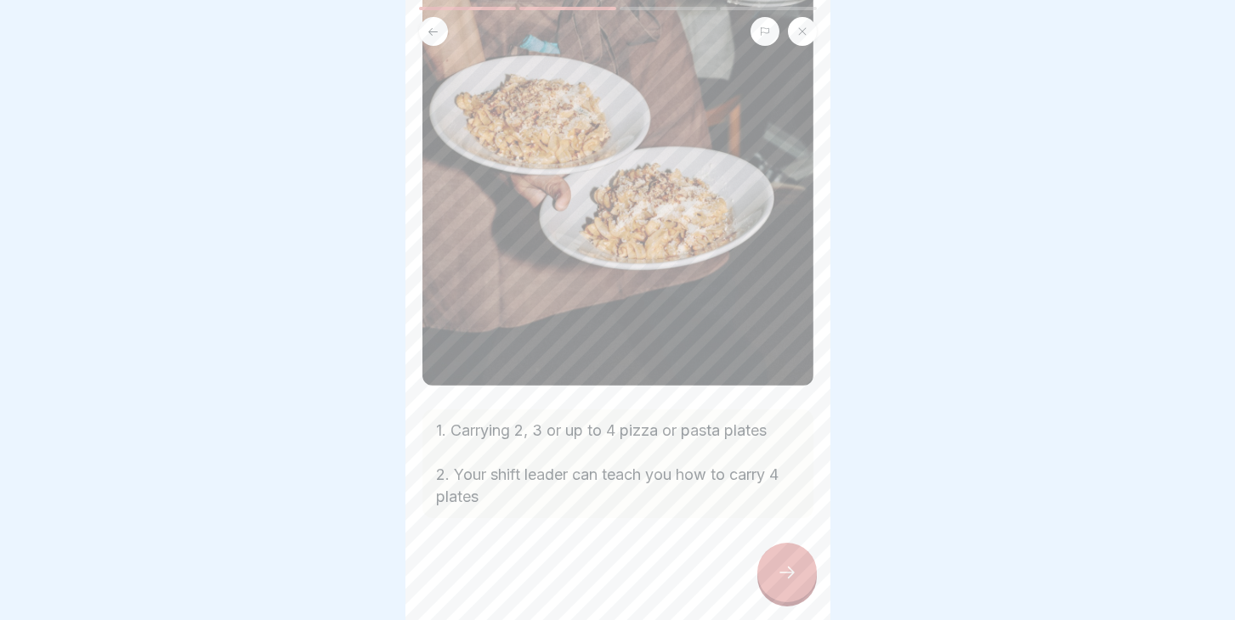
scroll to position [319, 0]
click at [795, 603] on div at bounding box center [617, 570] width 391 height 102
click at [782, 575] on icon at bounding box center [787, 573] width 20 height 20
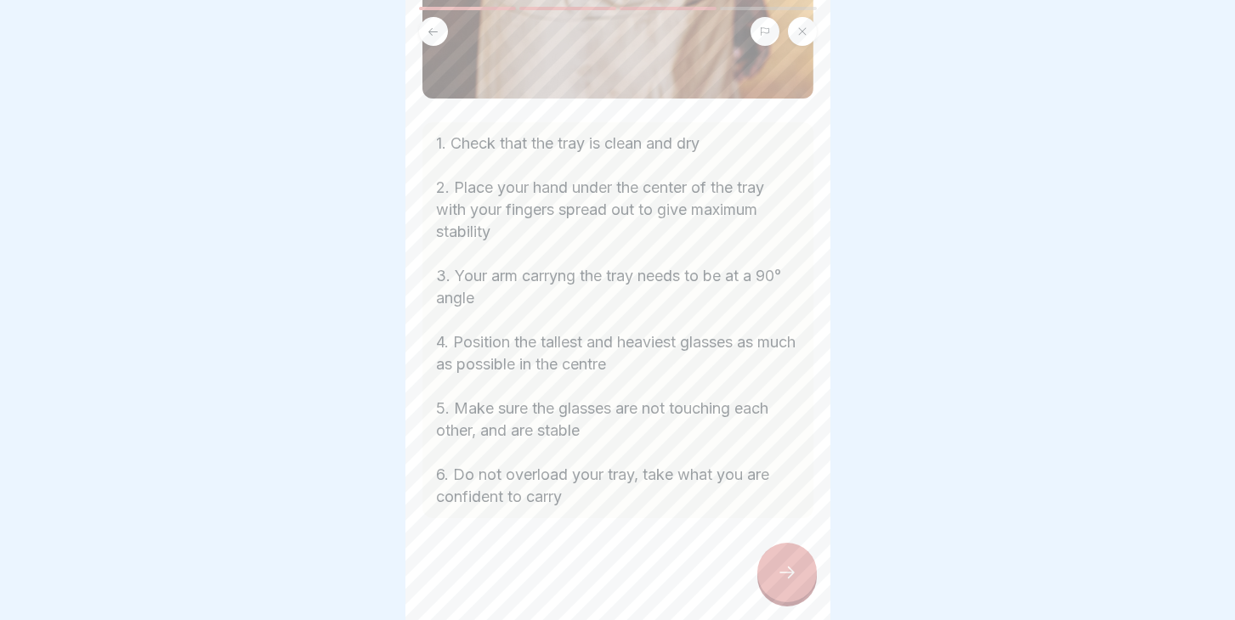
scroll to position [528, 0]
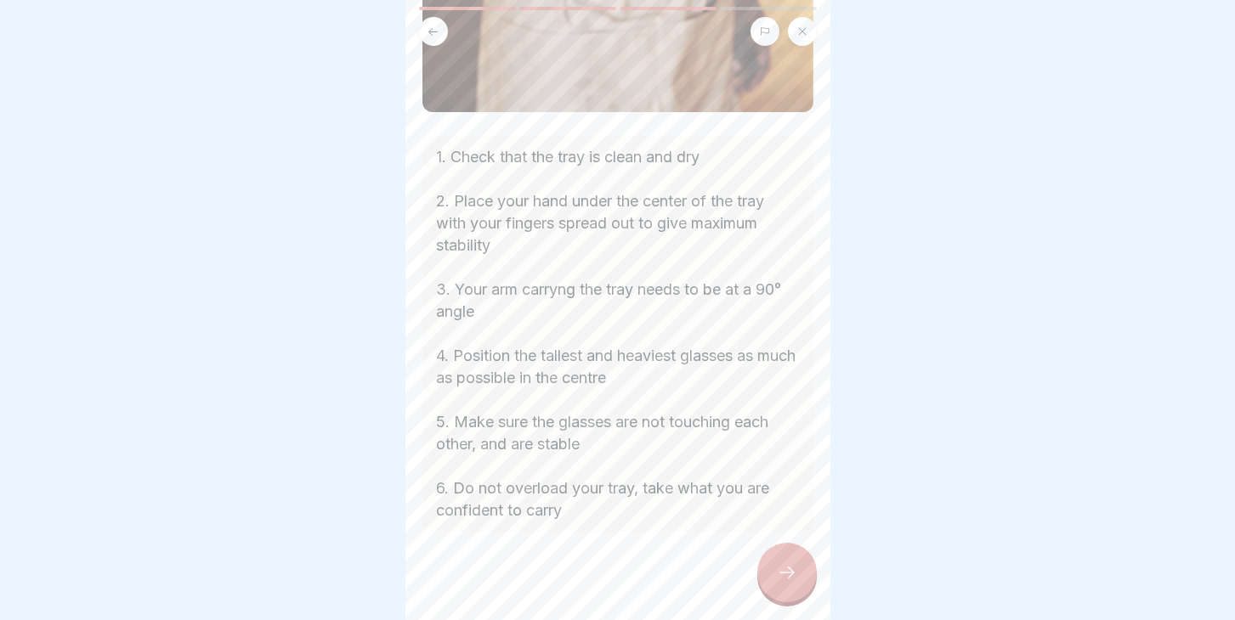
click at [791, 565] on icon at bounding box center [787, 573] width 20 height 20
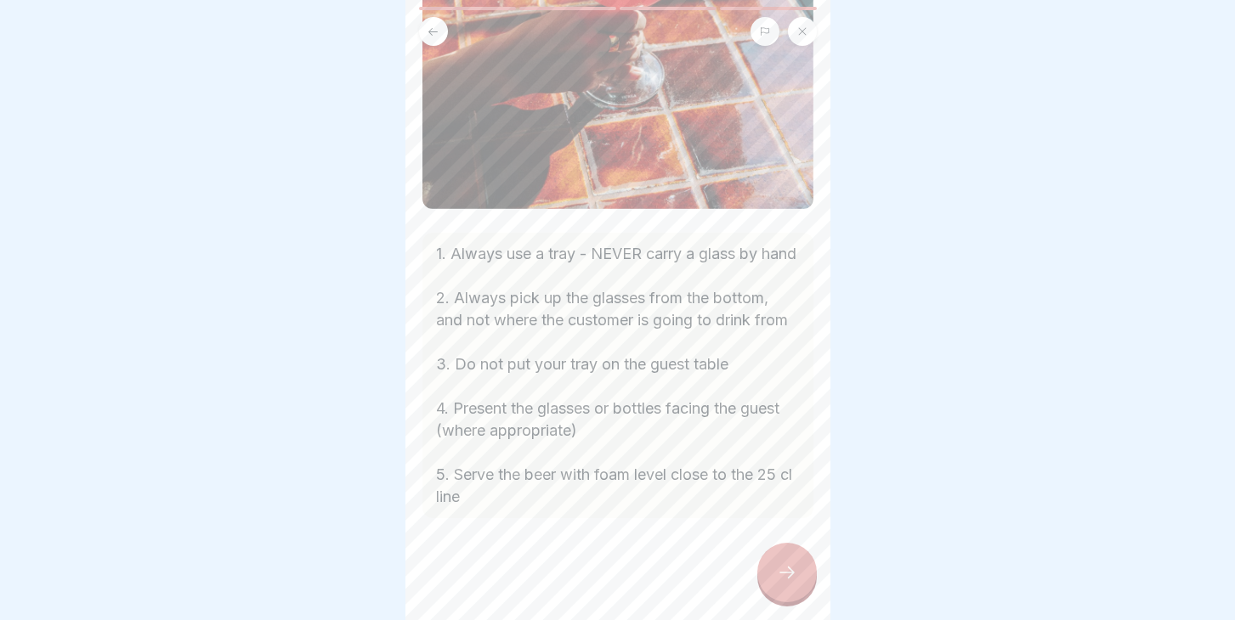
scroll to position [540, 0]
click at [786, 572] on icon at bounding box center [787, 573] width 20 height 20
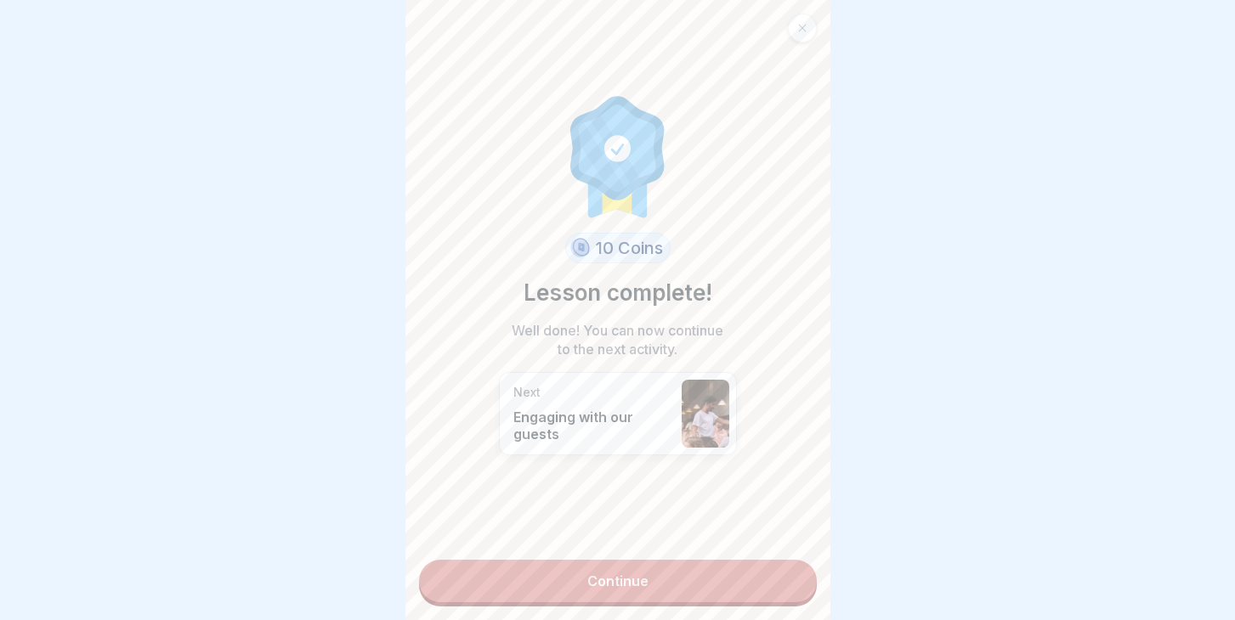
click at [539, 601] on link "Continue" at bounding box center [618, 581] width 398 height 42
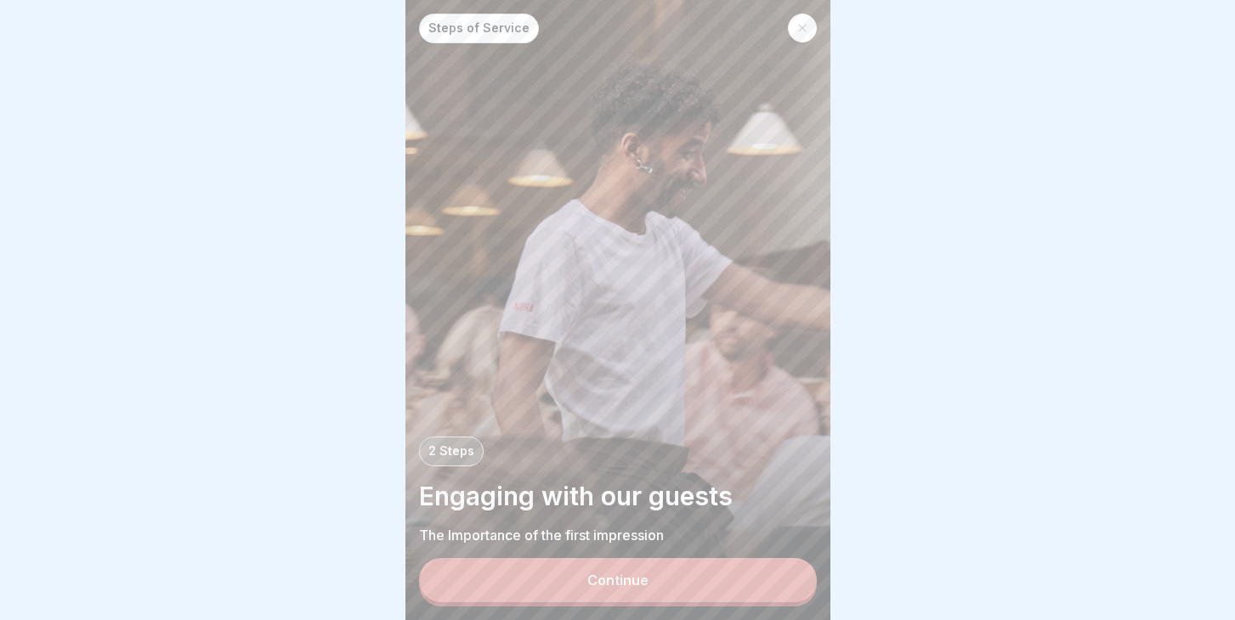
click at [613, 571] on button "Continue" at bounding box center [618, 580] width 398 height 44
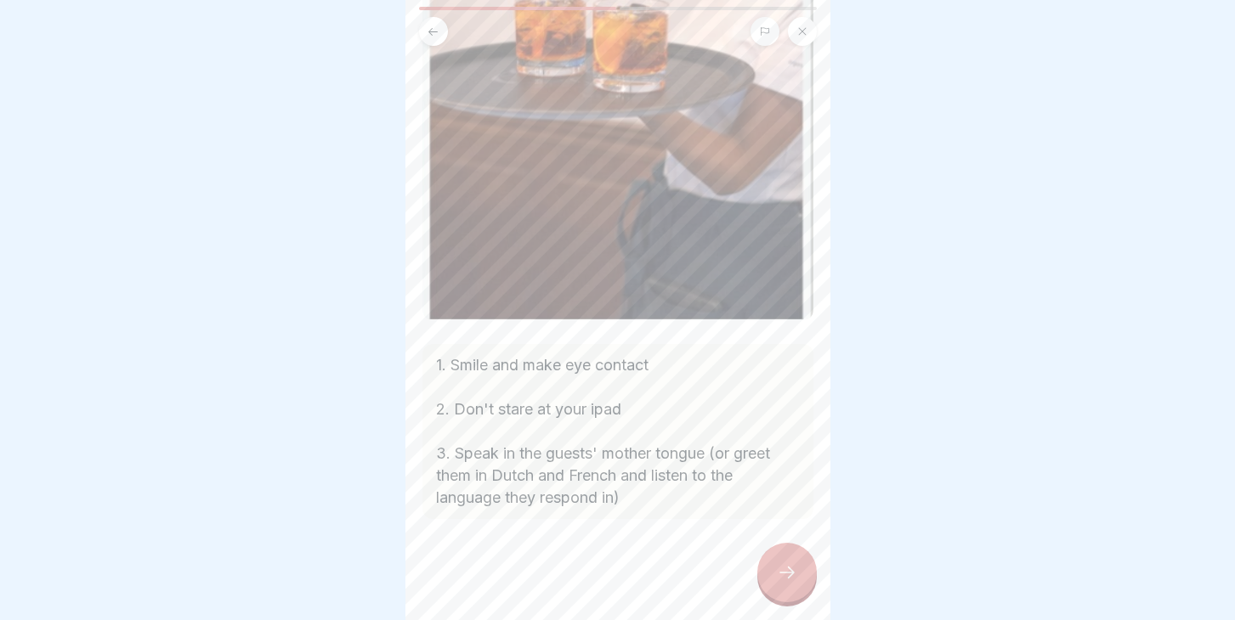
scroll to position [369, 0]
click at [783, 566] on icon at bounding box center [787, 573] width 20 height 20
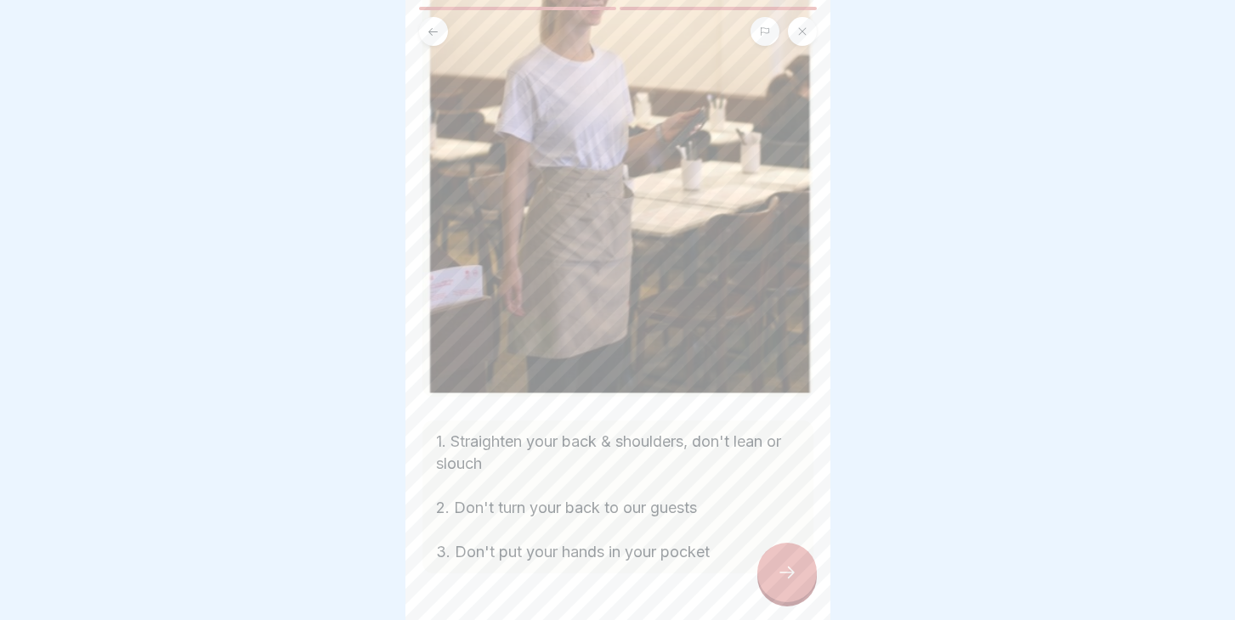
scroll to position [365, 0]
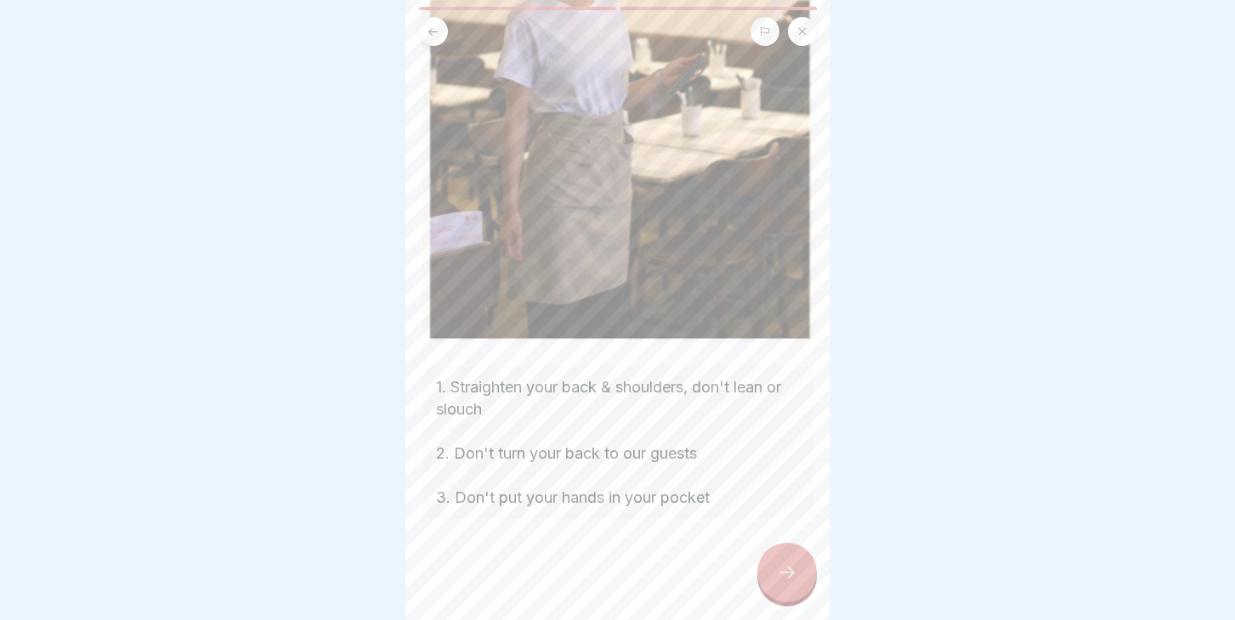
click at [771, 569] on div at bounding box center [786, 572] width 59 height 59
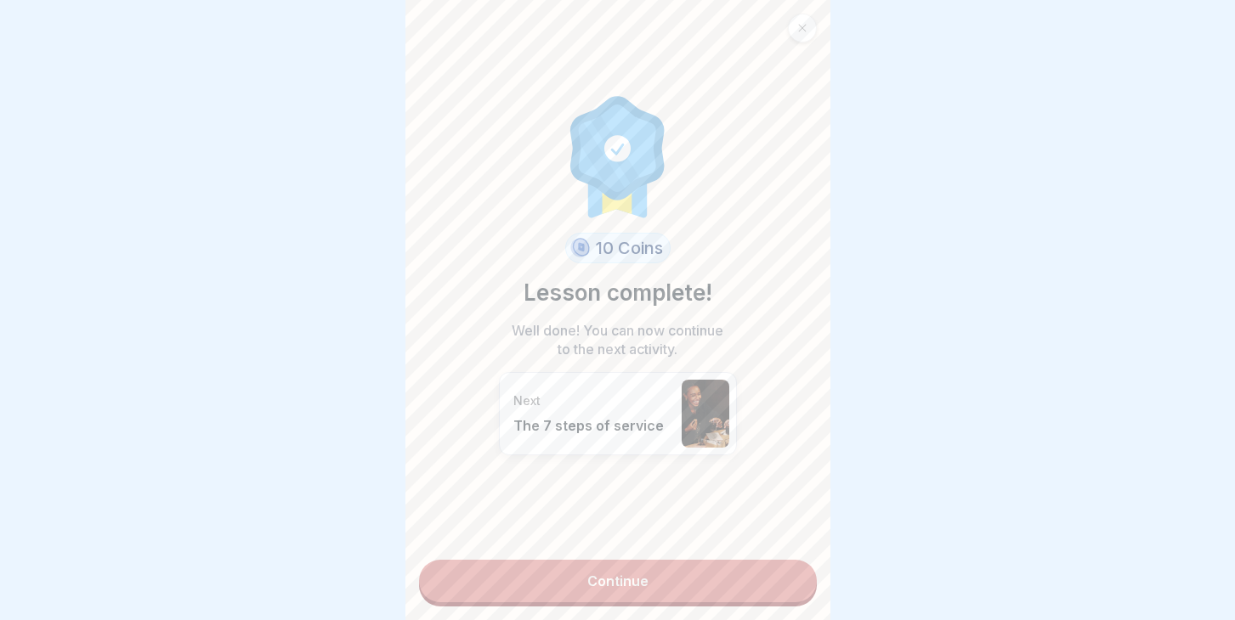
click at [586, 580] on link "Continue" at bounding box center [618, 581] width 398 height 42
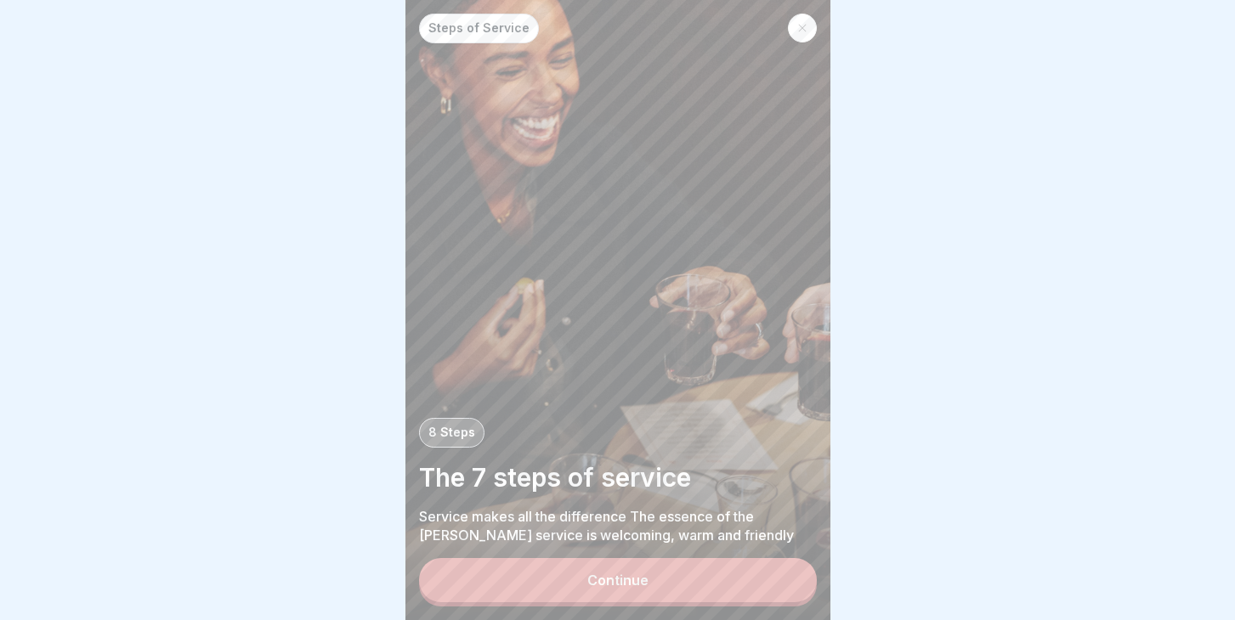
click at [531, 586] on button "Continue" at bounding box center [618, 580] width 398 height 44
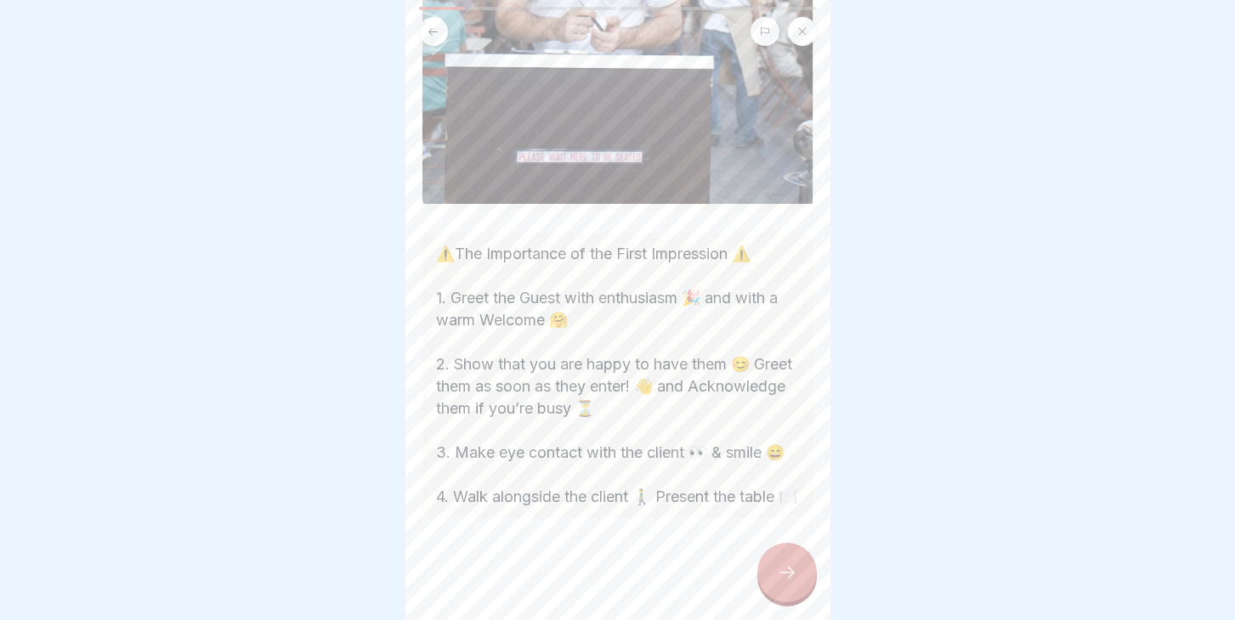
scroll to position [362, 0]
click at [793, 574] on icon at bounding box center [786, 573] width 15 height 12
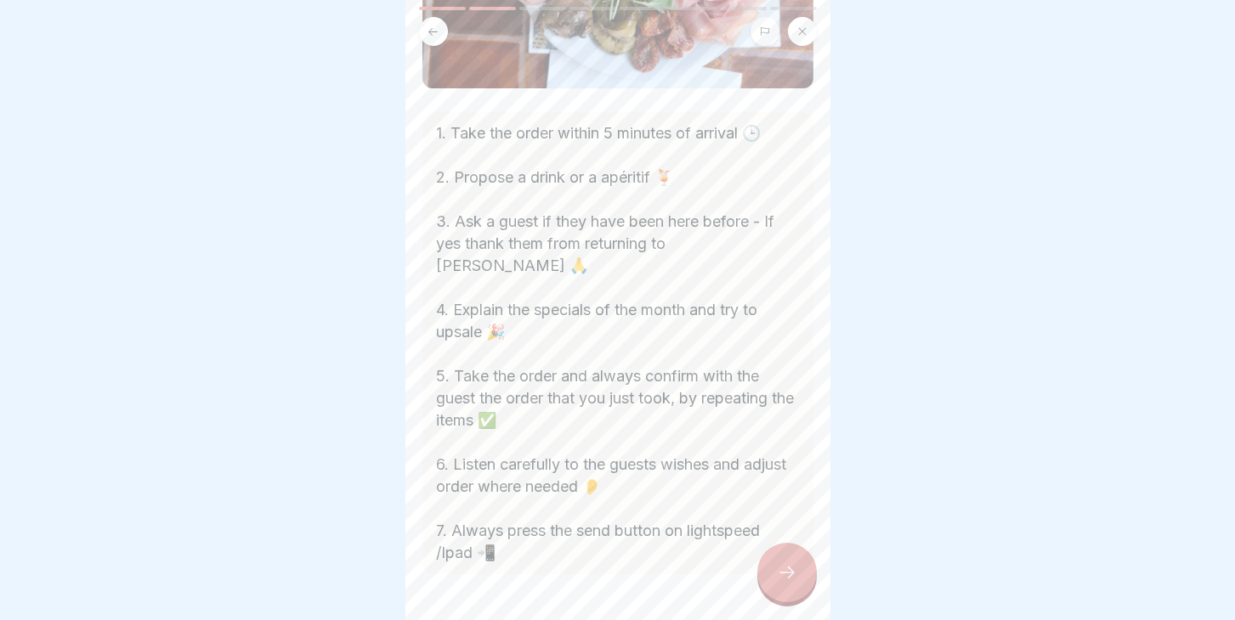
scroll to position [325, 0]
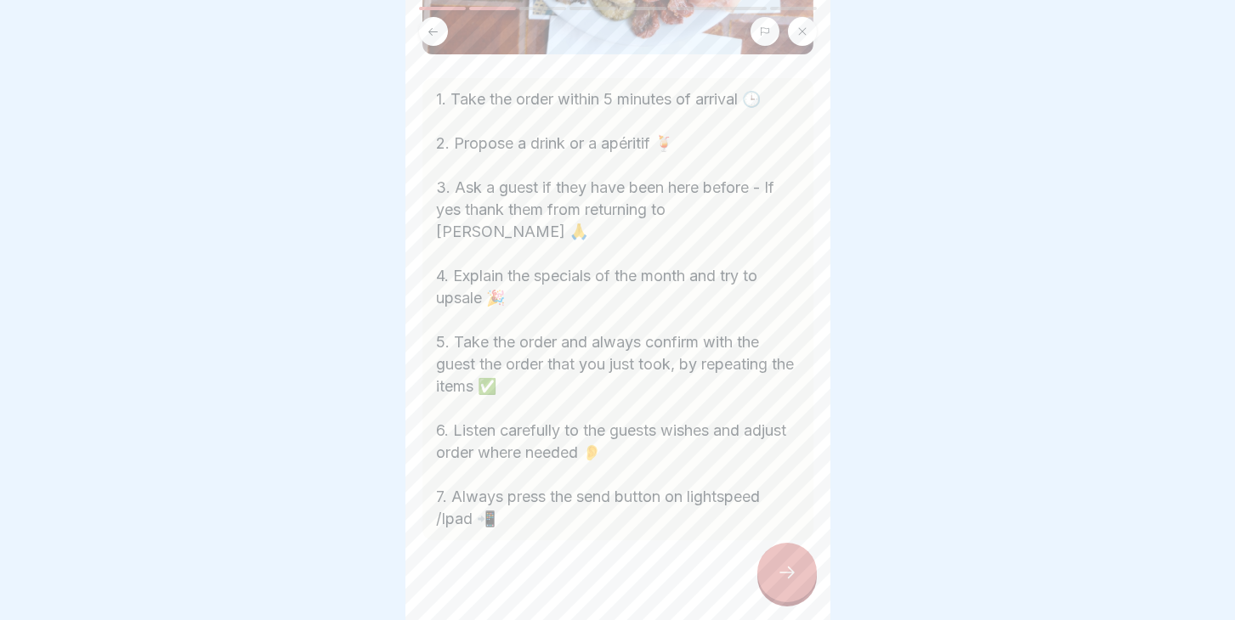
click at [787, 560] on div at bounding box center [786, 572] width 59 height 59
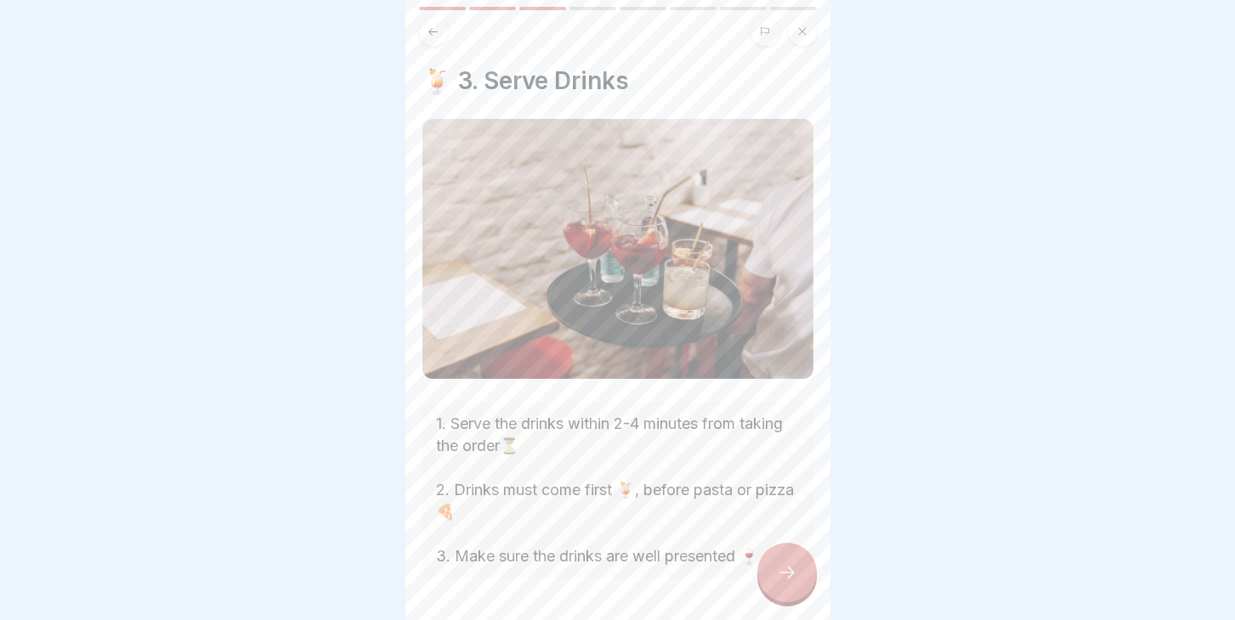
scroll to position [59, 0]
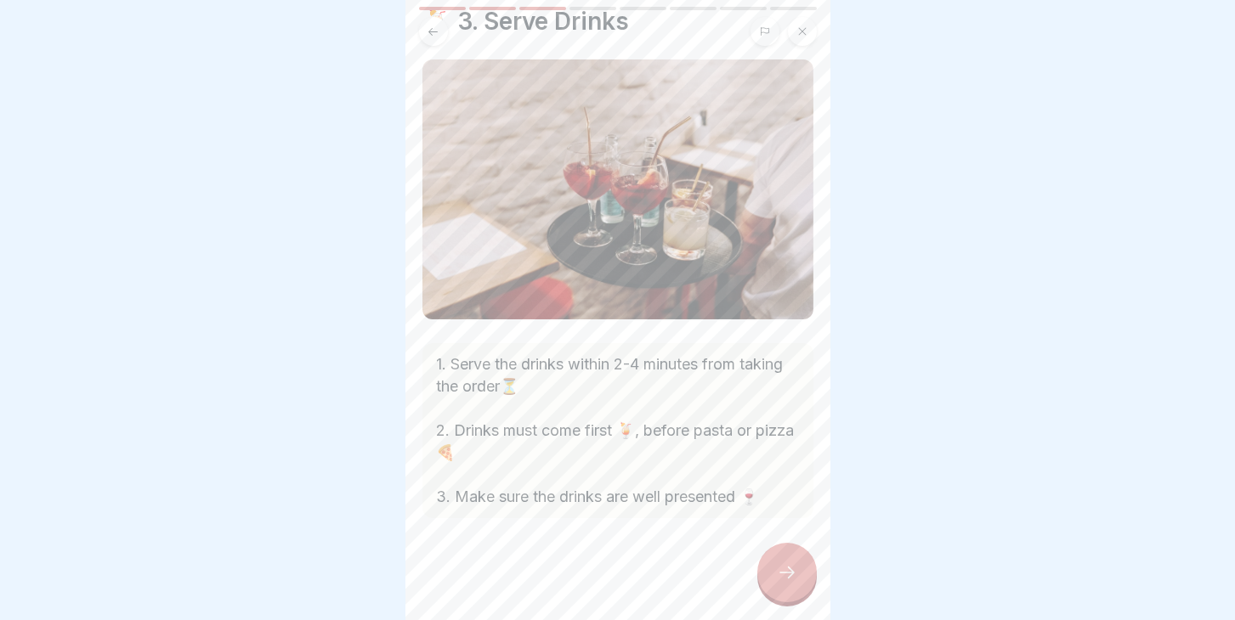
click at [773, 572] on div at bounding box center [786, 572] width 59 height 59
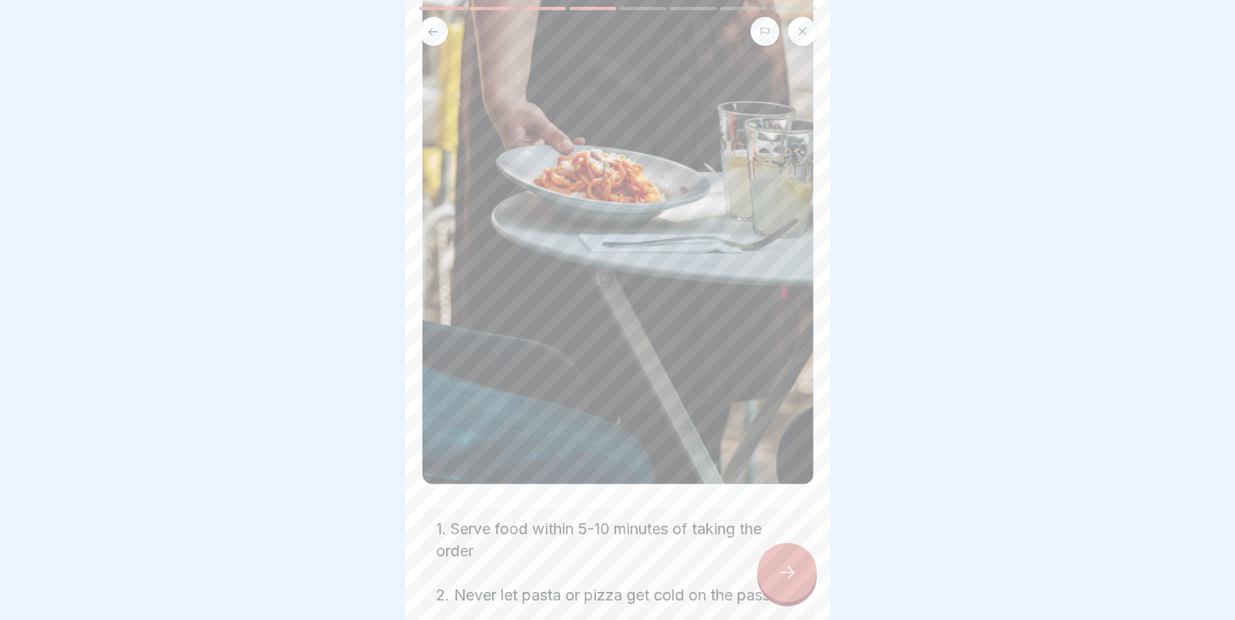
scroll to position [518, 0]
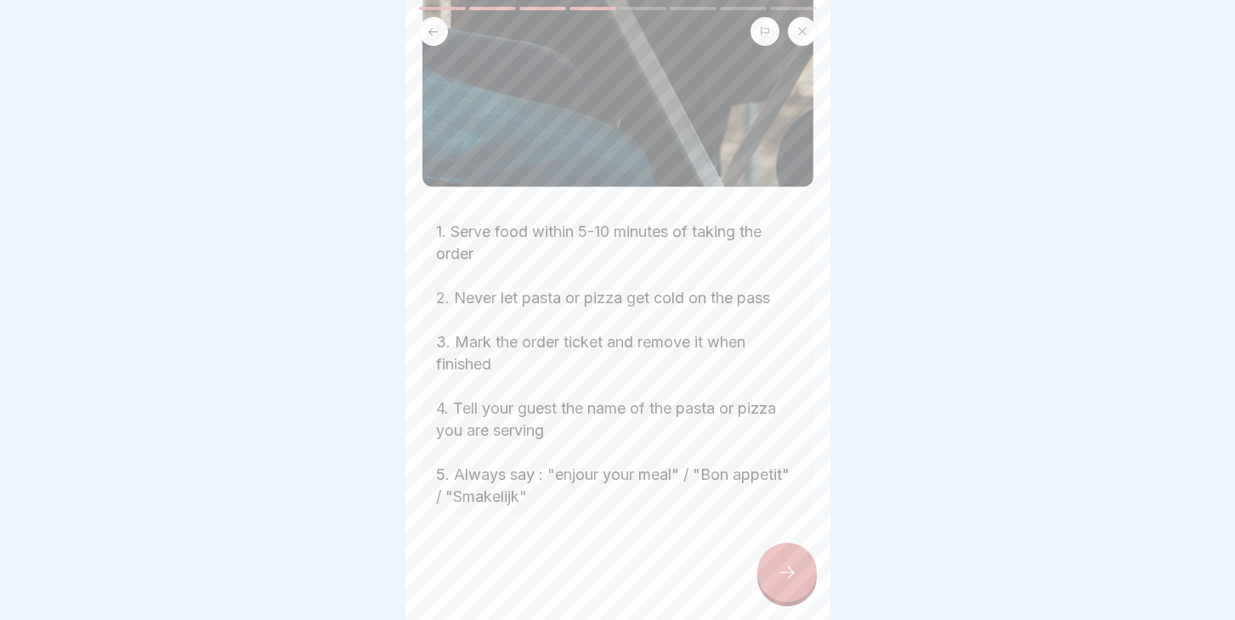
click at [795, 584] on div at bounding box center [786, 572] width 59 height 59
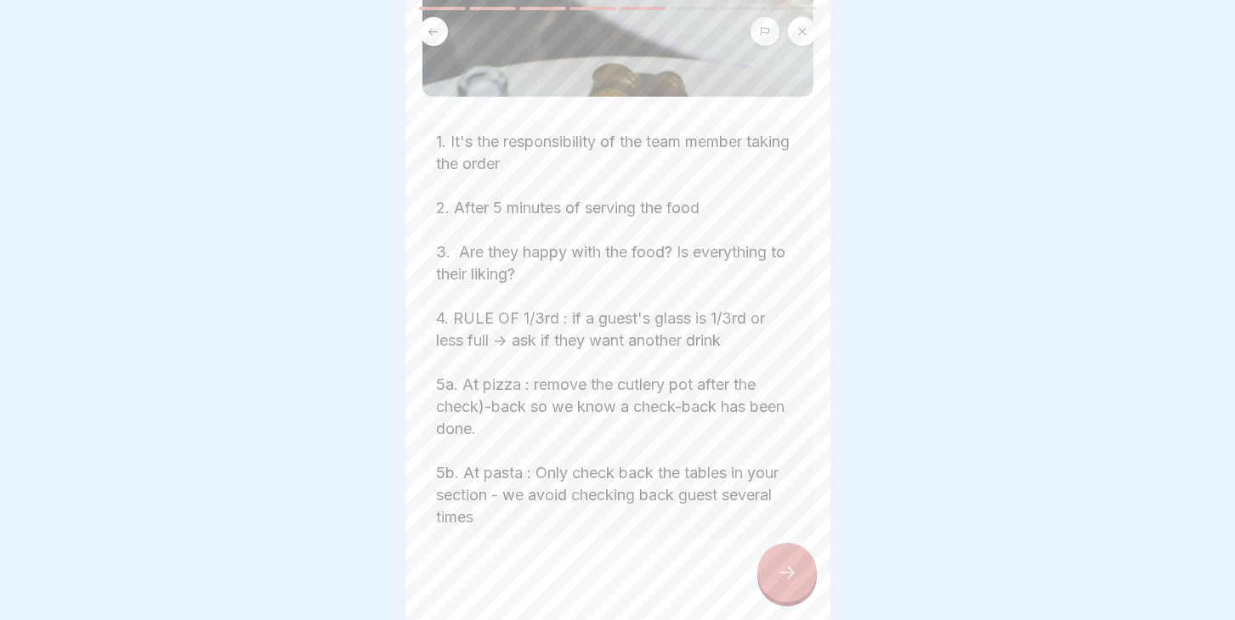
scroll to position [629, 0]
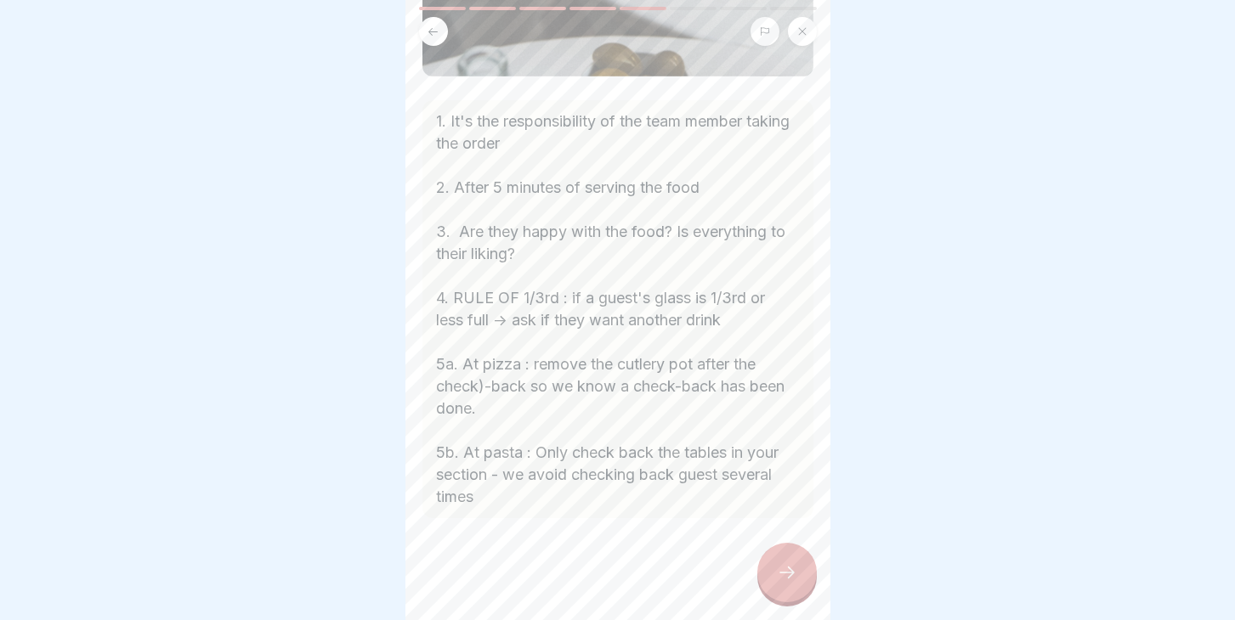
click at [787, 583] on div at bounding box center [786, 572] width 59 height 59
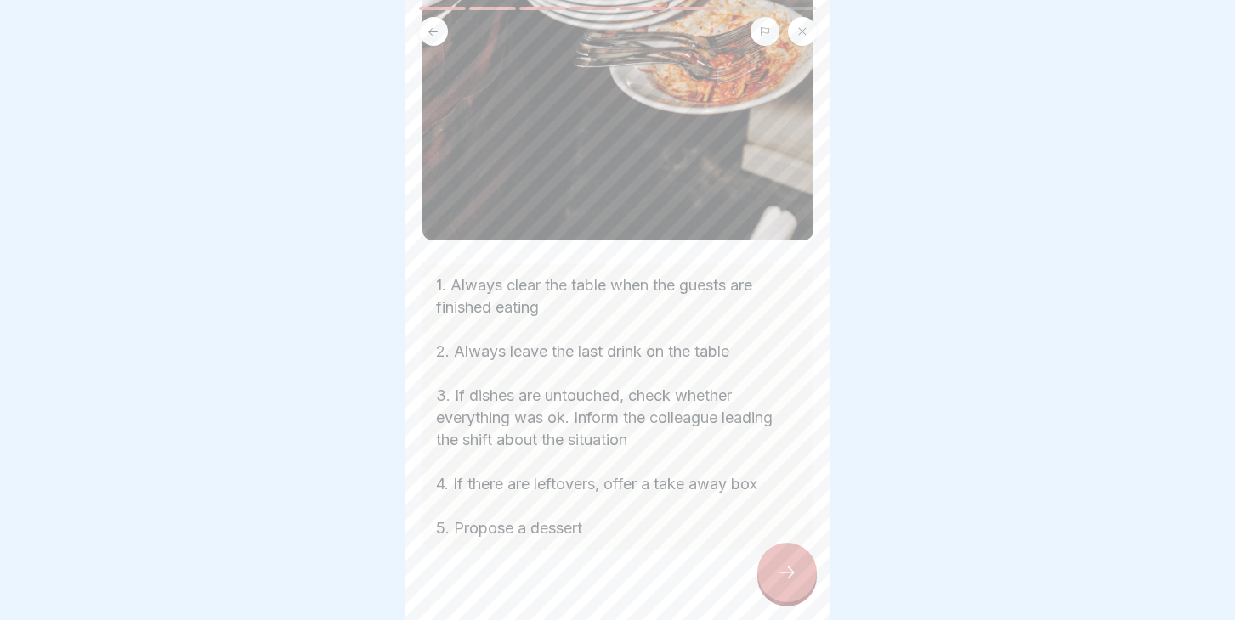
scroll to position [496, 0]
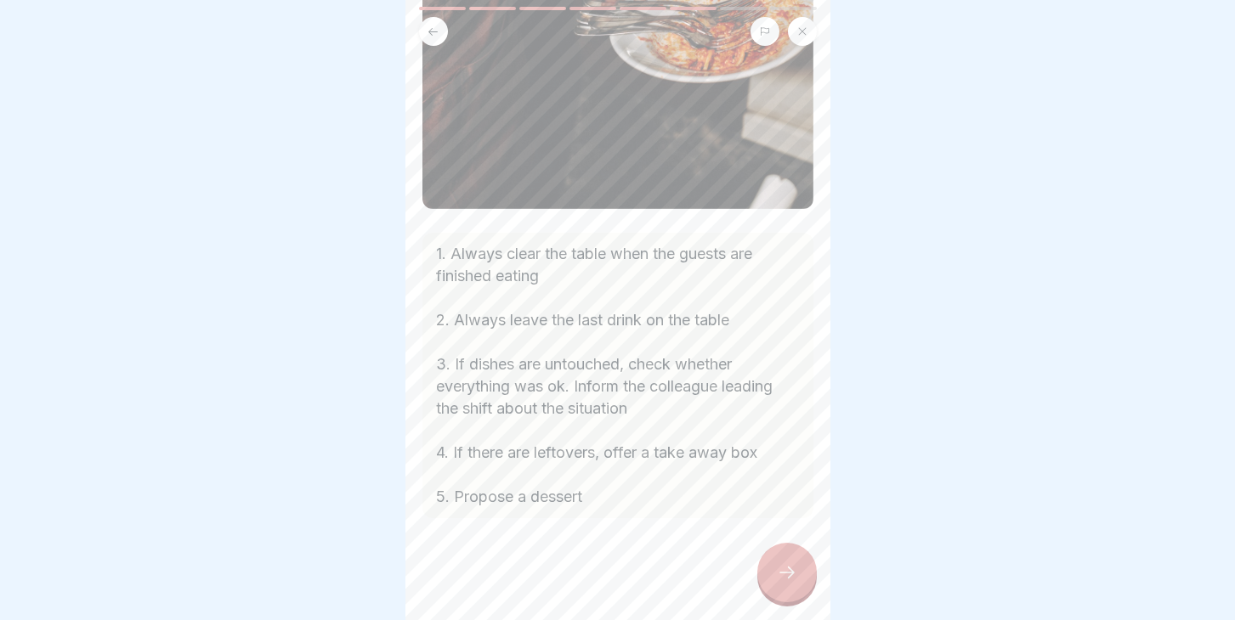
click at [784, 576] on icon at bounding box center [787, 573] width 20 height 20
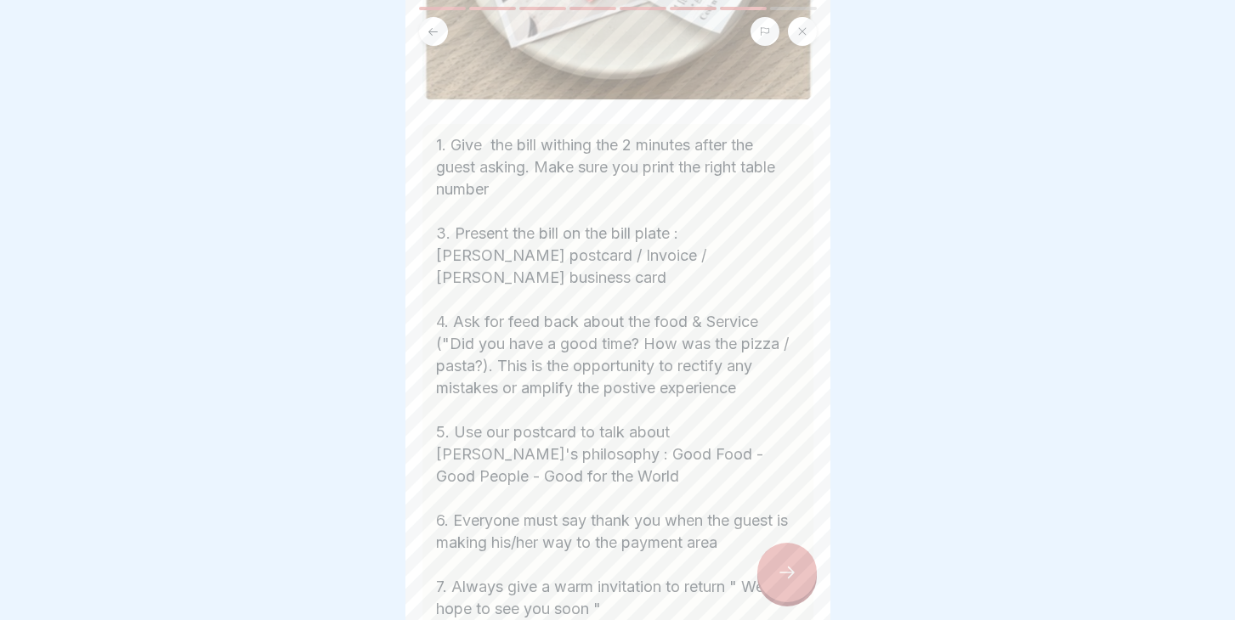
scroll to position [432, 0]
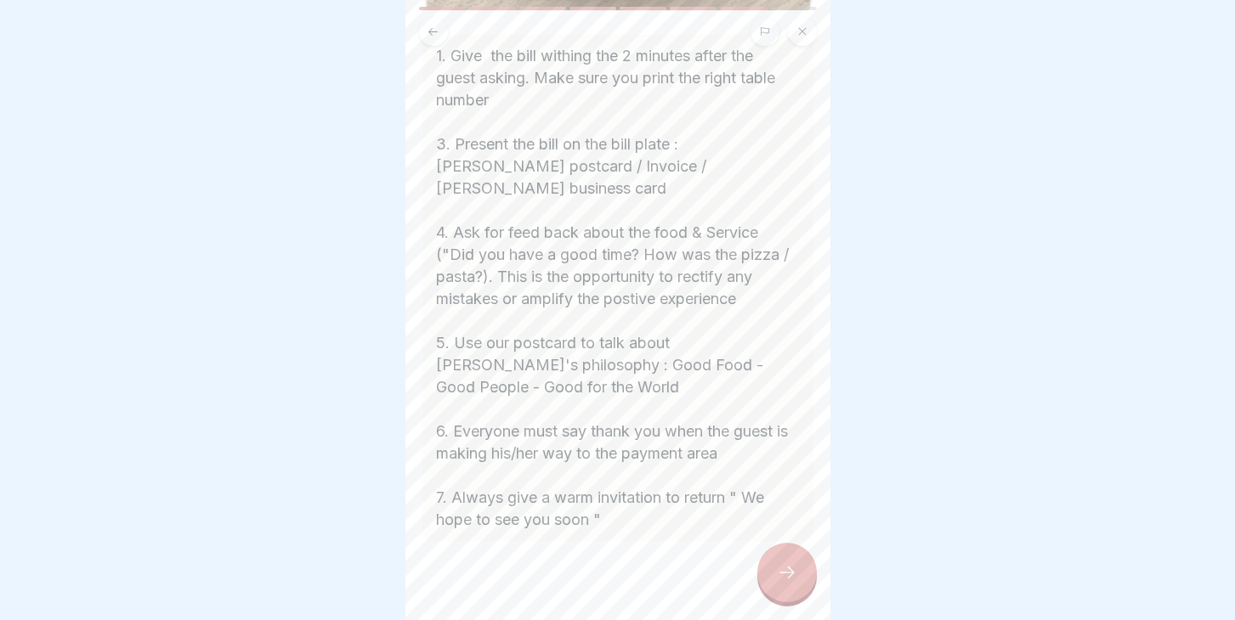
click at [761, 573] on div at bounding box center [786, 572] width 59 height 59
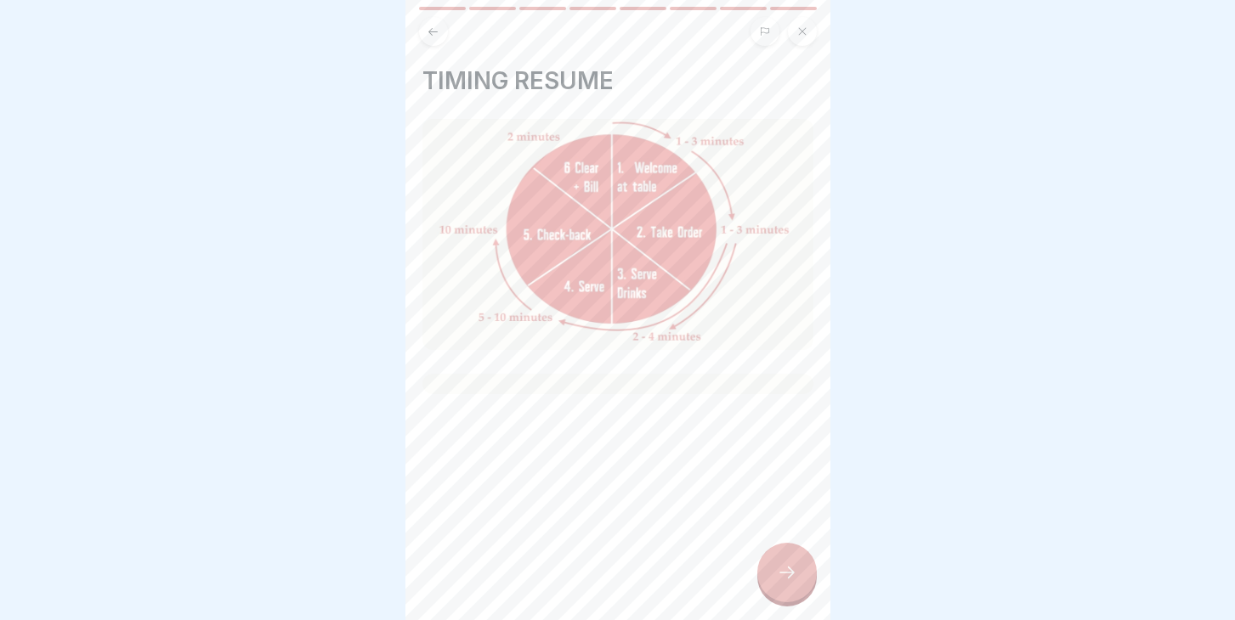
click at [774, 591] on div at bounding box center [786, 572] width 59 height 59
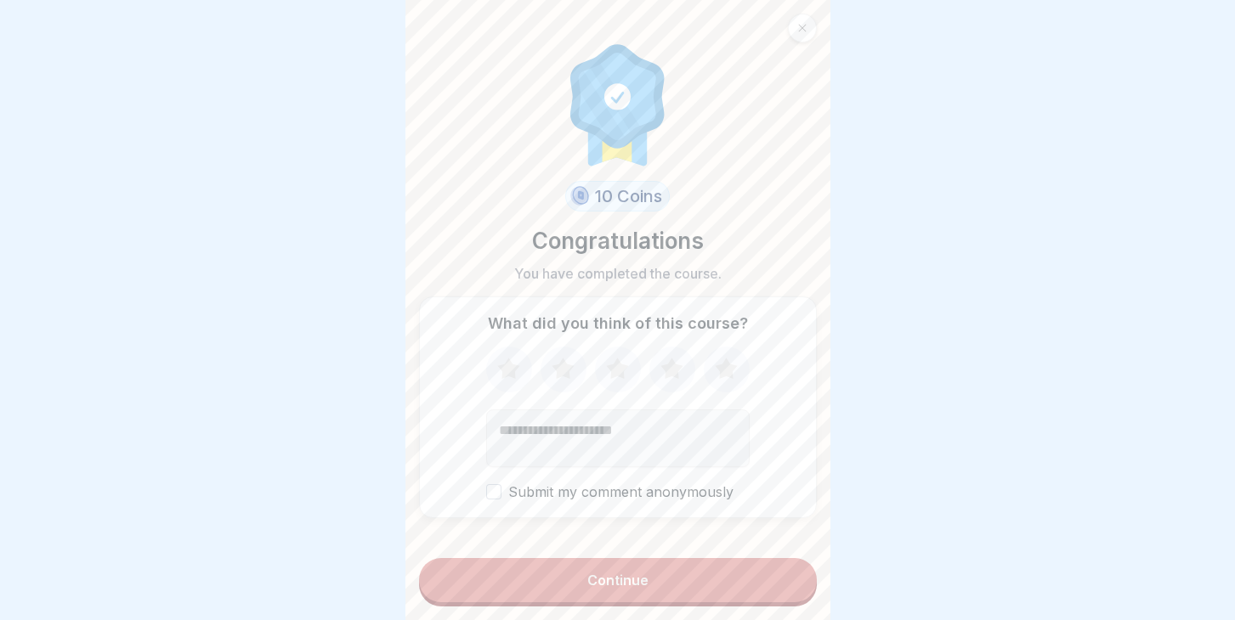
click at [579, 590] on button "Continue" at bounding box center [618, 580] width 398 height 44
click at [623, 577] on div "Continue" at bounding box center [617, 580] width 61 height 15
